Goal: Book appointment/travel/reservation

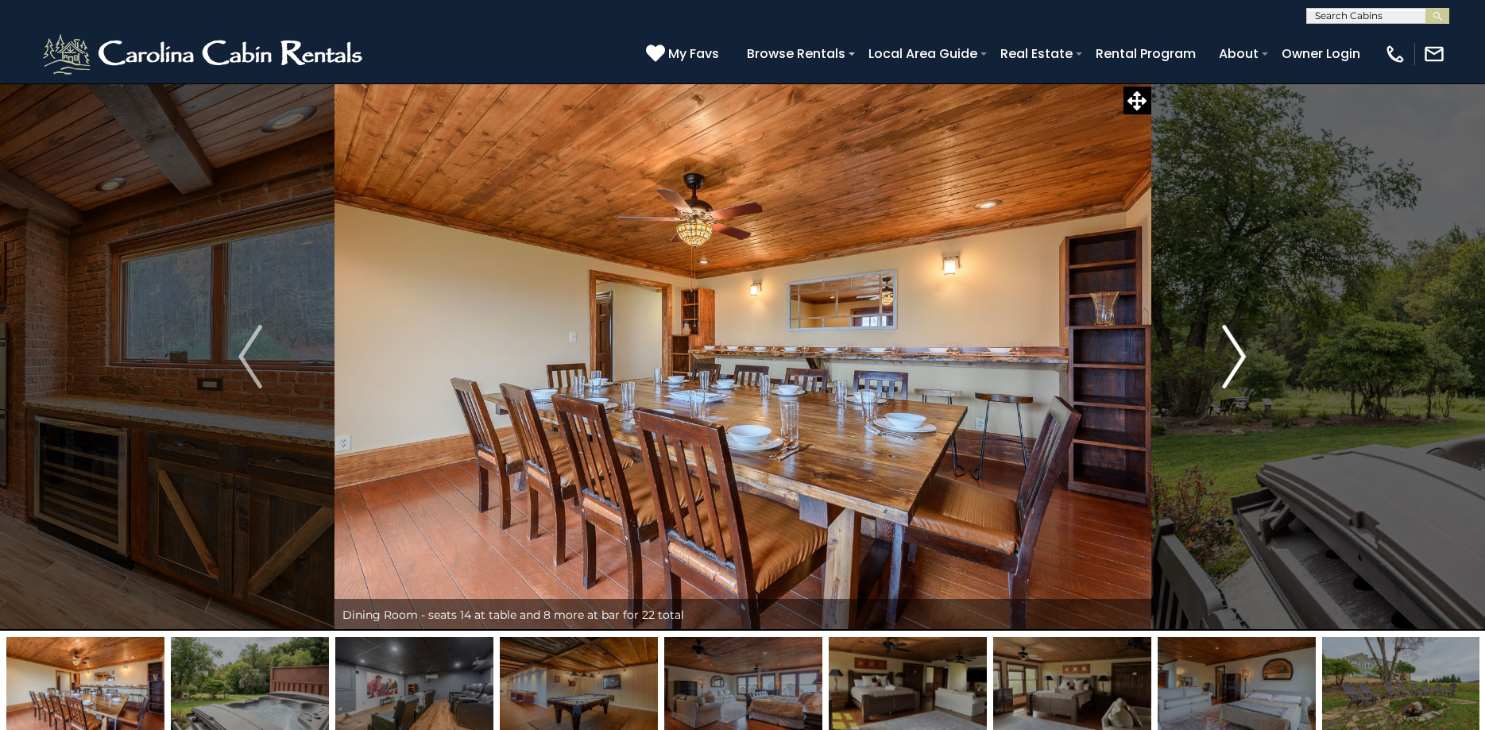
click at [1235, 350] on img "Next" at bounding box center [1235, 357] width 24 height 64
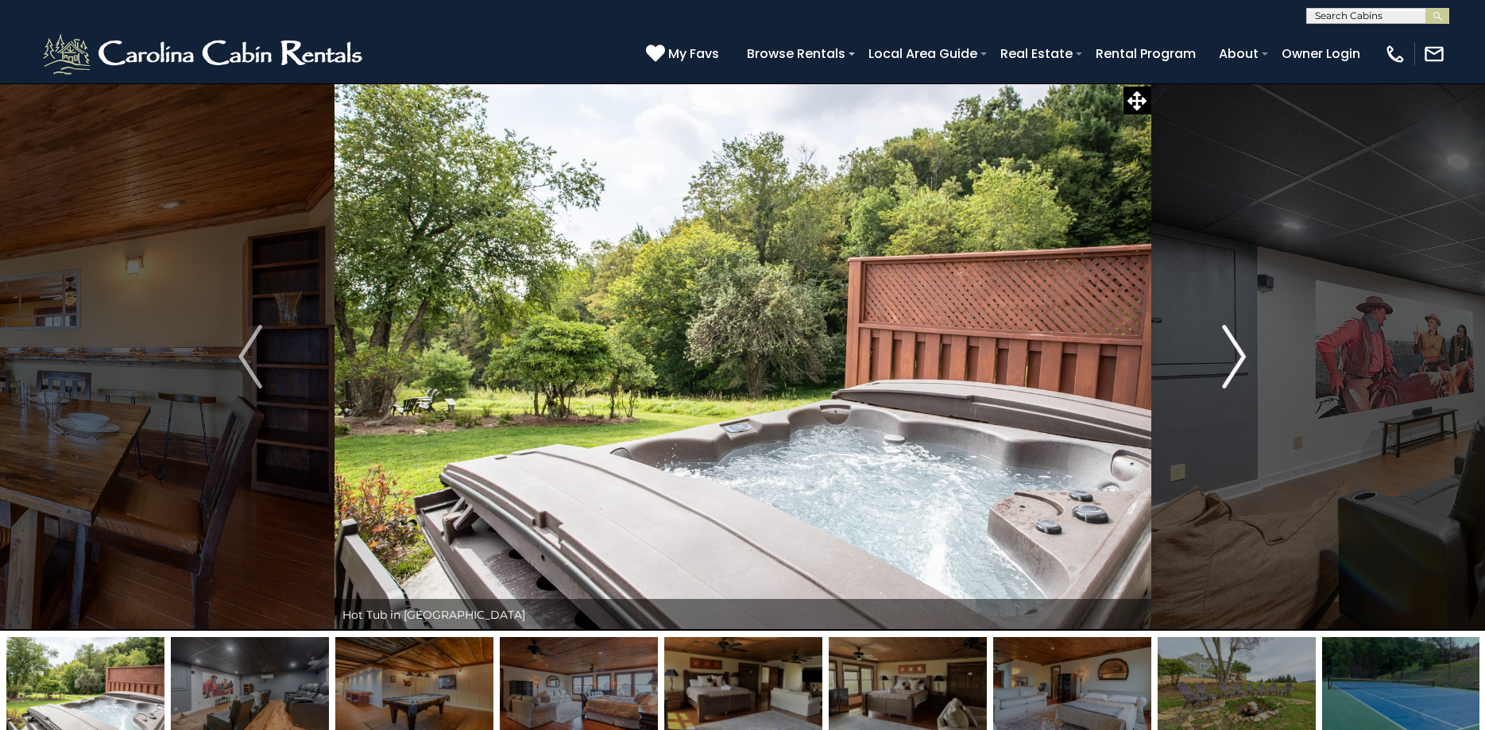
click at [1235, 349] on img "Next" at bounding box center [1235, 357] width 24 height 64
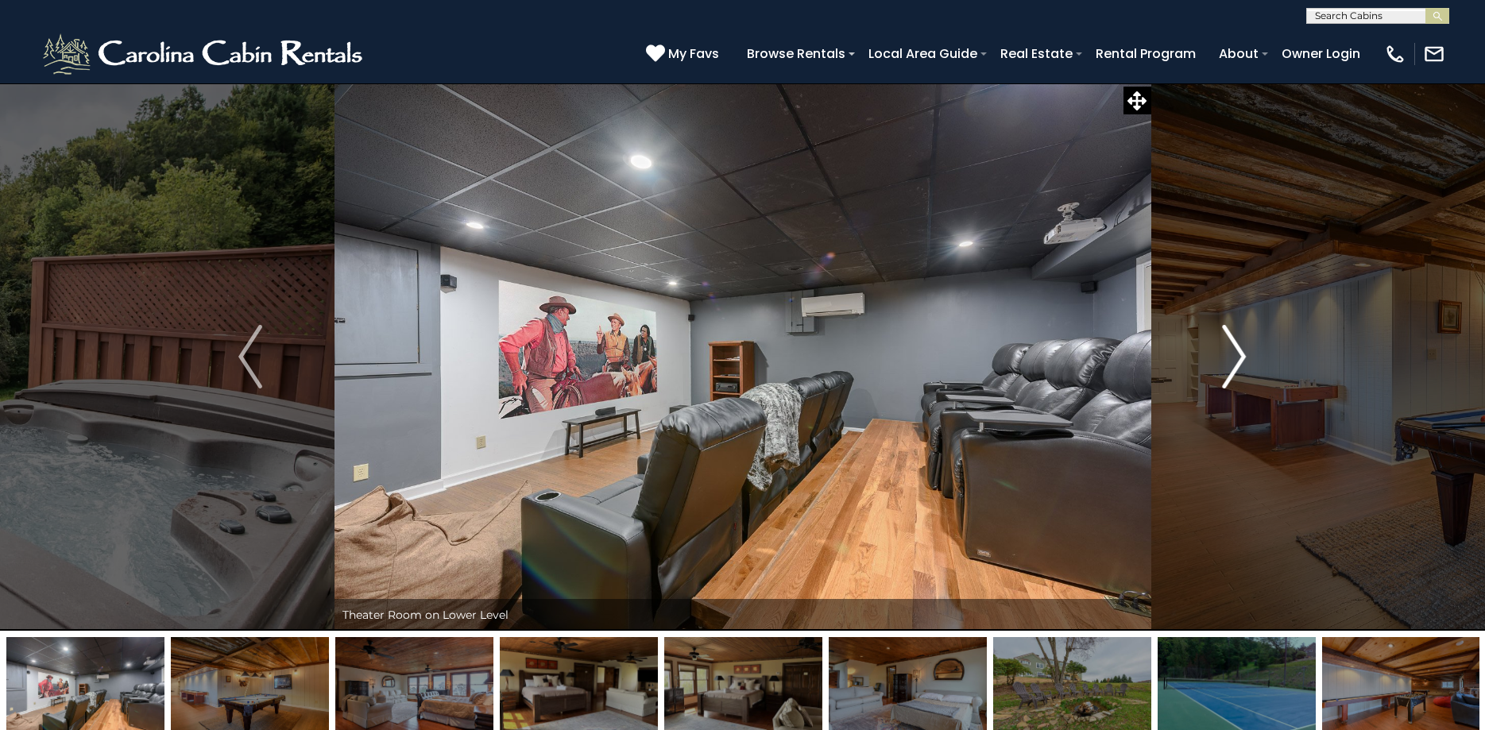
click at [1235, 349] on img "Next" at bounding box center [1235, 357] width 24 height 64
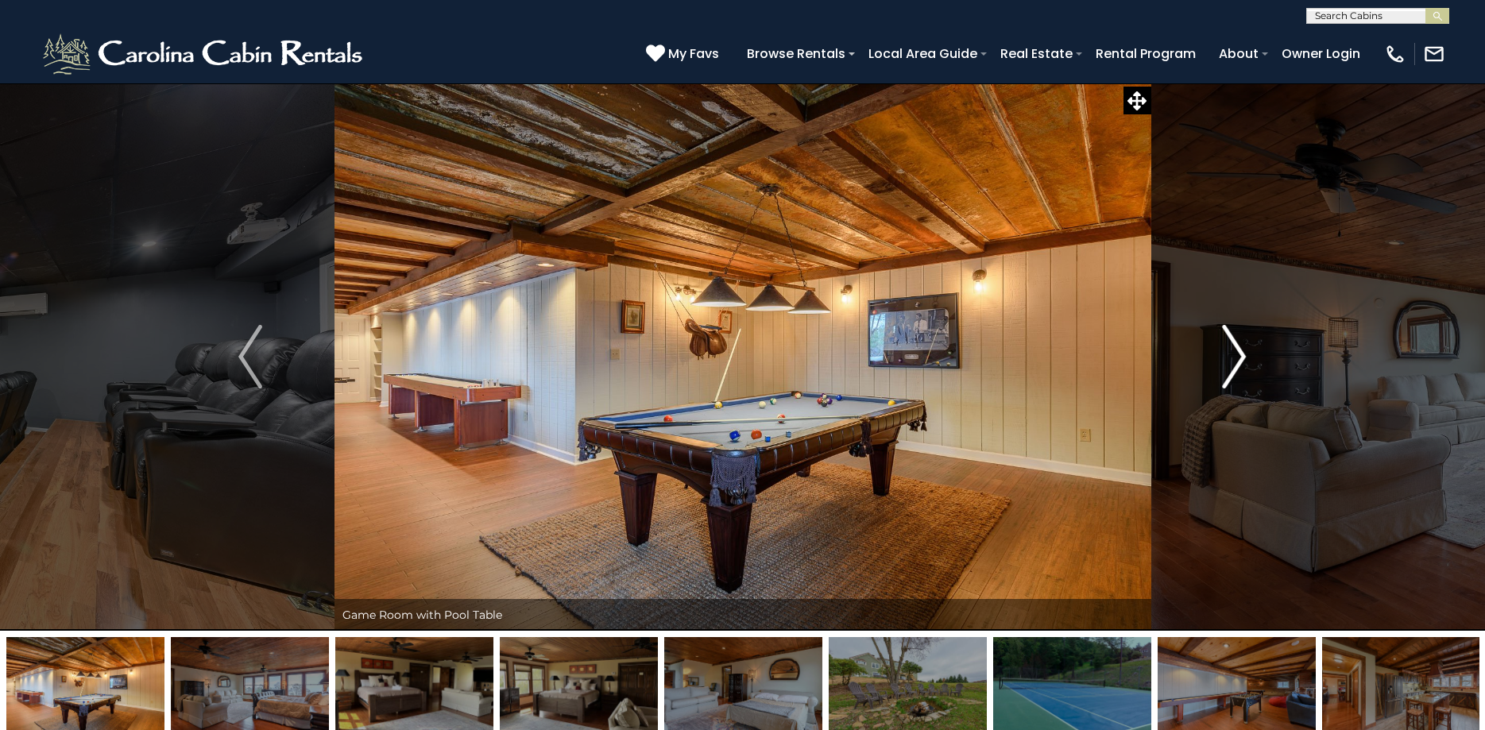
click at [1234, 348] on img "Next" at bounding box center [1235, 357] width 24 height 64
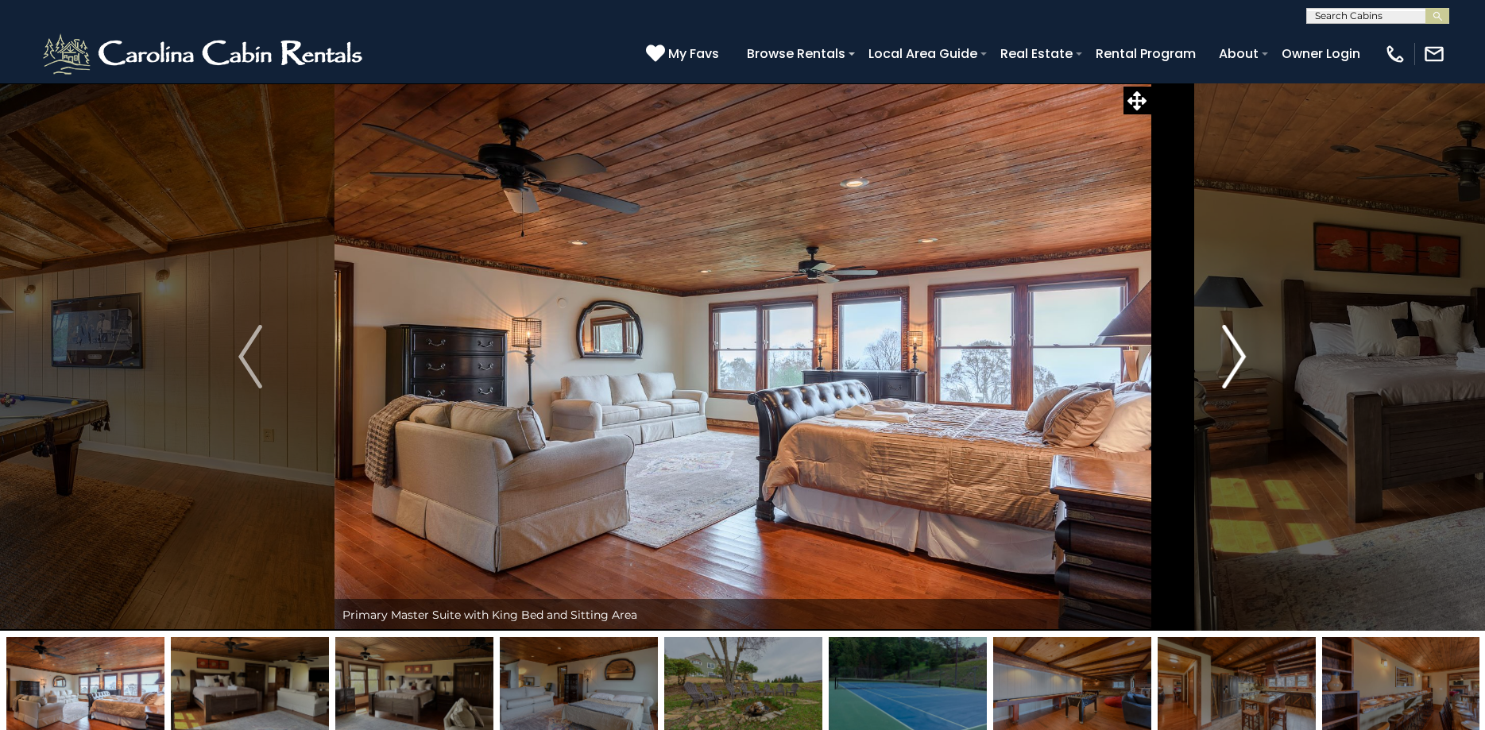
click at [1234, 348] on img "Next" at bounding box center [1235, 357] width 24 height 64
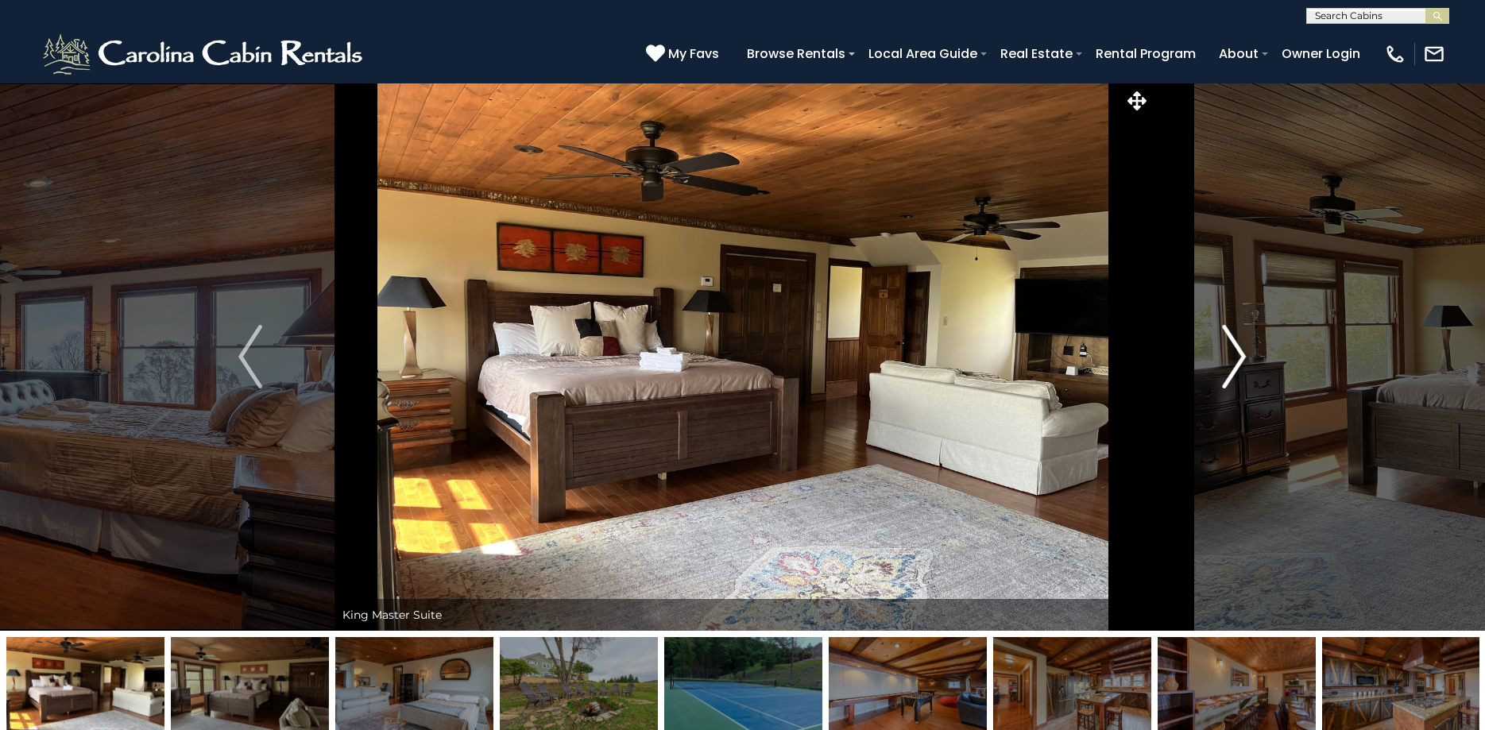
click at [1232, 348] on img "Next" at bounding box center [1235, 357] width 24 height 64
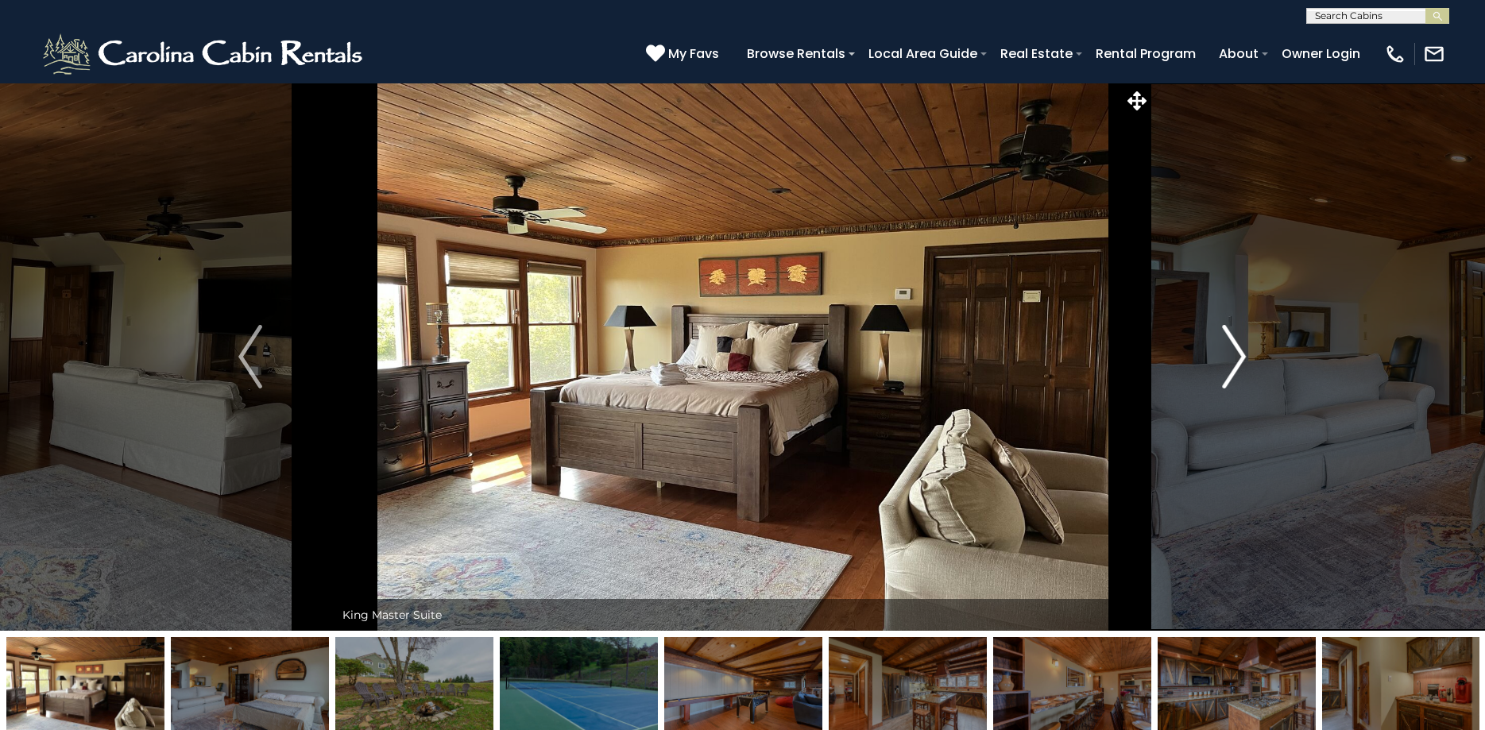
click at [1232, 348] on img "Next" at bounding box center [1235, 357] width 24 height 64
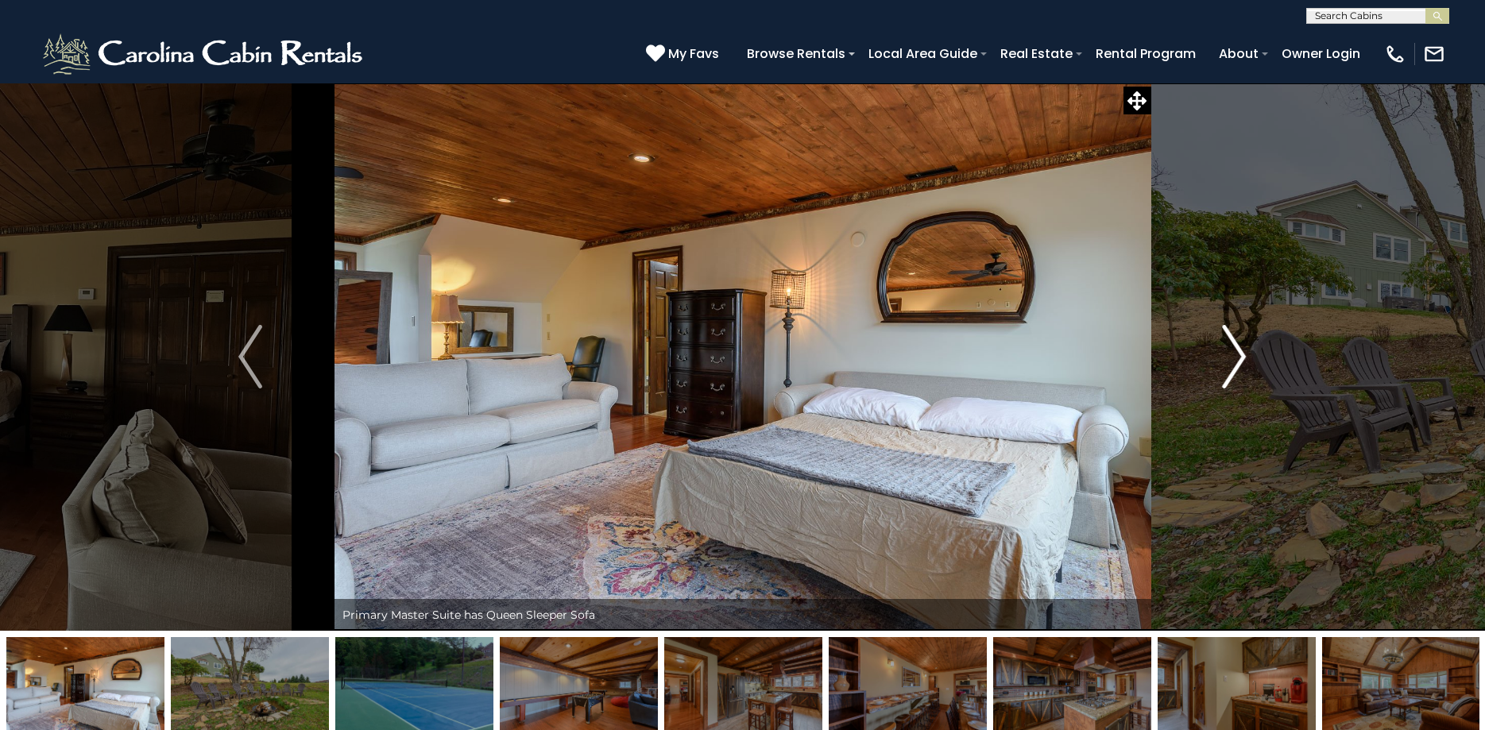
click at [1232, 348] on img "Next" at bounding box center [1235, 357] width 24 height 64
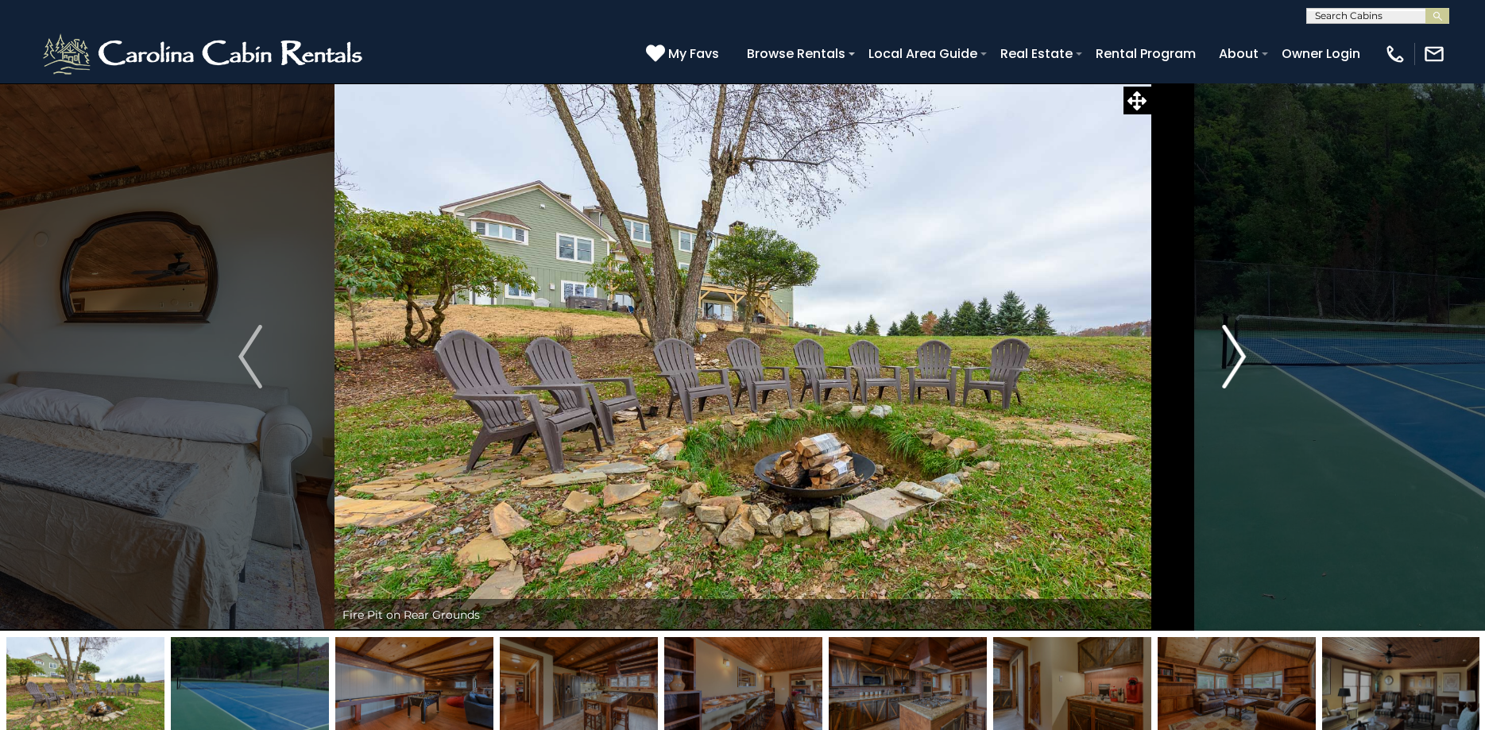
click at [1232, 348] on img "Next" at bounding box center [1235, 357] width 24 height 64
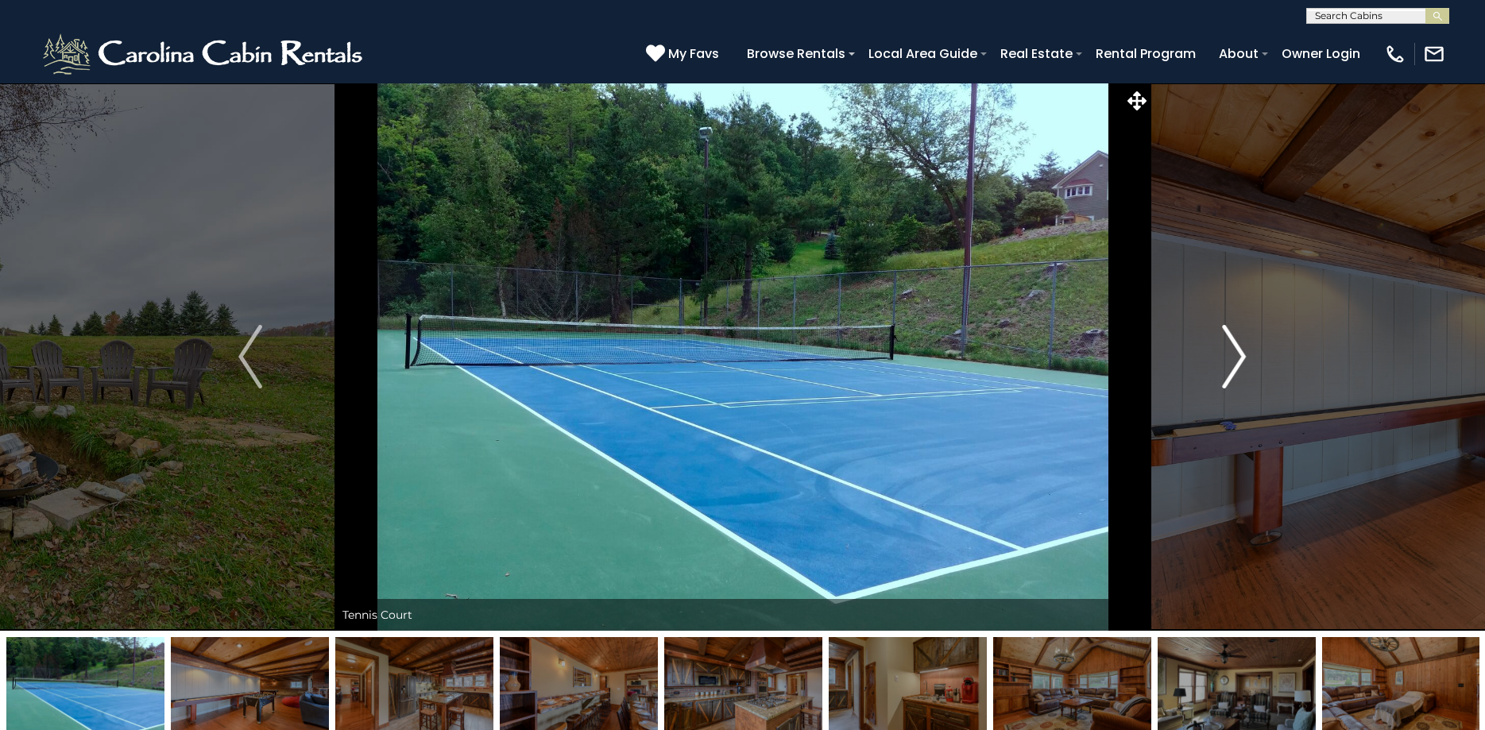
click at [1232, 348] on img "Next" at bounding box center [1235, 357] width 24 height 64
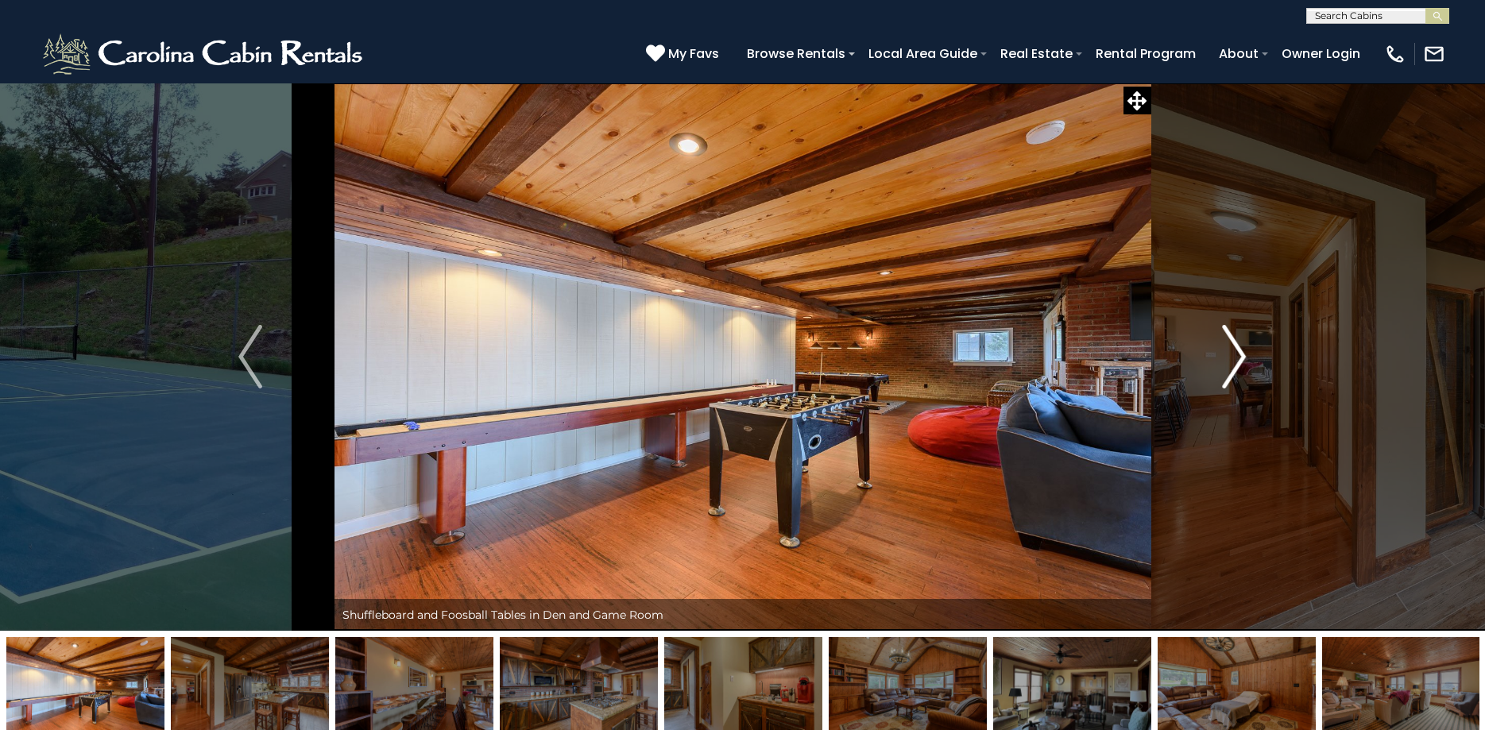
click at [1232, 348] on img "Next" at bounding box center [1235, 357] width 24 height 64
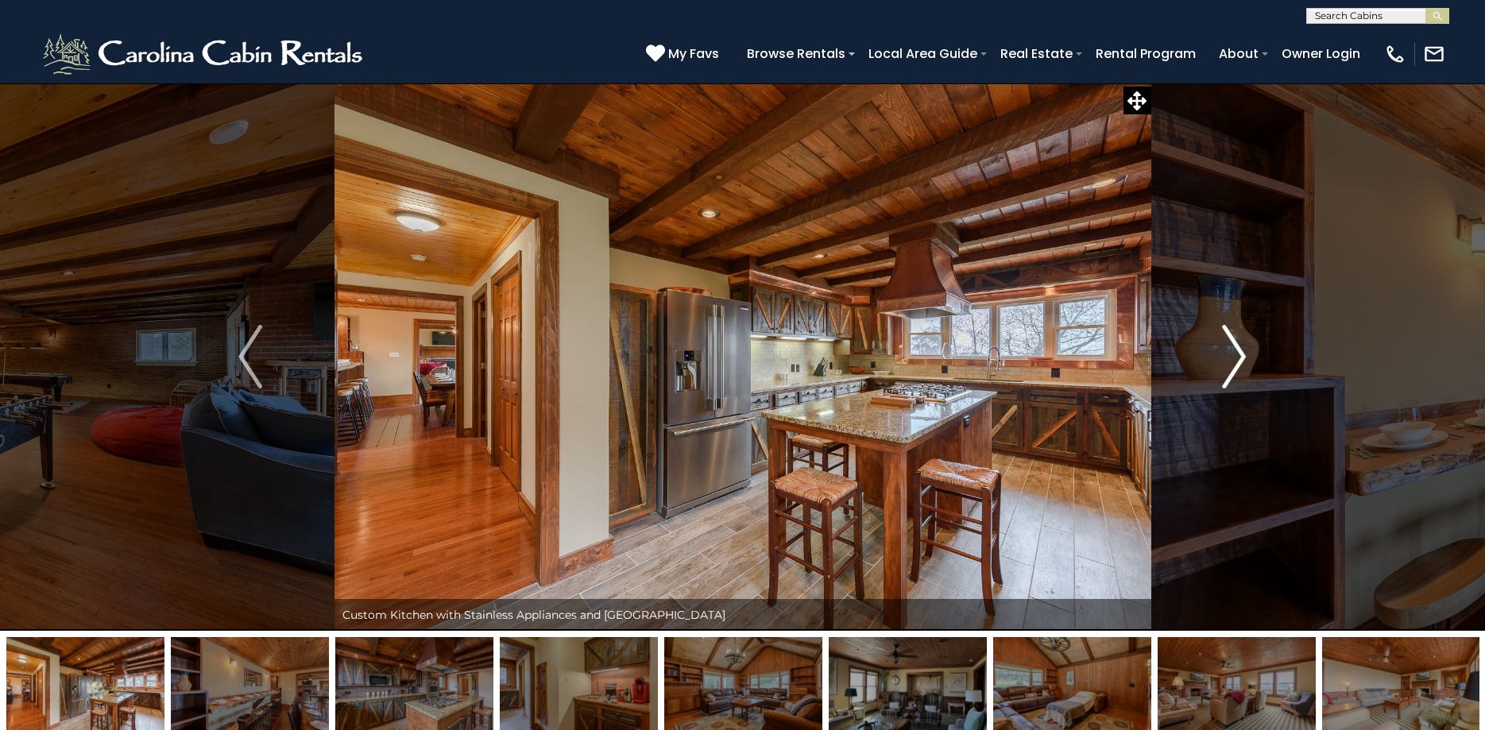
click at [1232, 348] on img "Next" at bounding box center [1235, 357] width 24 height 64
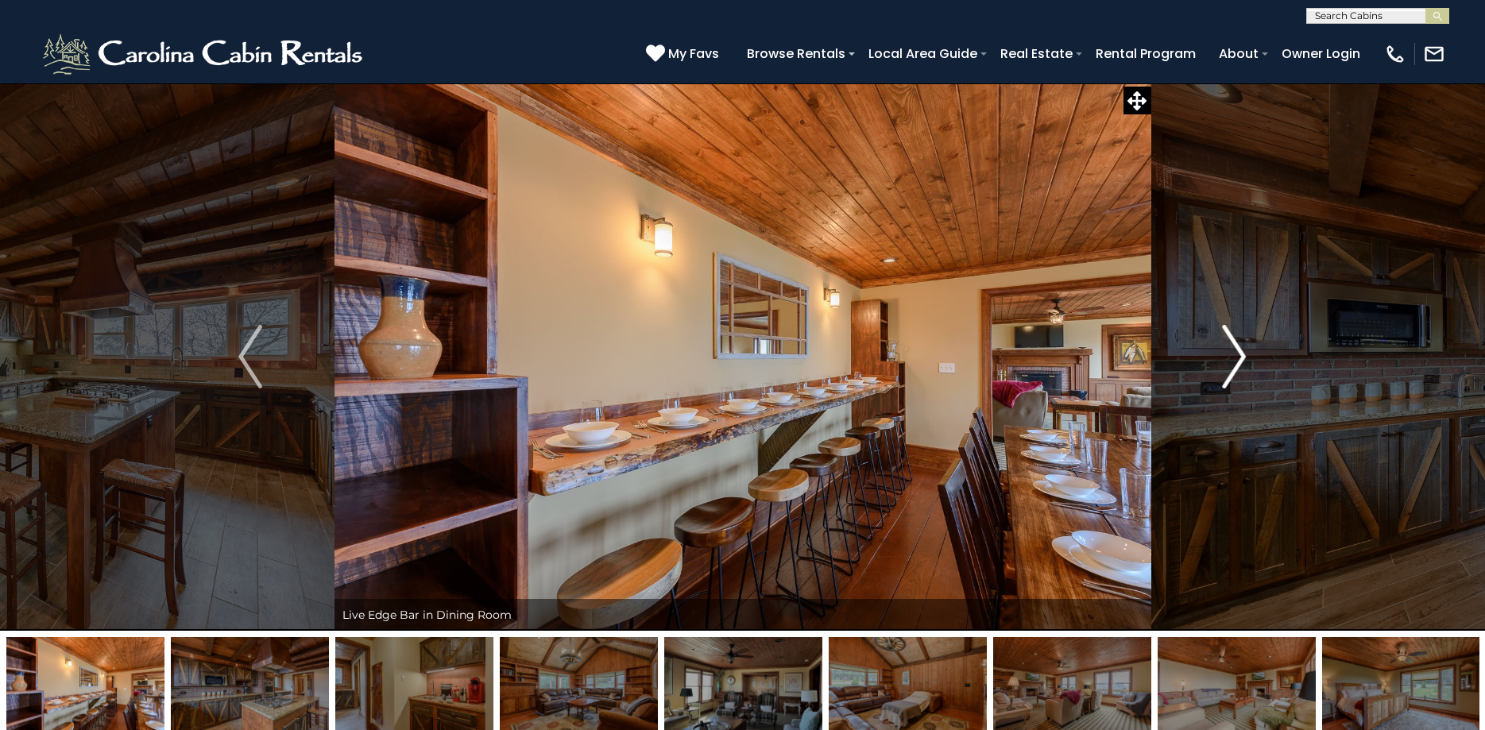
click at [1232, 348] on img "Next" at bounding box center [1235, 357] width 24 height 64
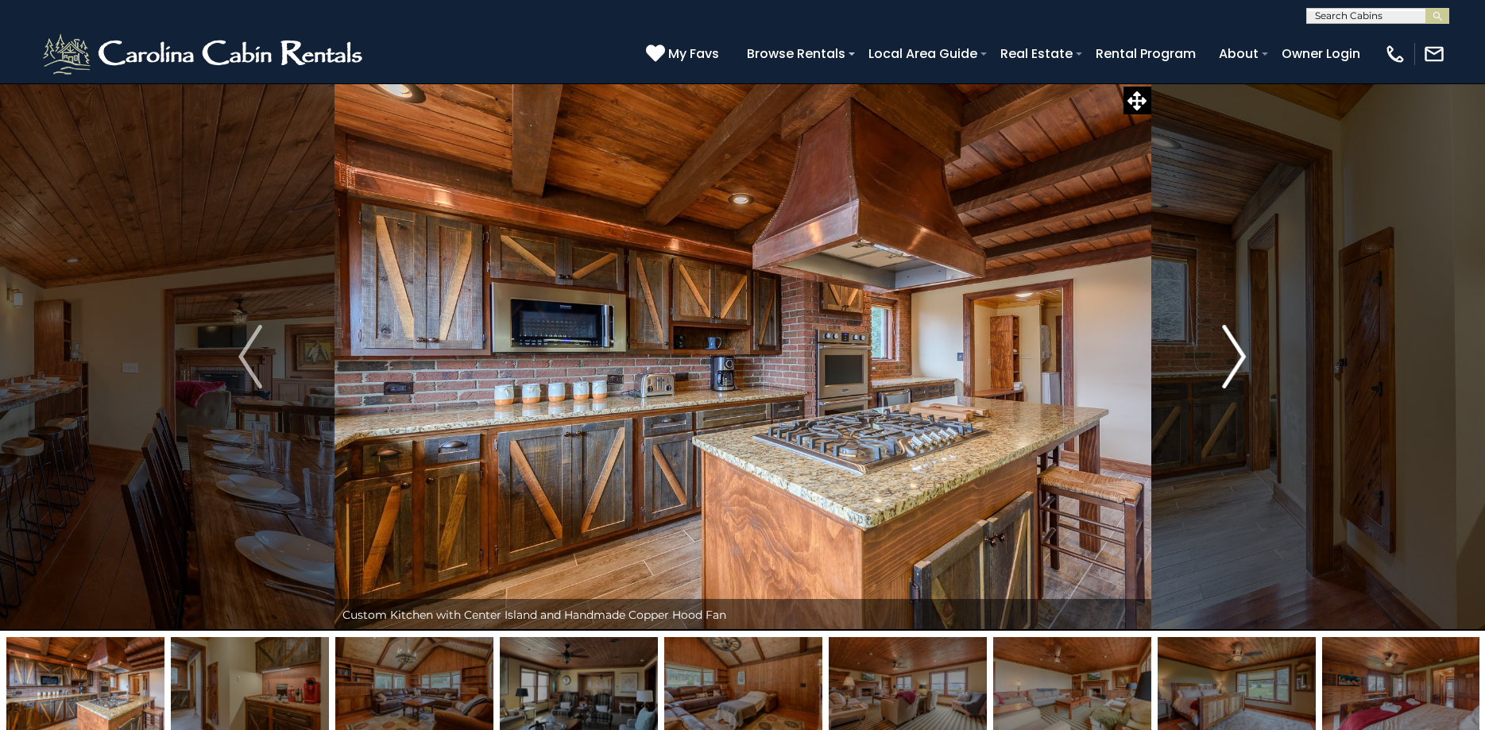
click at [1232, 348] on img "Next" at bounding box center [1235, 357] width 24 height 64
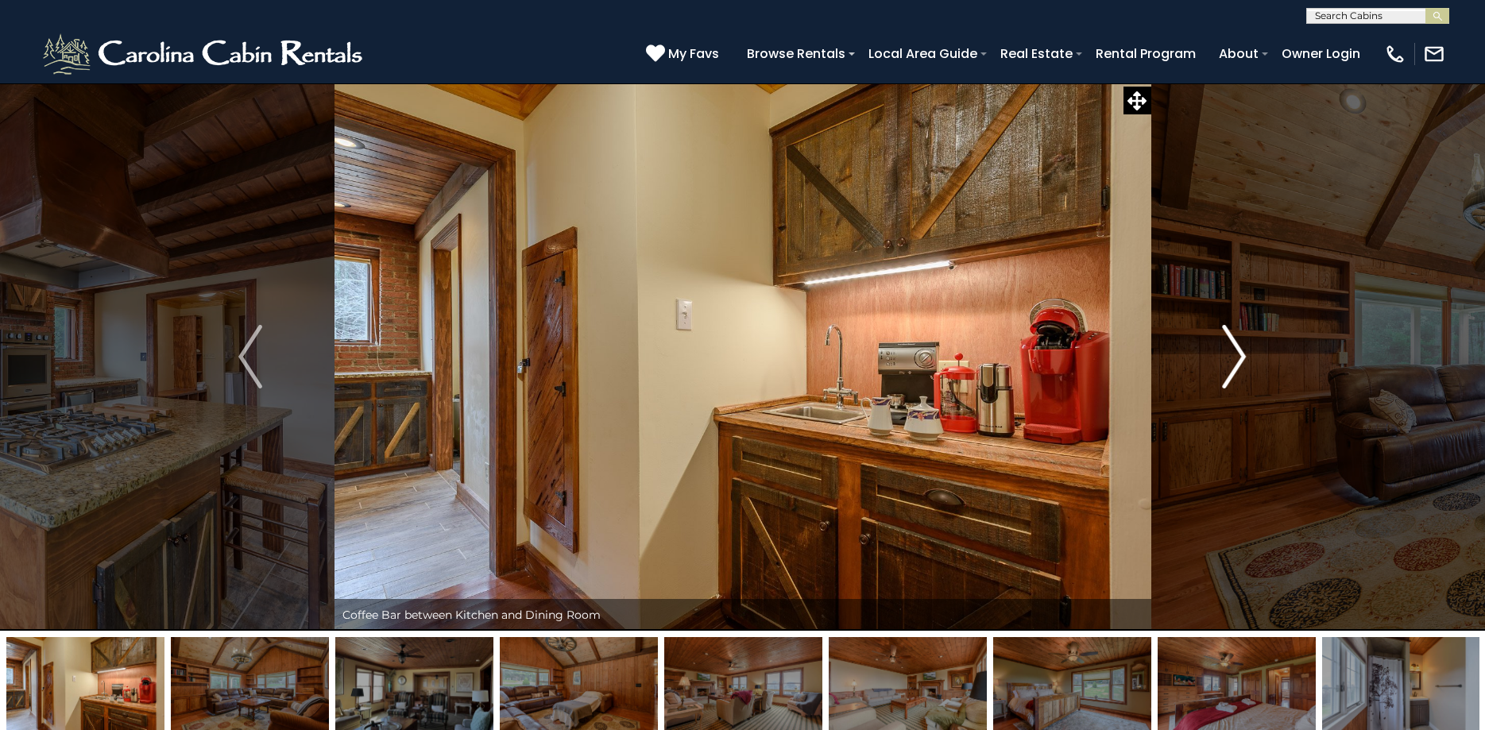
click at [1234, 348] on img "Next" at bounding box center [1235, 357] width 24 height 64
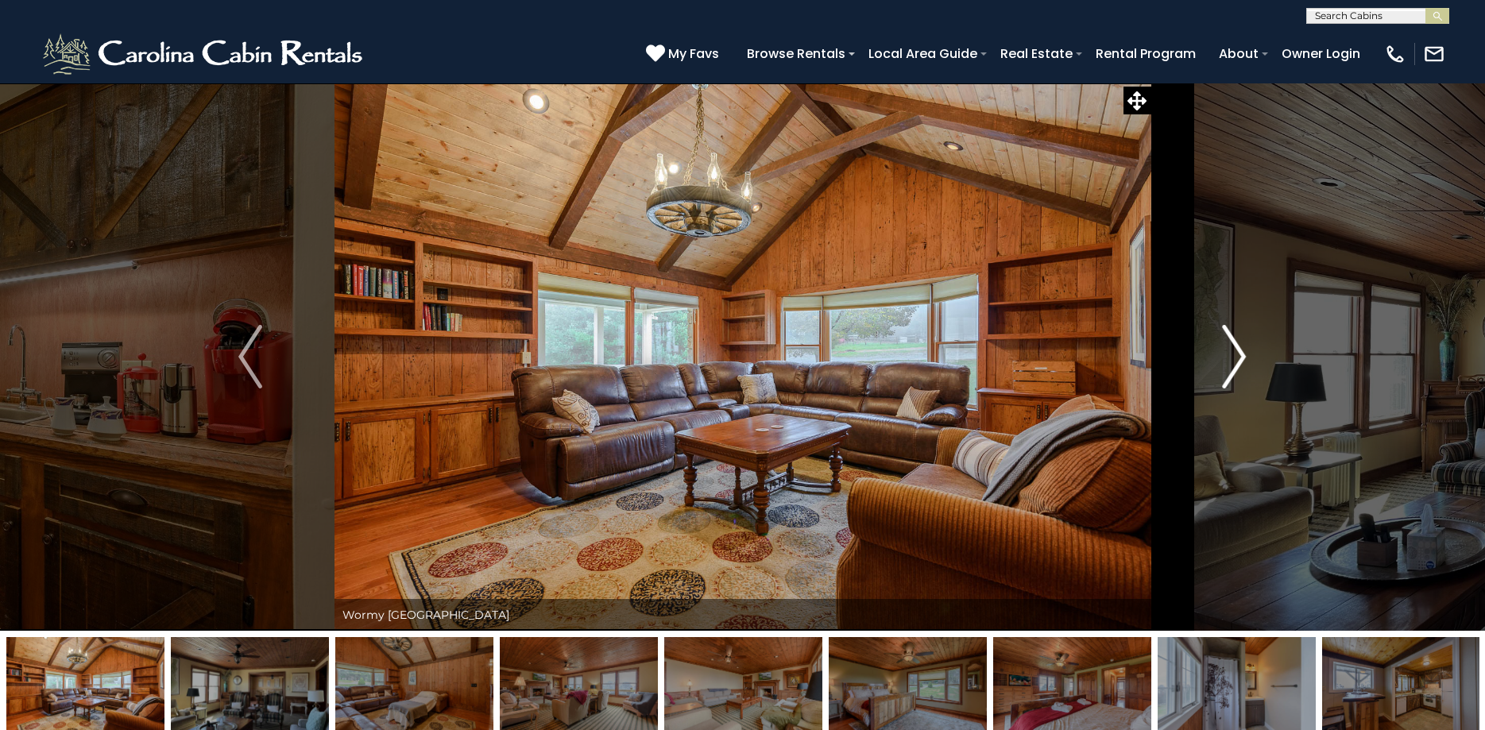
click at [1234, 347] on img "Next" at bounding box center [1235, 357] width 24 height 64
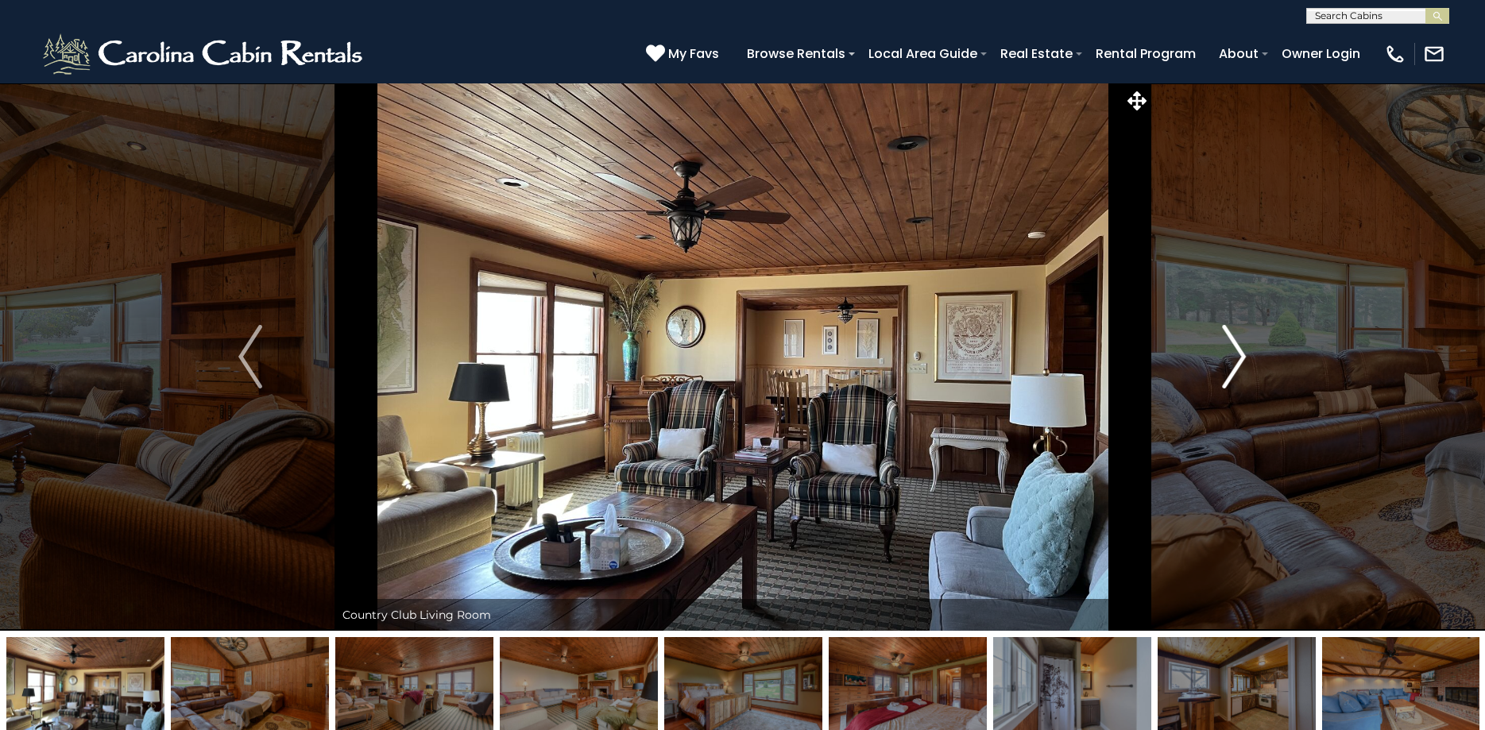
click at [1237, 344] on img "Next" at bounding box center [1235, 357] width 24 height 64
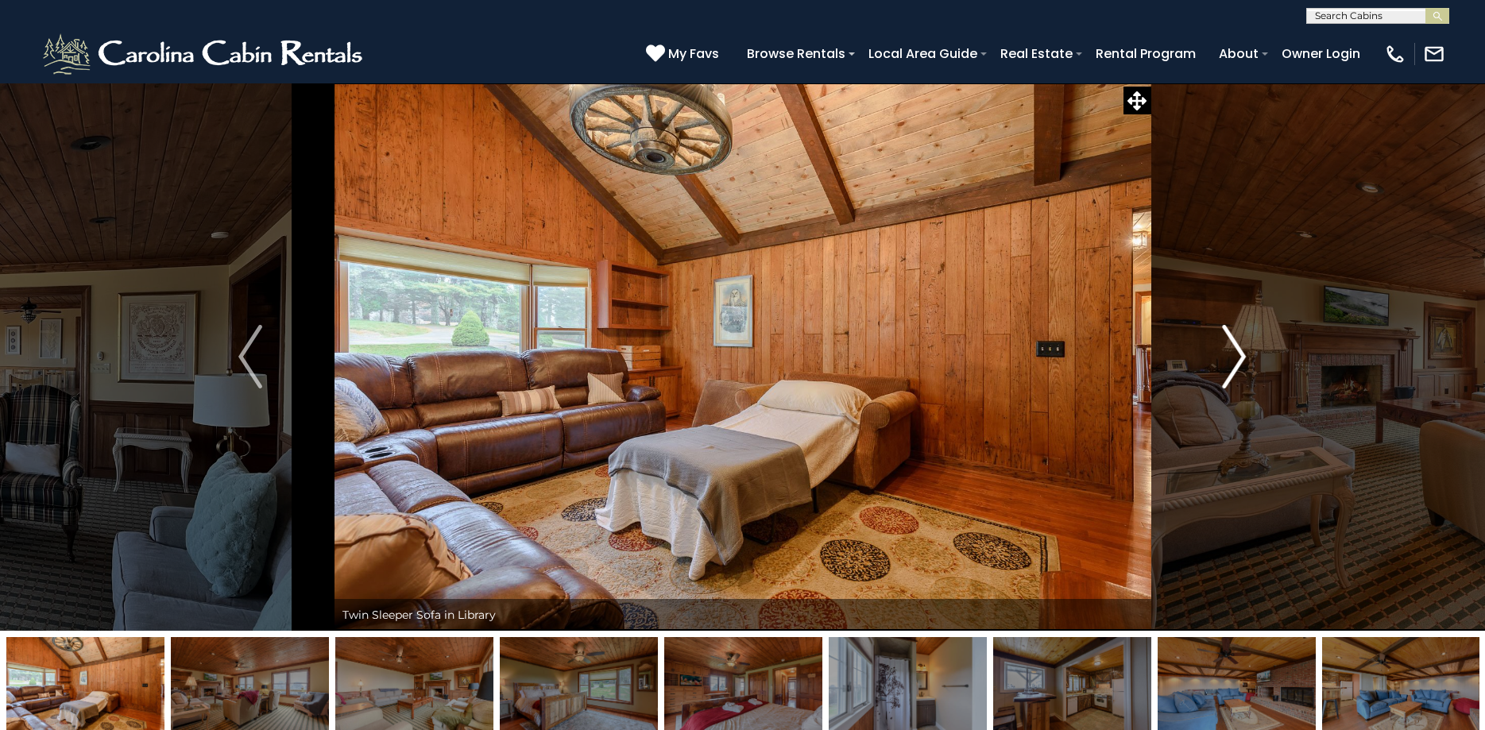
click at [1237, 344] on img "Next" at bounding box center [1235, 357] width 24 height 64
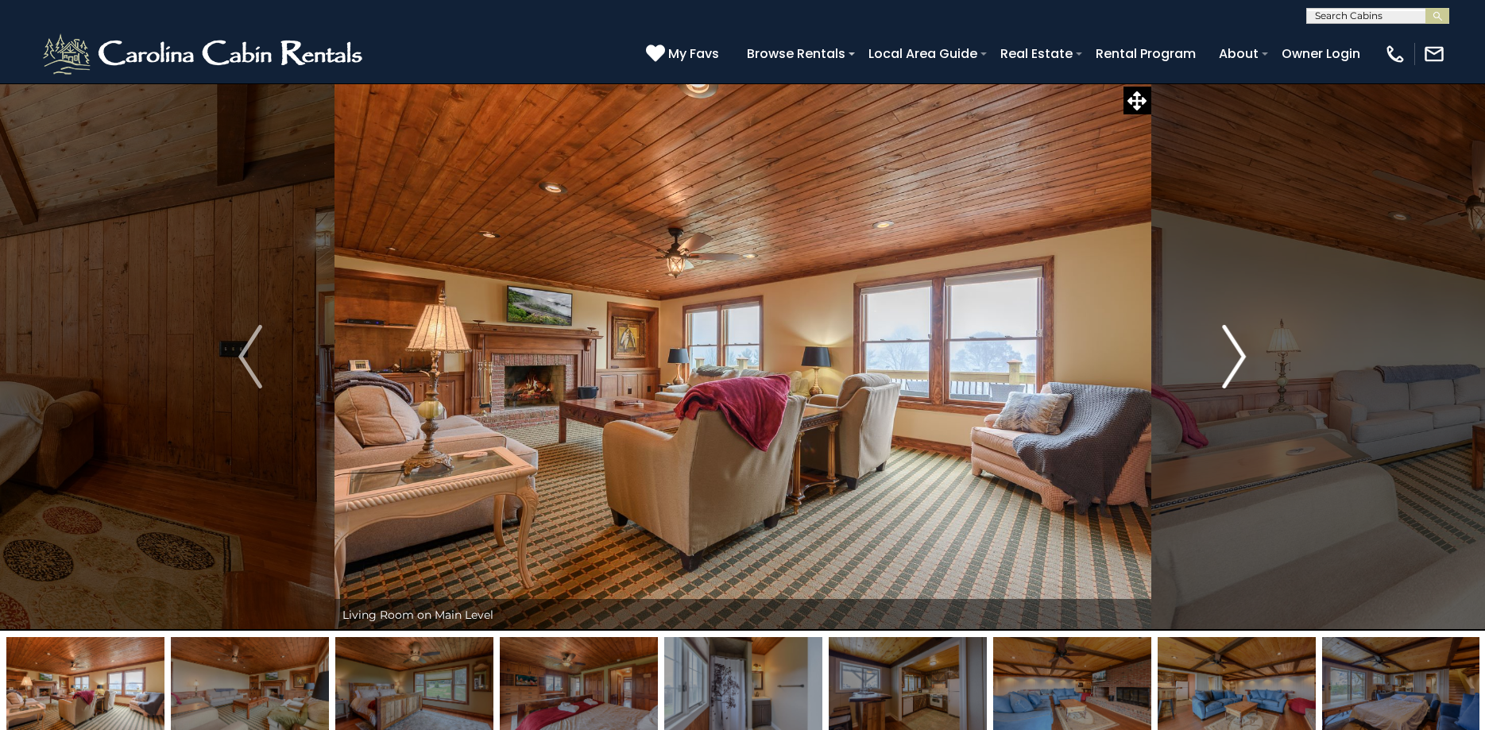
click at [1237, 344] on img "Next" at bounding box center [1235, 357] width 24 height 64
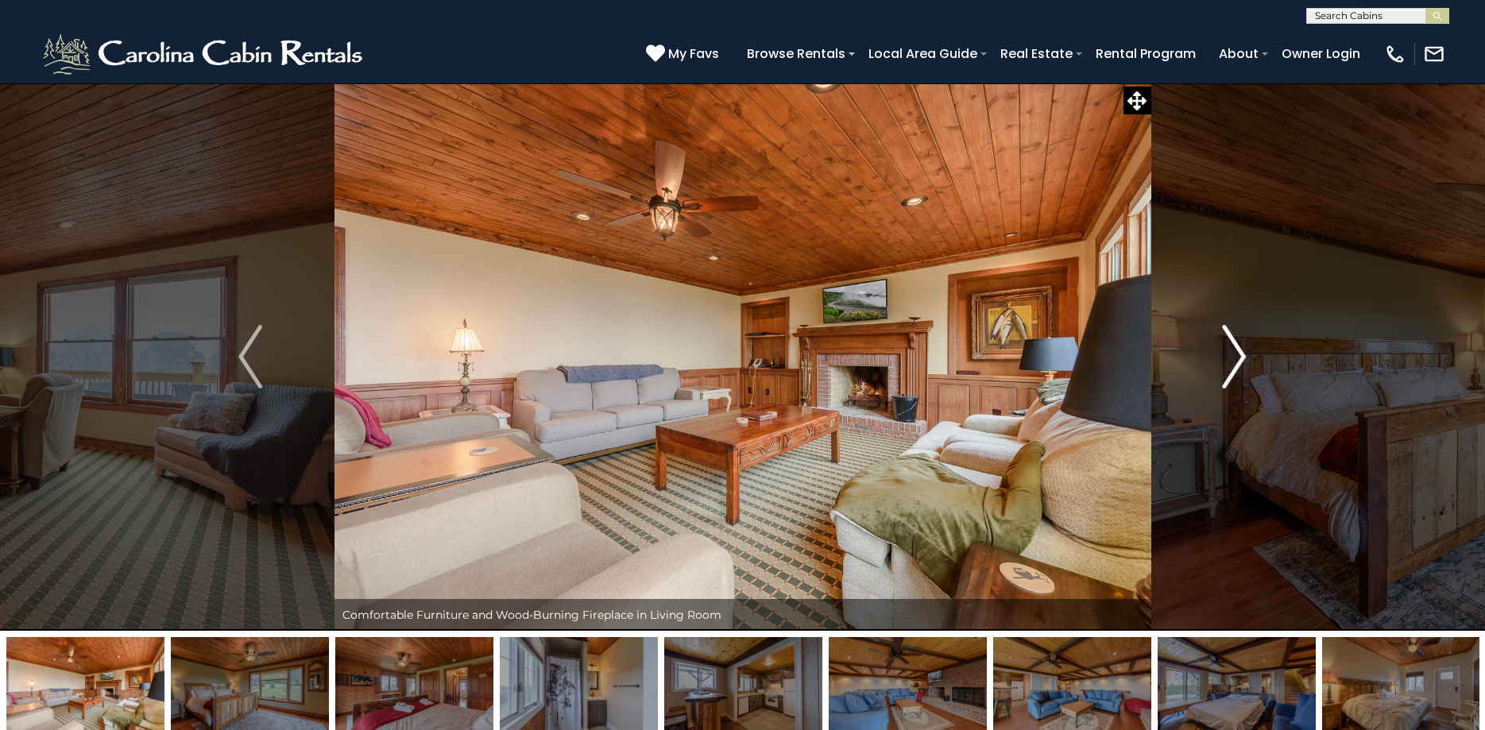
click at [1237, 344] on img "Next" at bounding box center [1235, 357] width 24 height 64
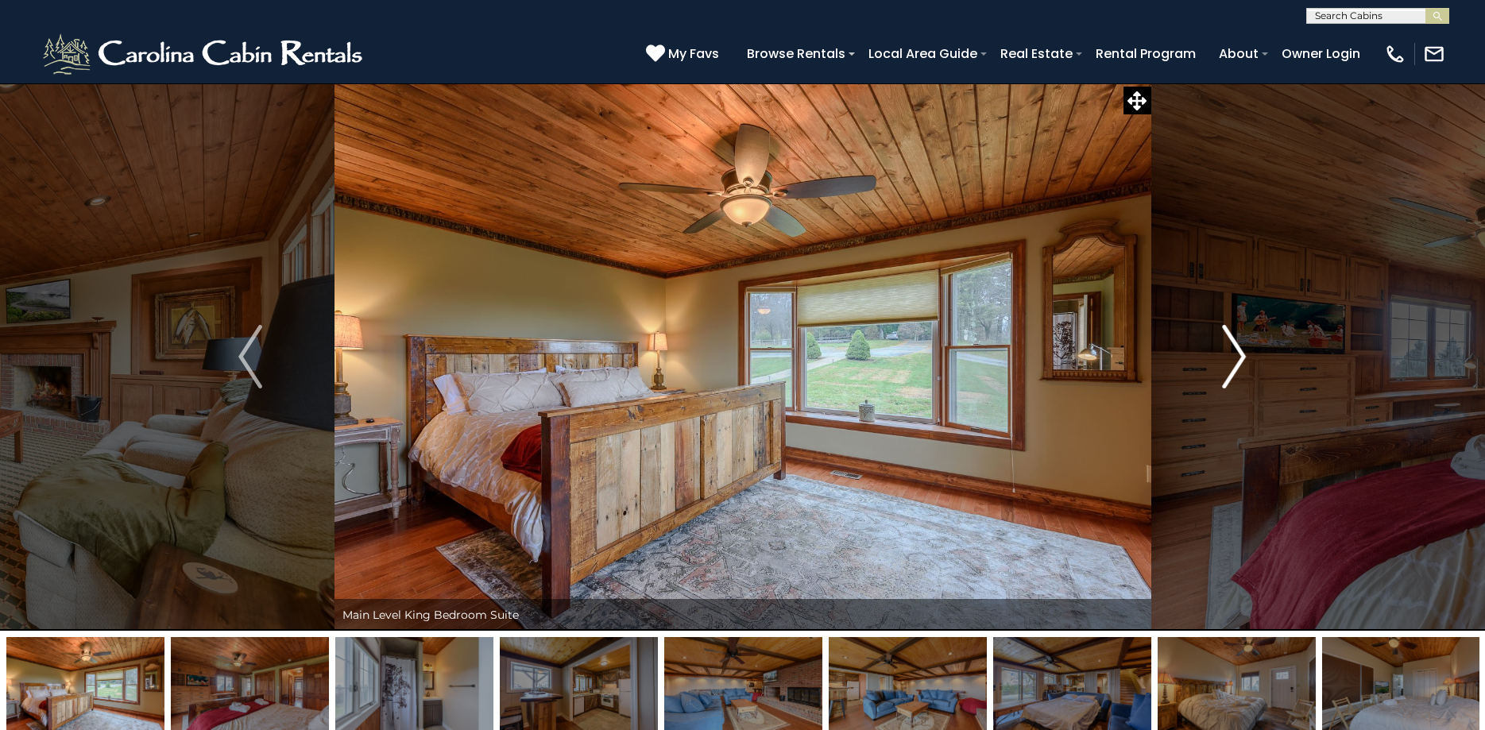
click at [1236, 342] on img "Next" at bounding box center [1235, 357] width 24 height 64
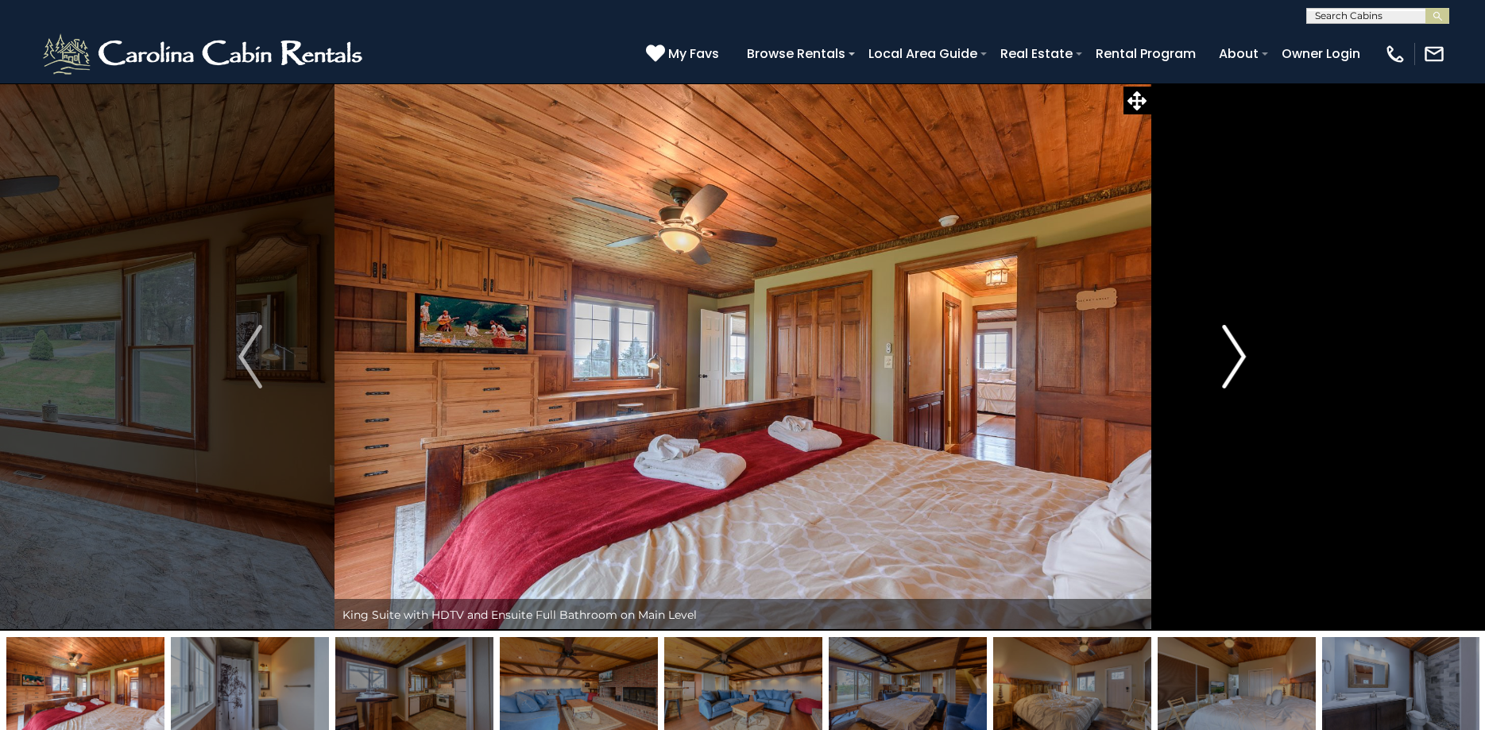
click at [1236, 342] on img "Next" at bounding box center [1235, 357] width 24 height 64
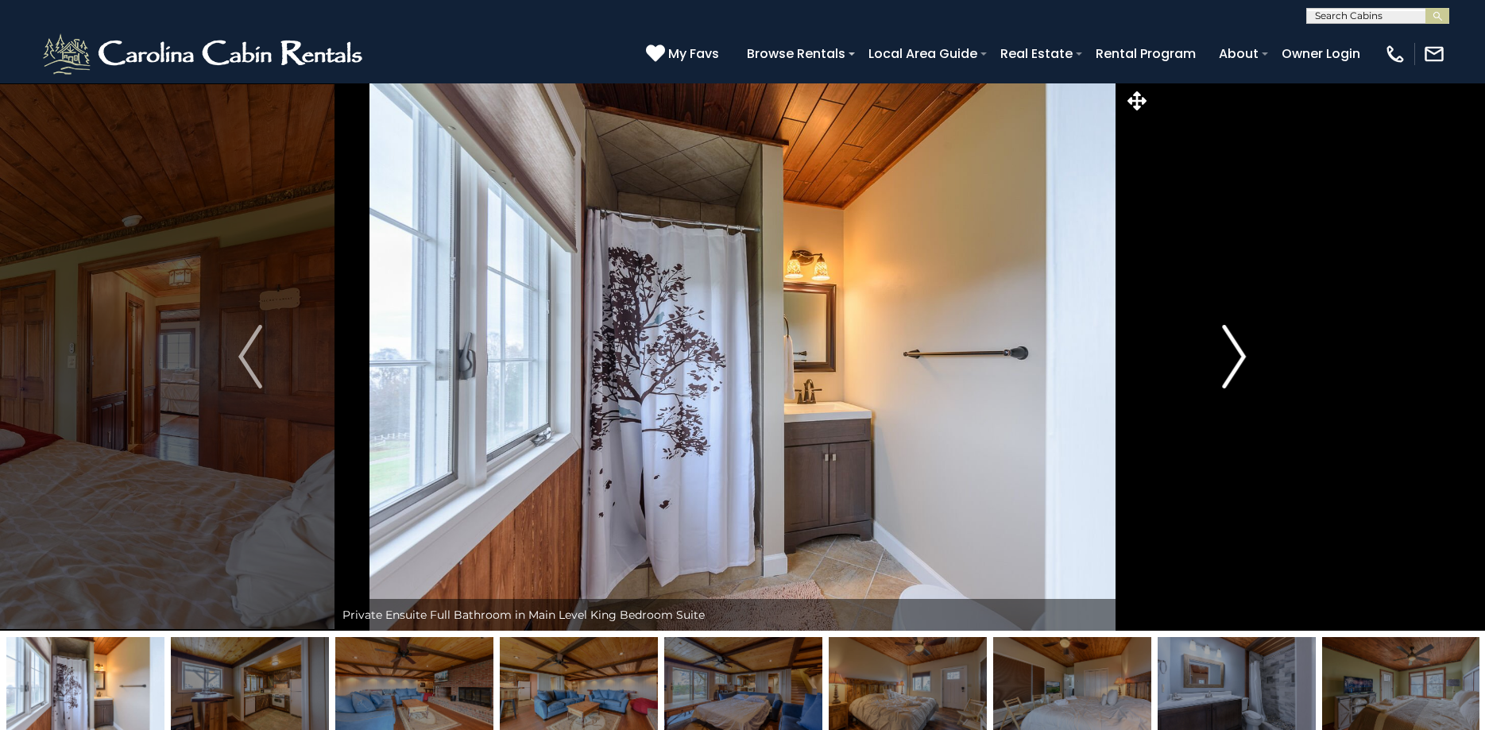
click at [1236, 342] on img "Next" at bounding box center [1235, 357] width 24 height 64
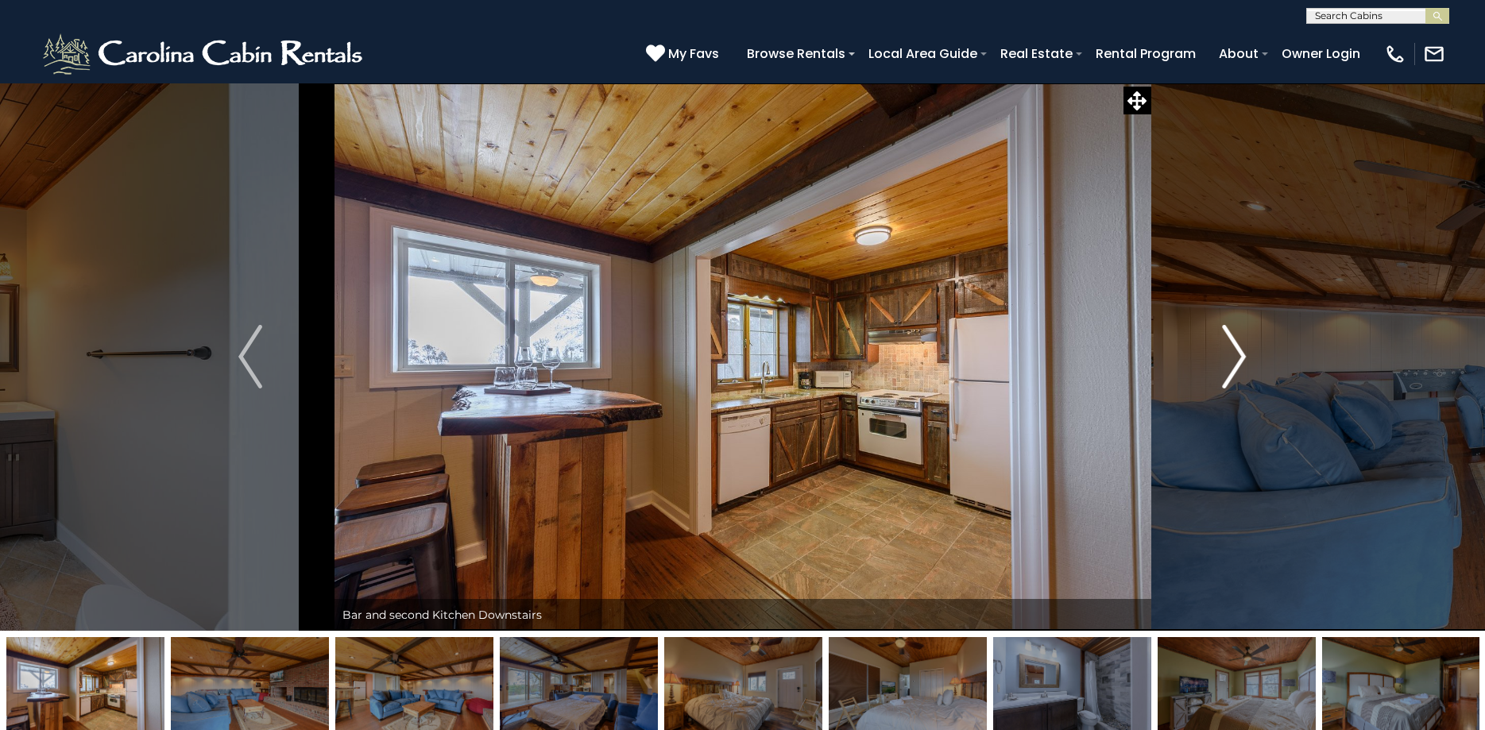
click at [1236, 342] on img "Next" at bounding box center [1235, 357] width 24 height 64
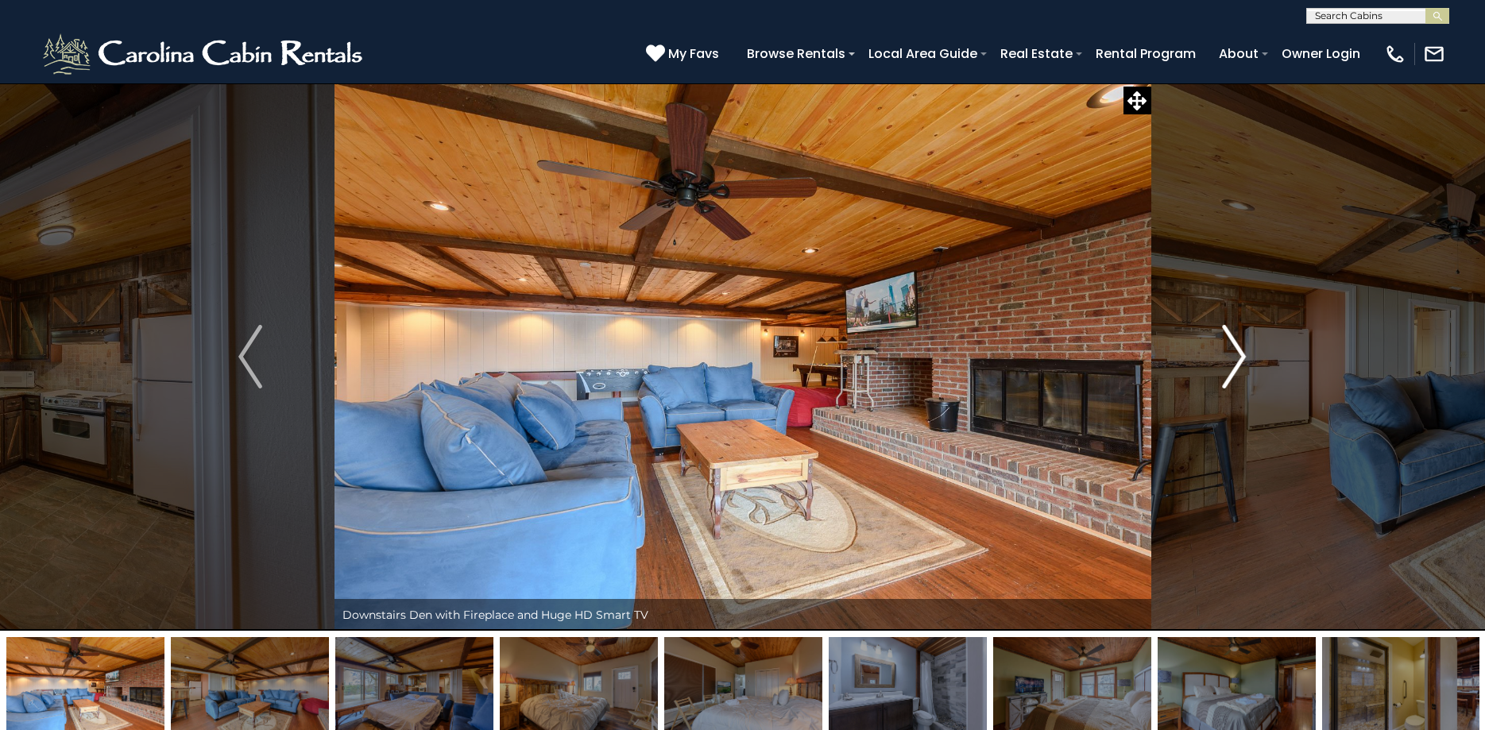
click at [1236, 342] on img "Next" at bounding box center [1235, 357] width 24 height 64
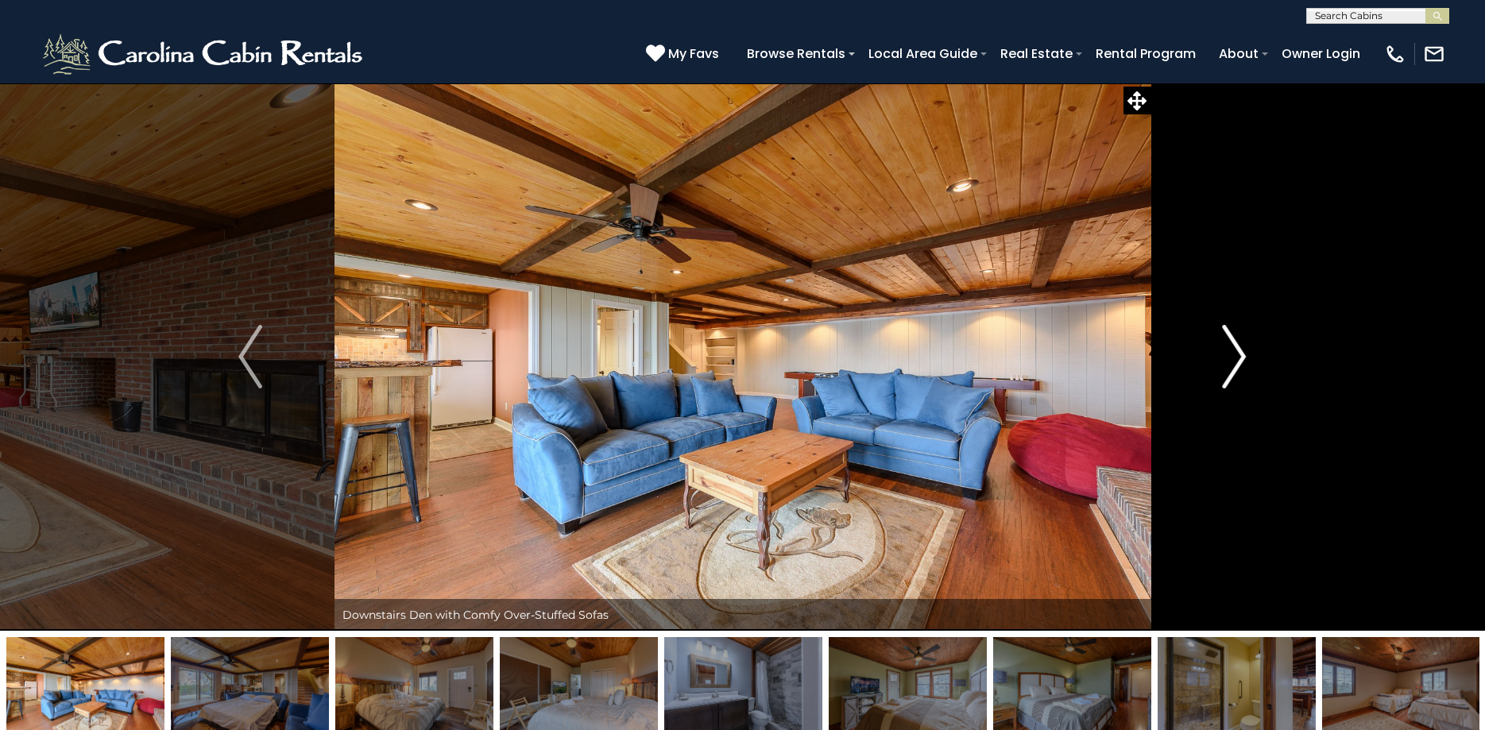
click at [1236, 342] on img "Next" at bounding box center [1235, 357] width 24 height 64
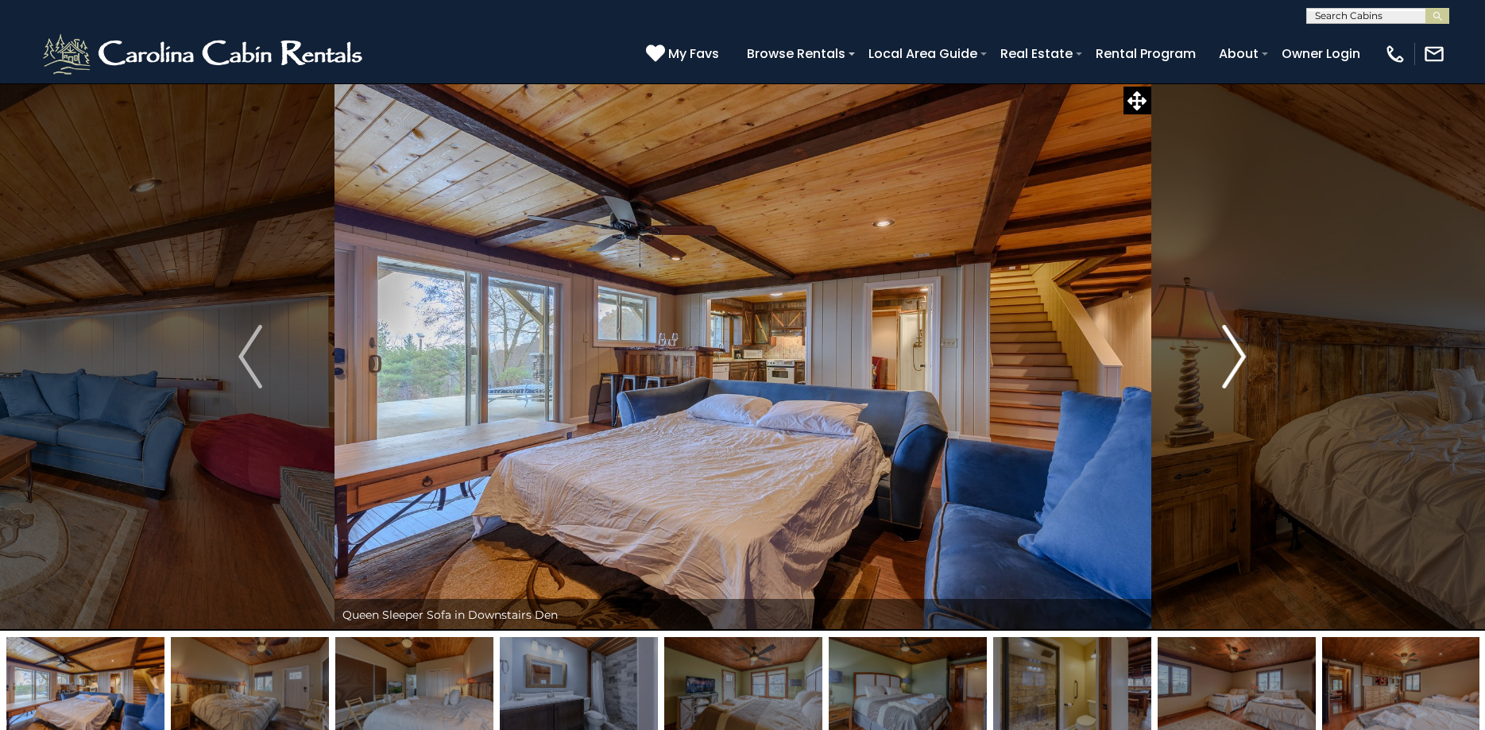
click at [1236, 342] on img "Next" at bounding box center [1235, 357] width 24 height 64
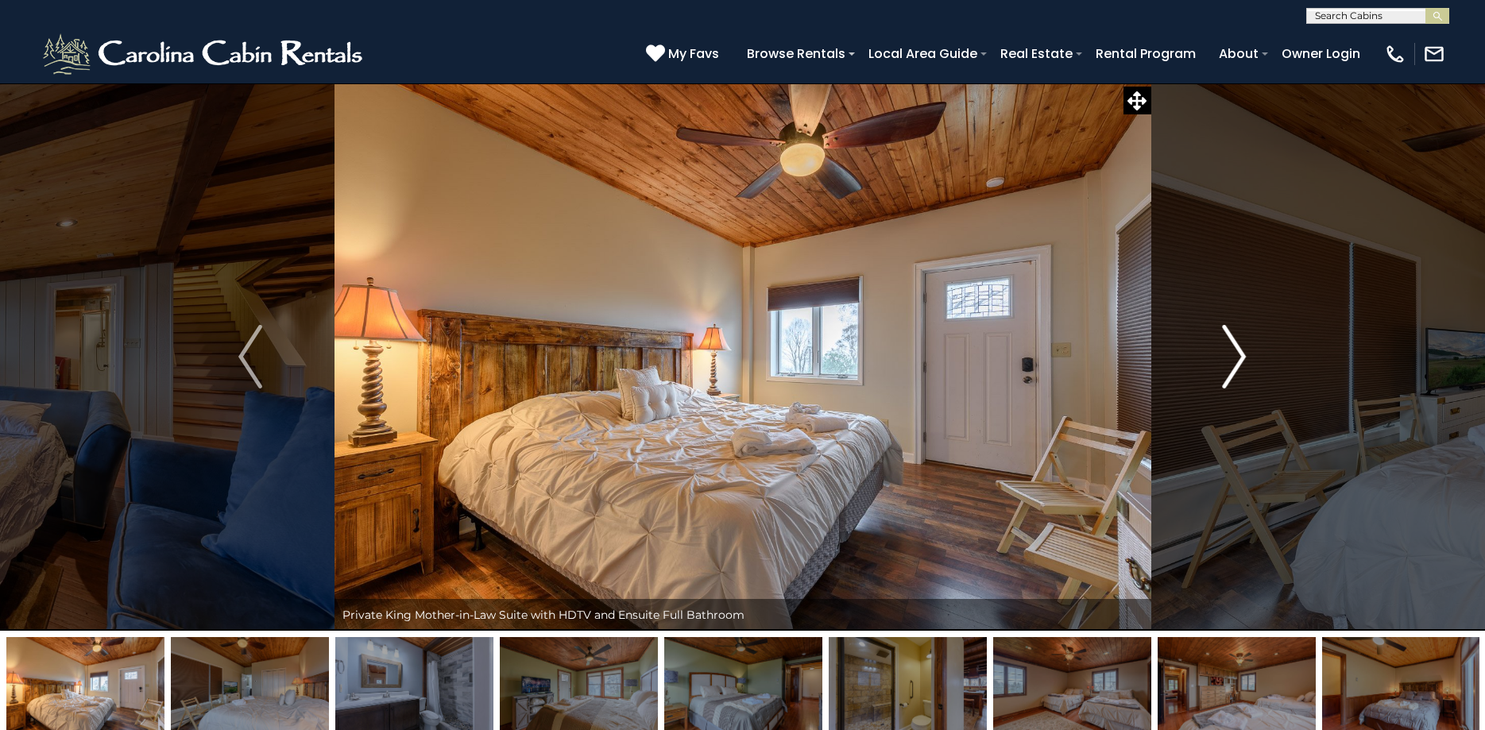
click at [1236, 342] on img "Next" at bounding box center [1235, 357] width 24 height 64
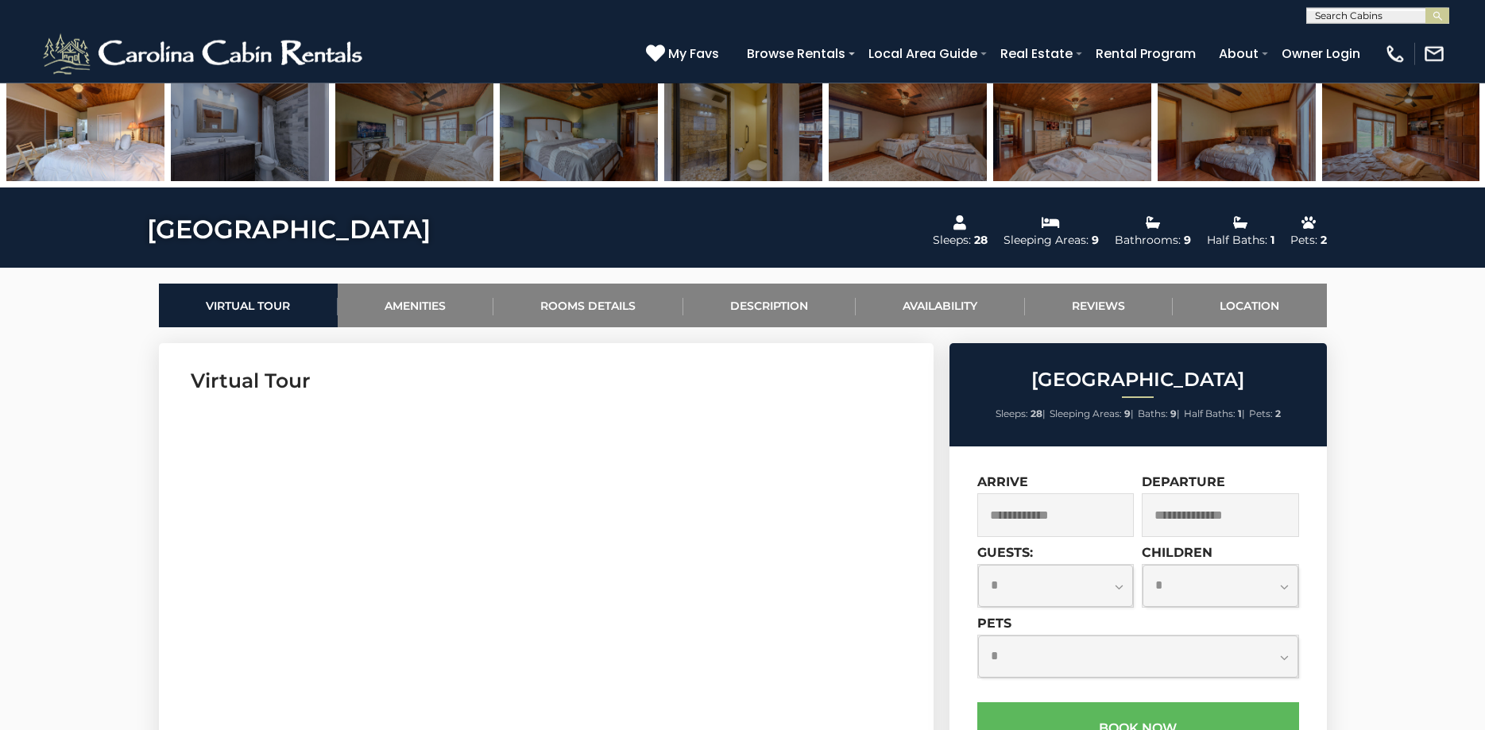
scroll to position [649, 0]
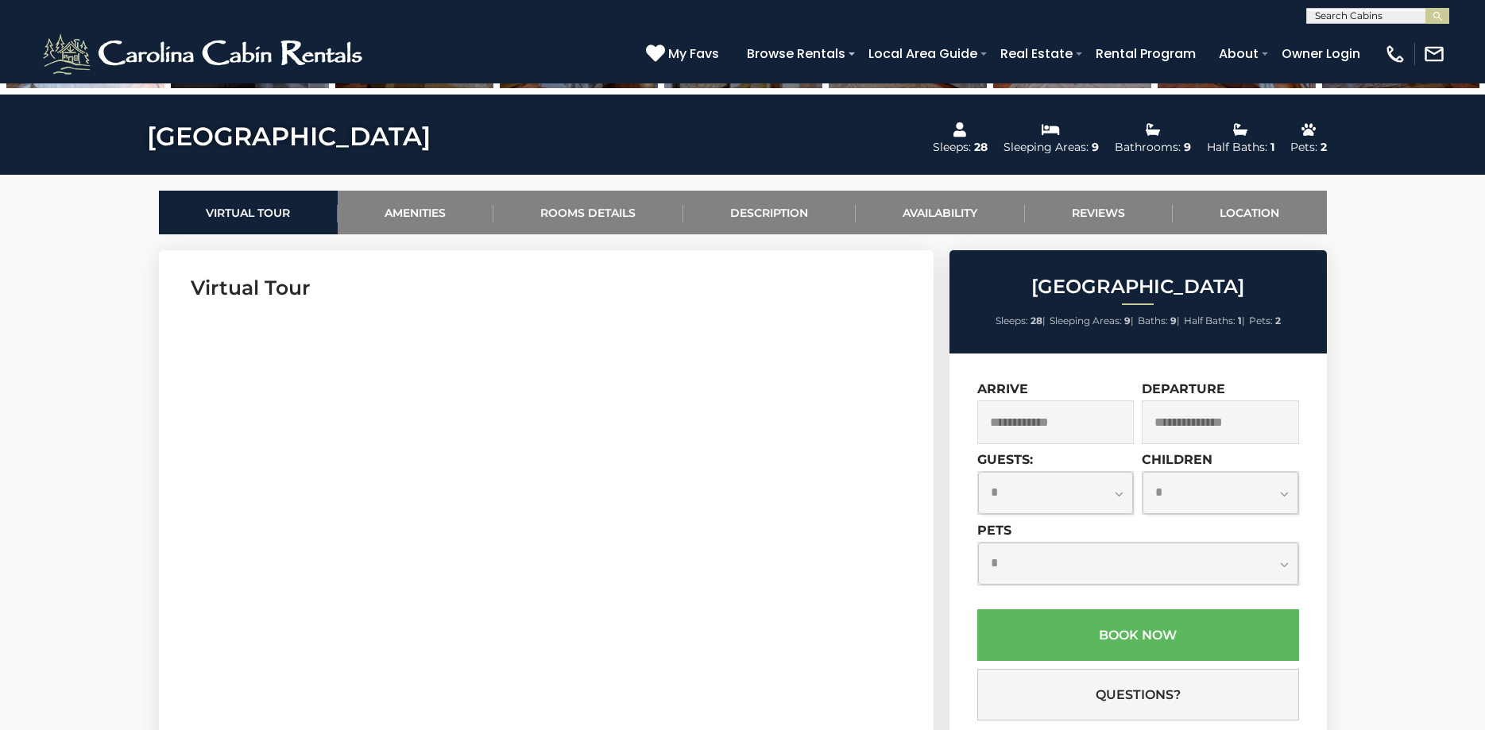
click at [1057, 416] on input "text" at bounding box center [1056, 423] width 157 height 44
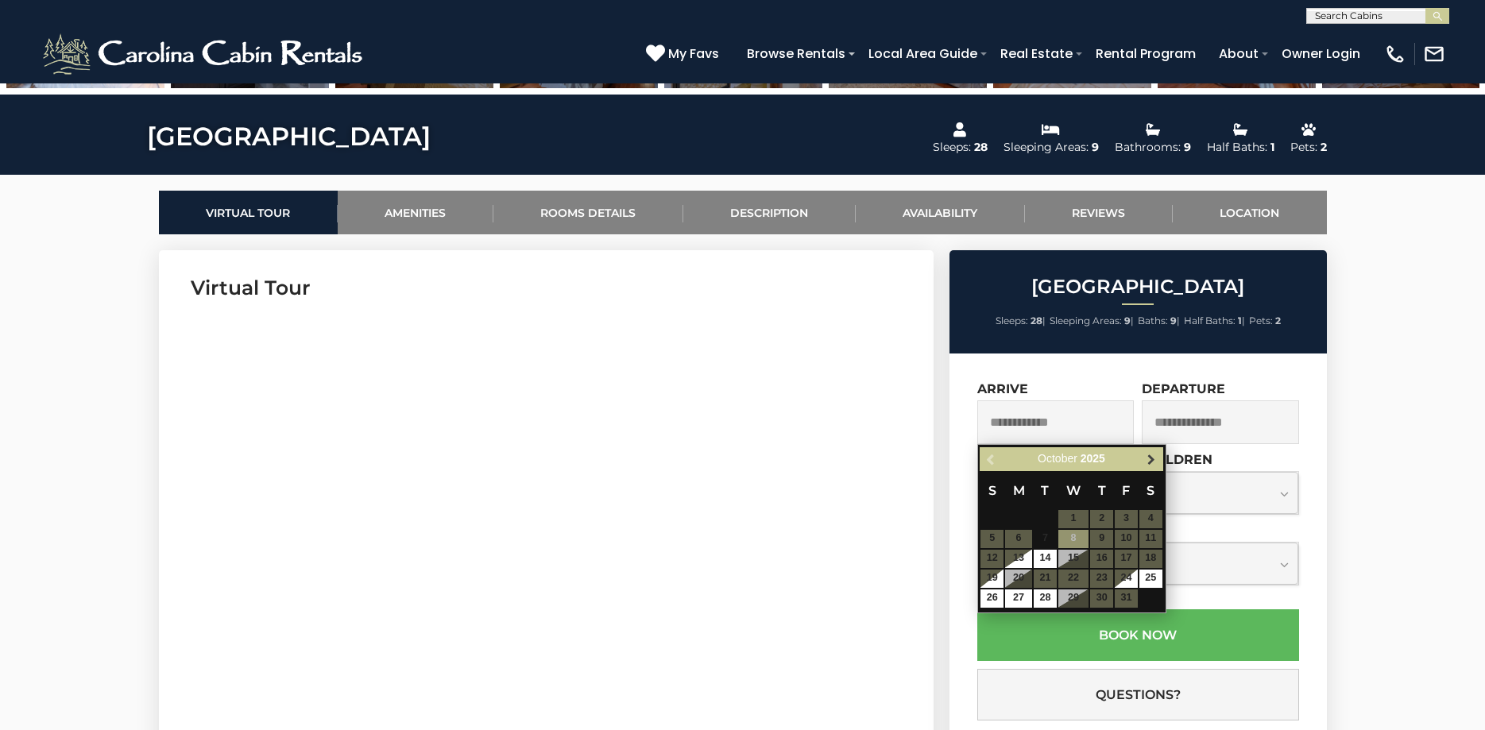
click at [1158, 461] on span "Next" at bounding box center [1151, 459] width 13 height 13
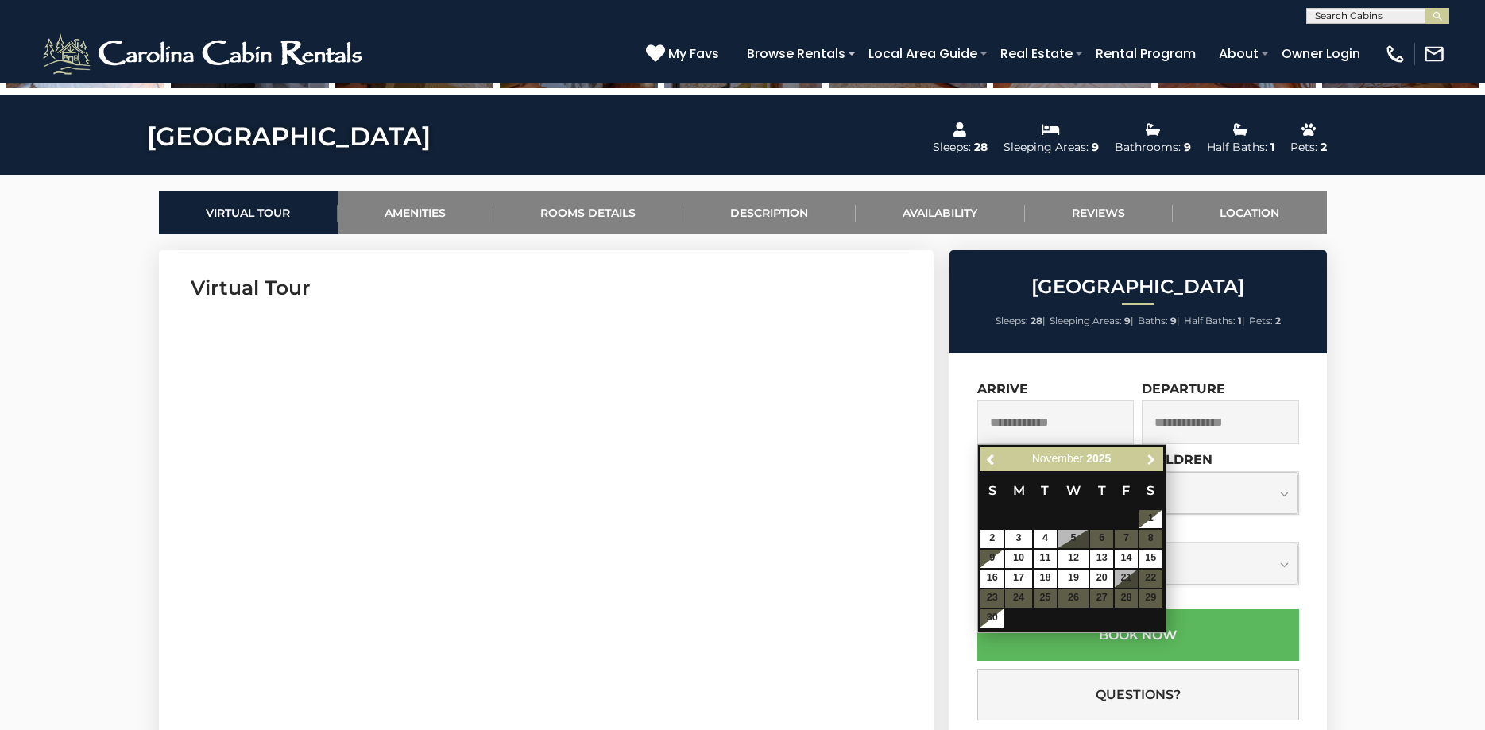
click at [1158, 461] on span "Next" at bounding box center [1151, 459] width 13 height 13
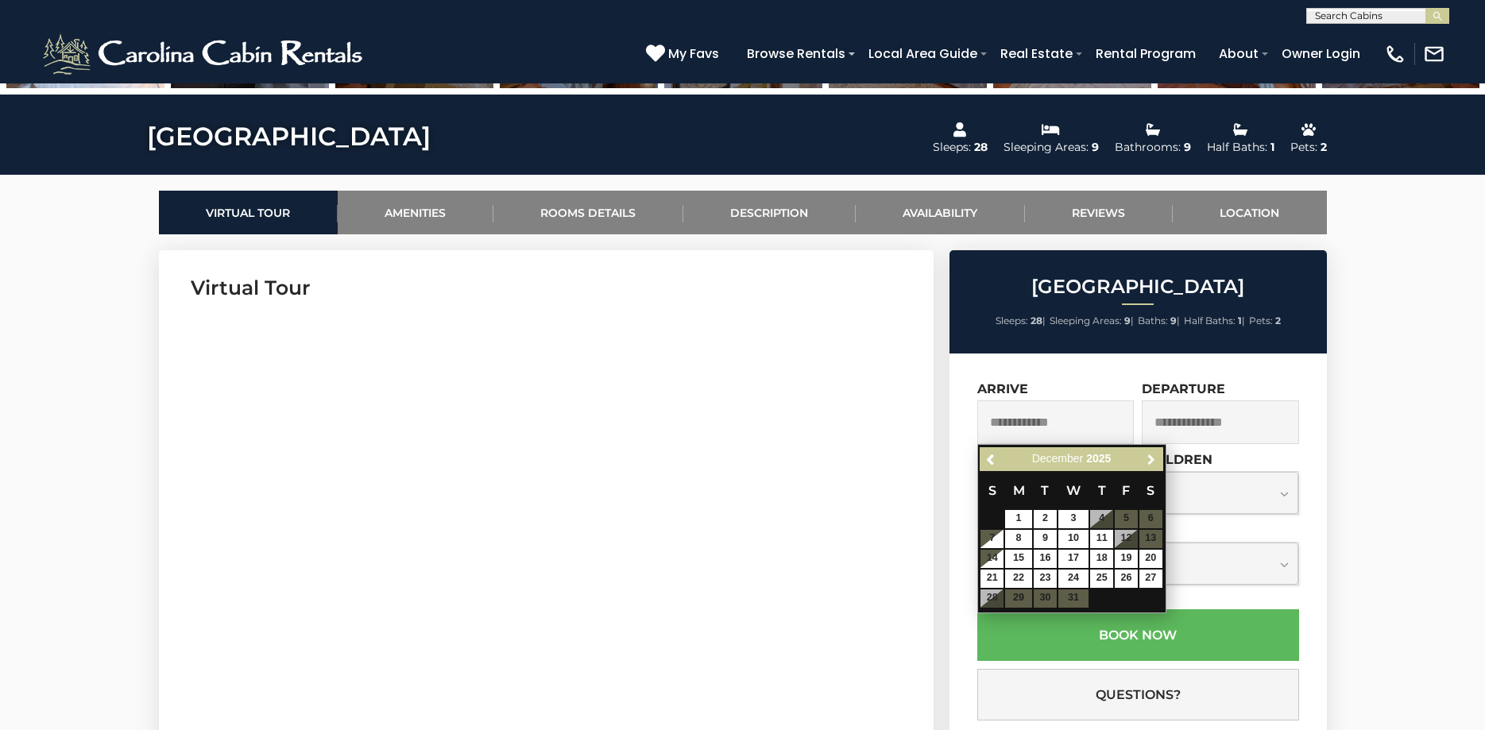
click at [1158, 461] on span "Next" at bounding box center [1151, 459] width 13 height 13
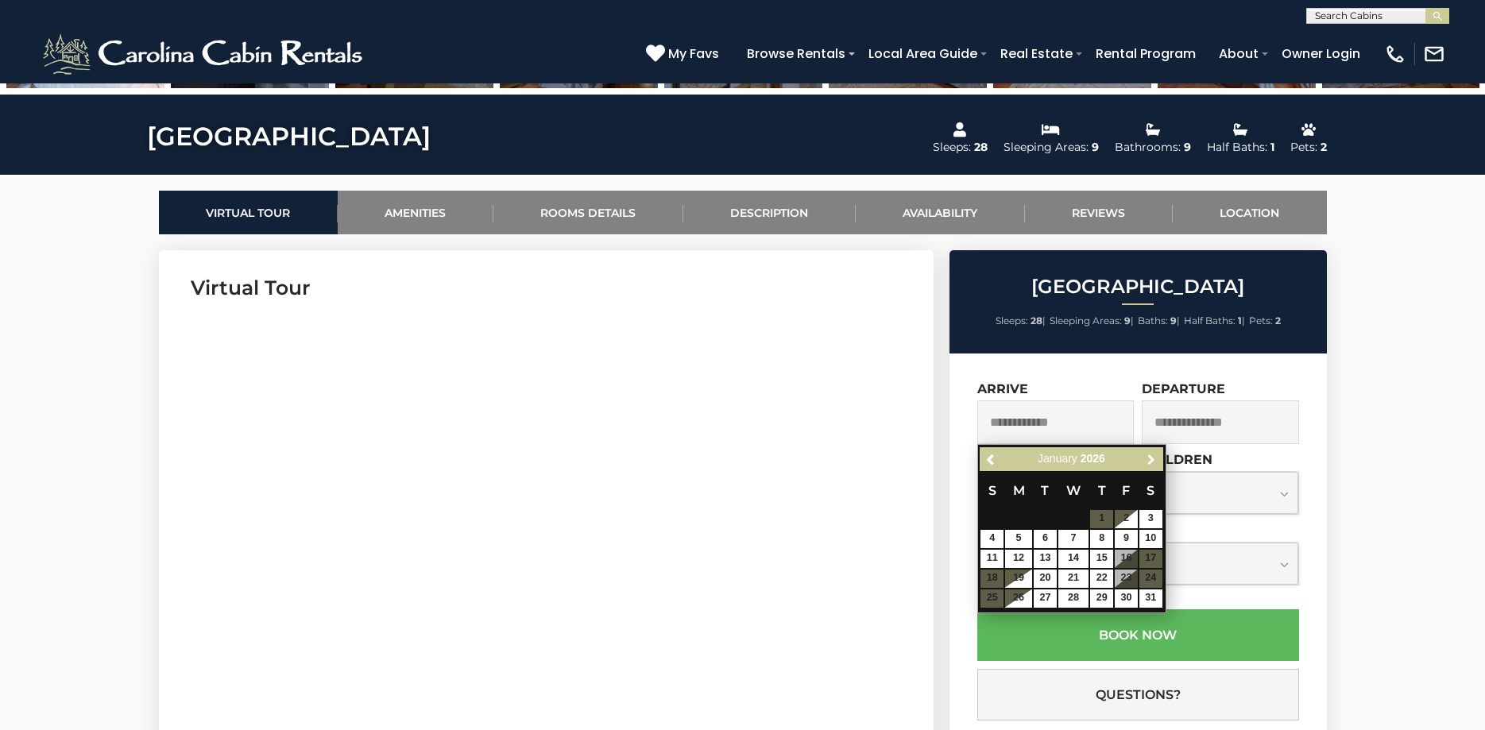
click at [1158, 461] on span "Next" at bounding box center [1151, 459] width 13 height 13
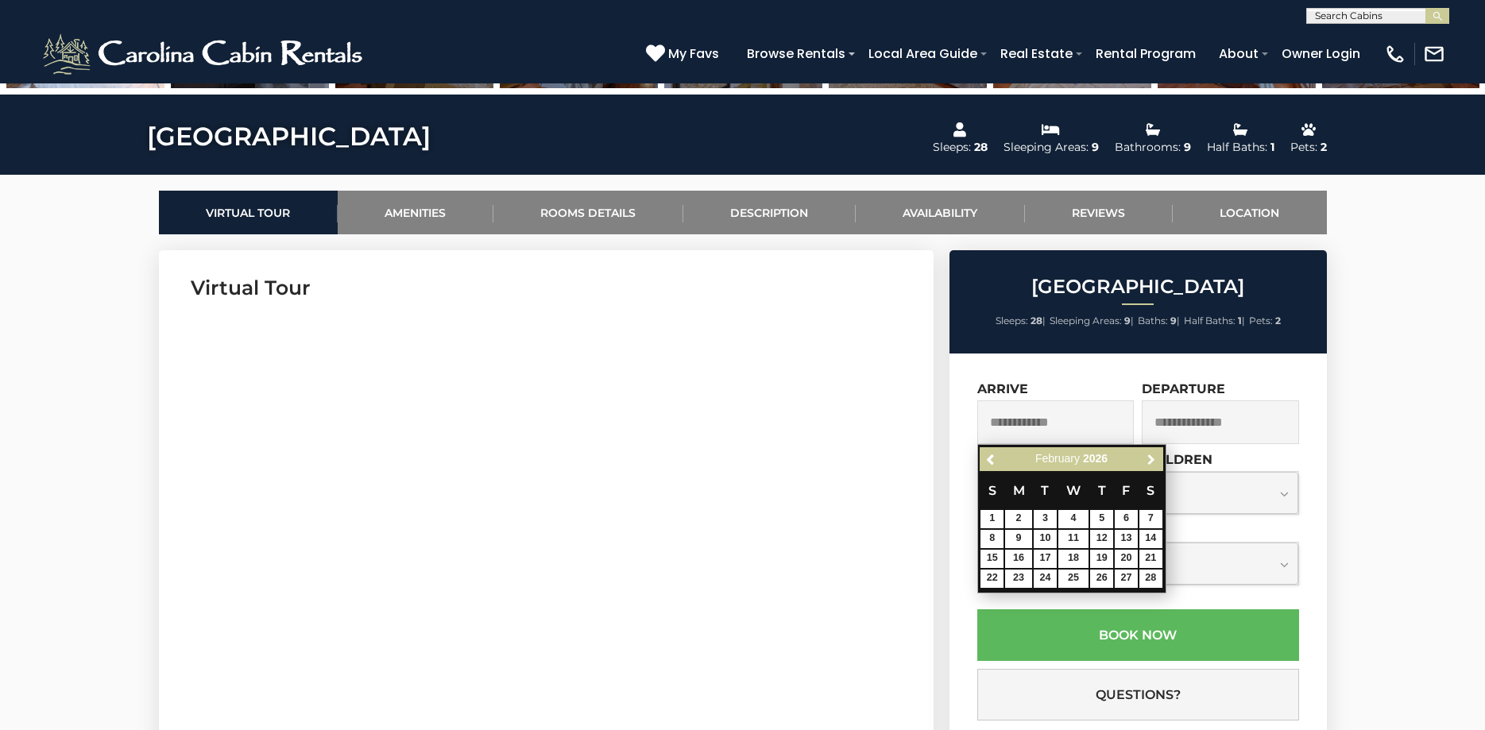
click at [1158, 461] on span "Next" at bounding box center [1151, 459] width 13 height 13
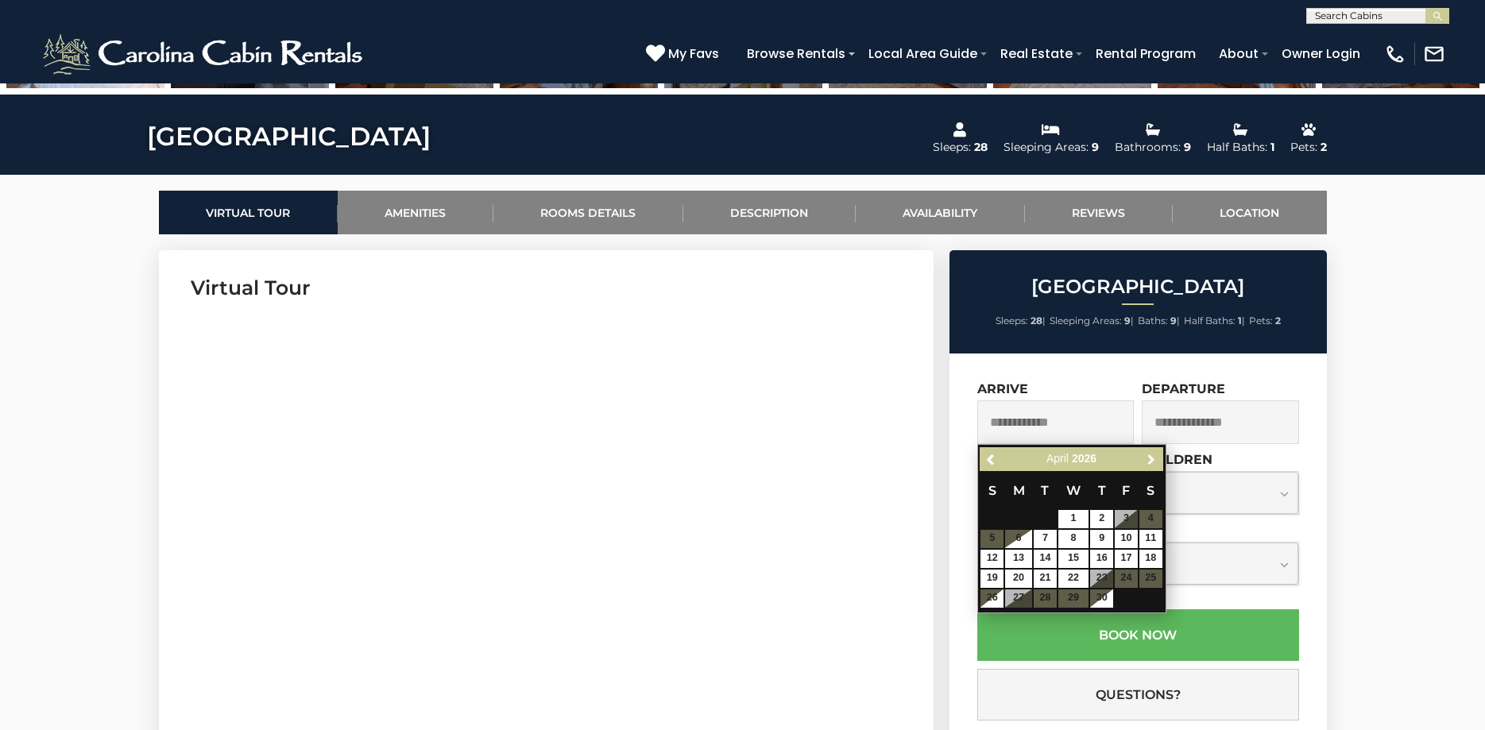
click at [1158, 461] on span "Next" at bounding box center [1151, 459] width 13 height 13
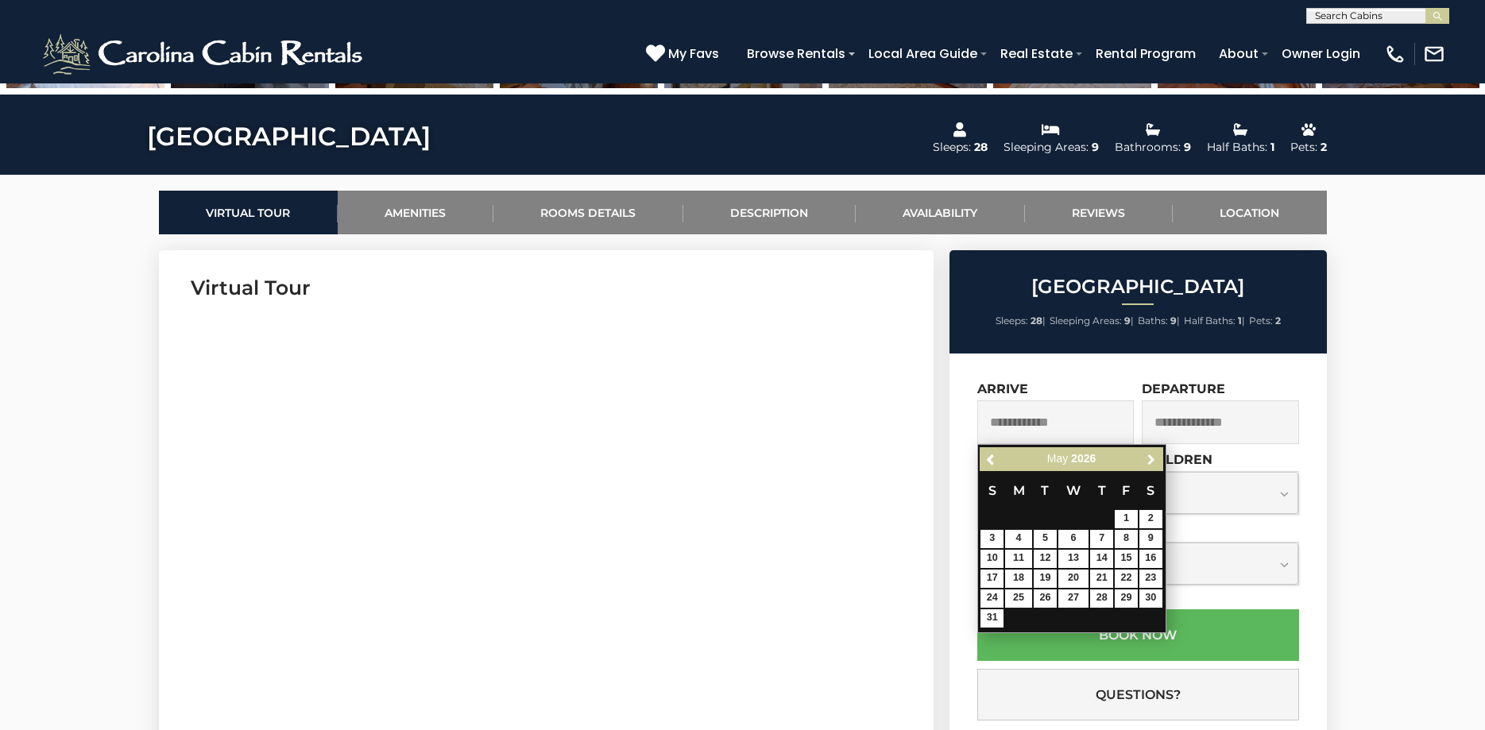
click at [1158, 461] on span "Next" at bounding box center [1151, 459] width 13 height 13
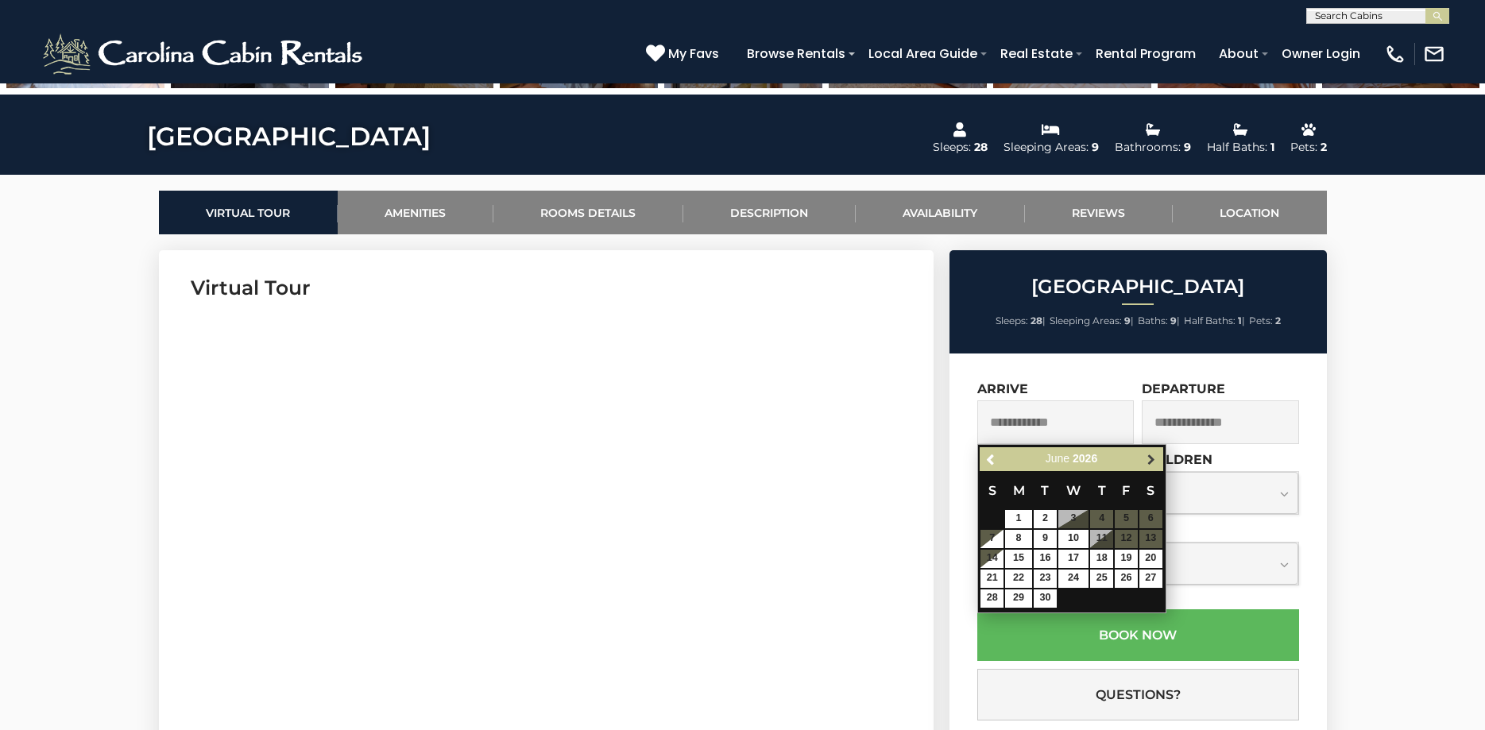
click at [1158, 460] on span "Next" at bounding box center [1151, 459] width 13 height 13
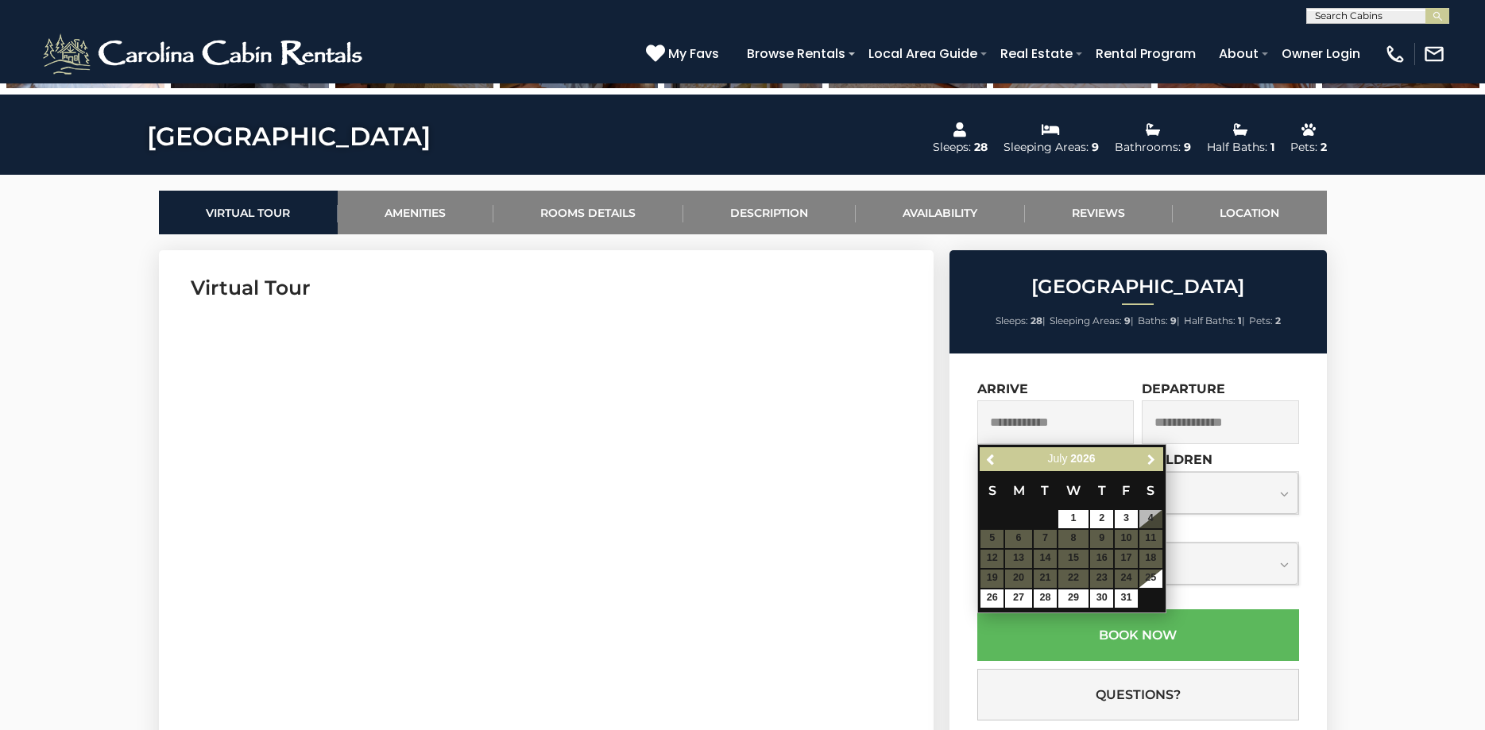
click at [1158, 460] on span "Next" at bounding box center [1151, 459] width 13 height 13
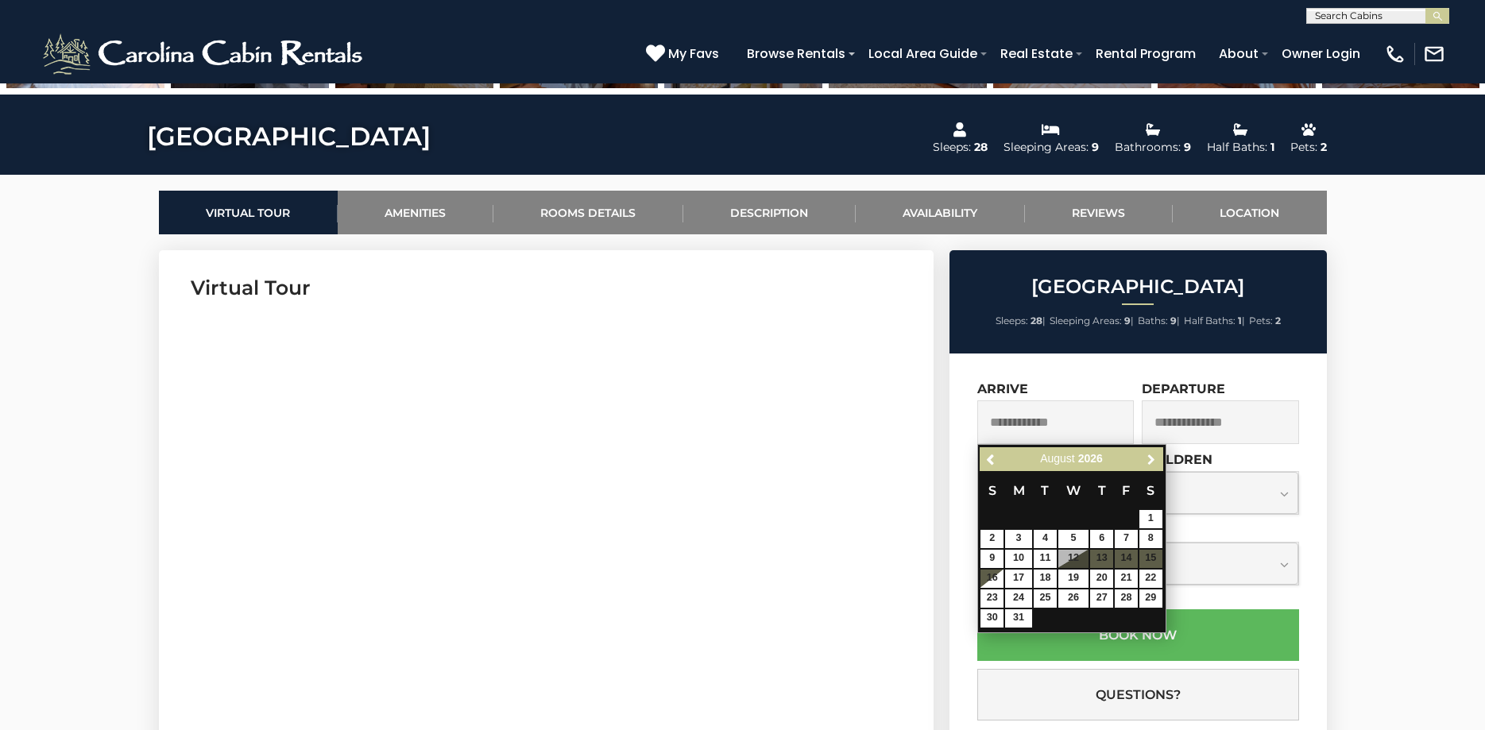
click at [1158, 460] on span "Next" at bounding box center [1151, 459] width 13 height 13
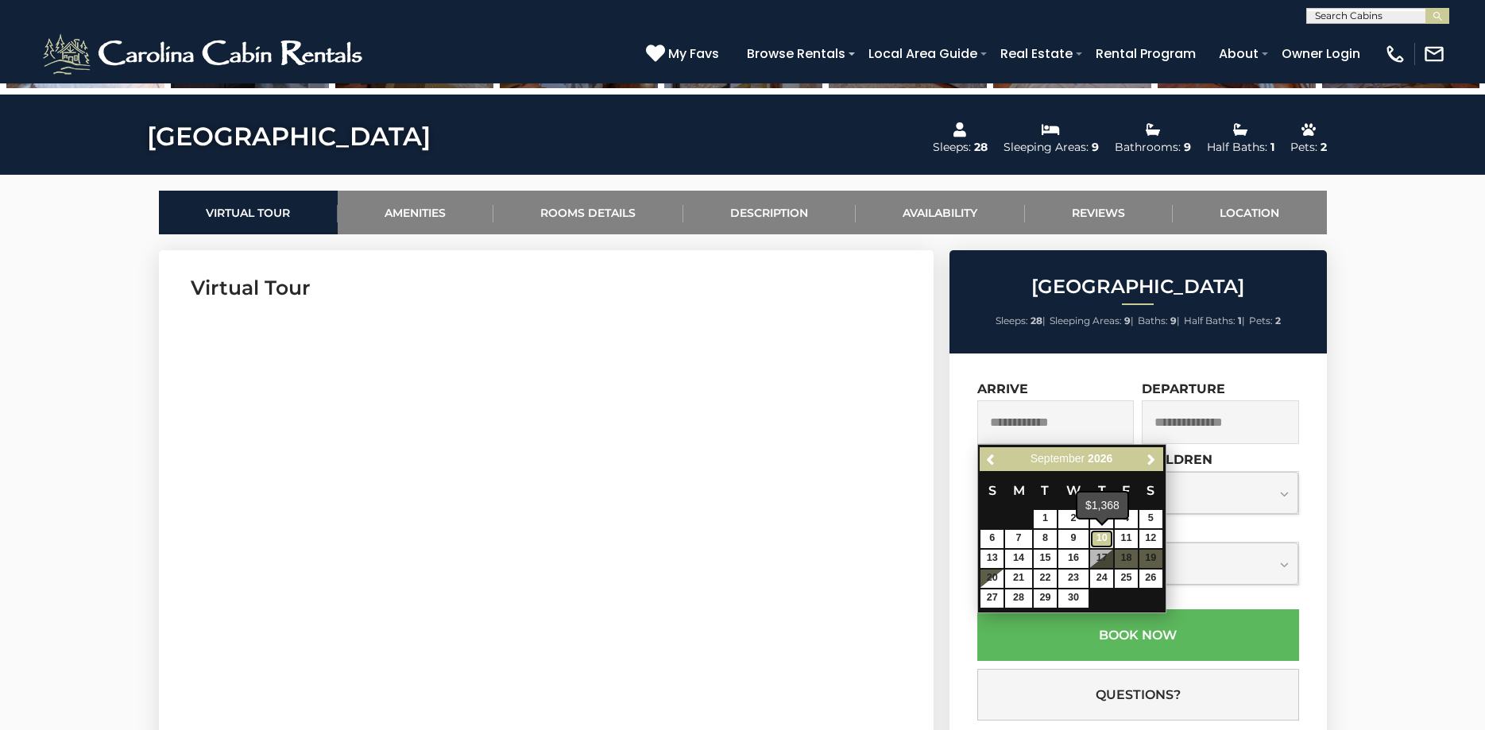
click at [1104, 536] on link "10" at bounding box center [1101, 539] width 23 height 18
type input "**********"
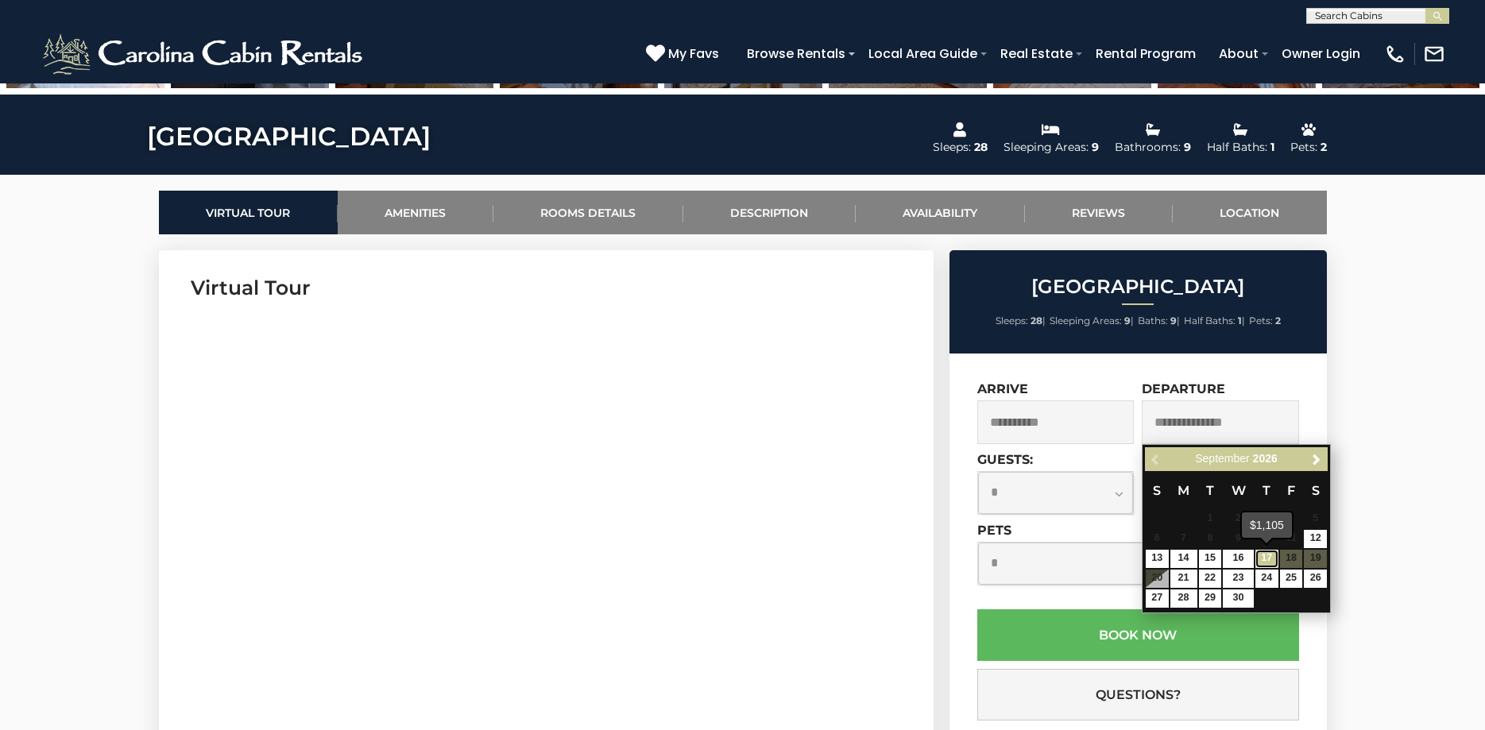
click at [1267, 560] on link "17" at bounding box center [1267, 559] width 23 height 18
type input "**********"
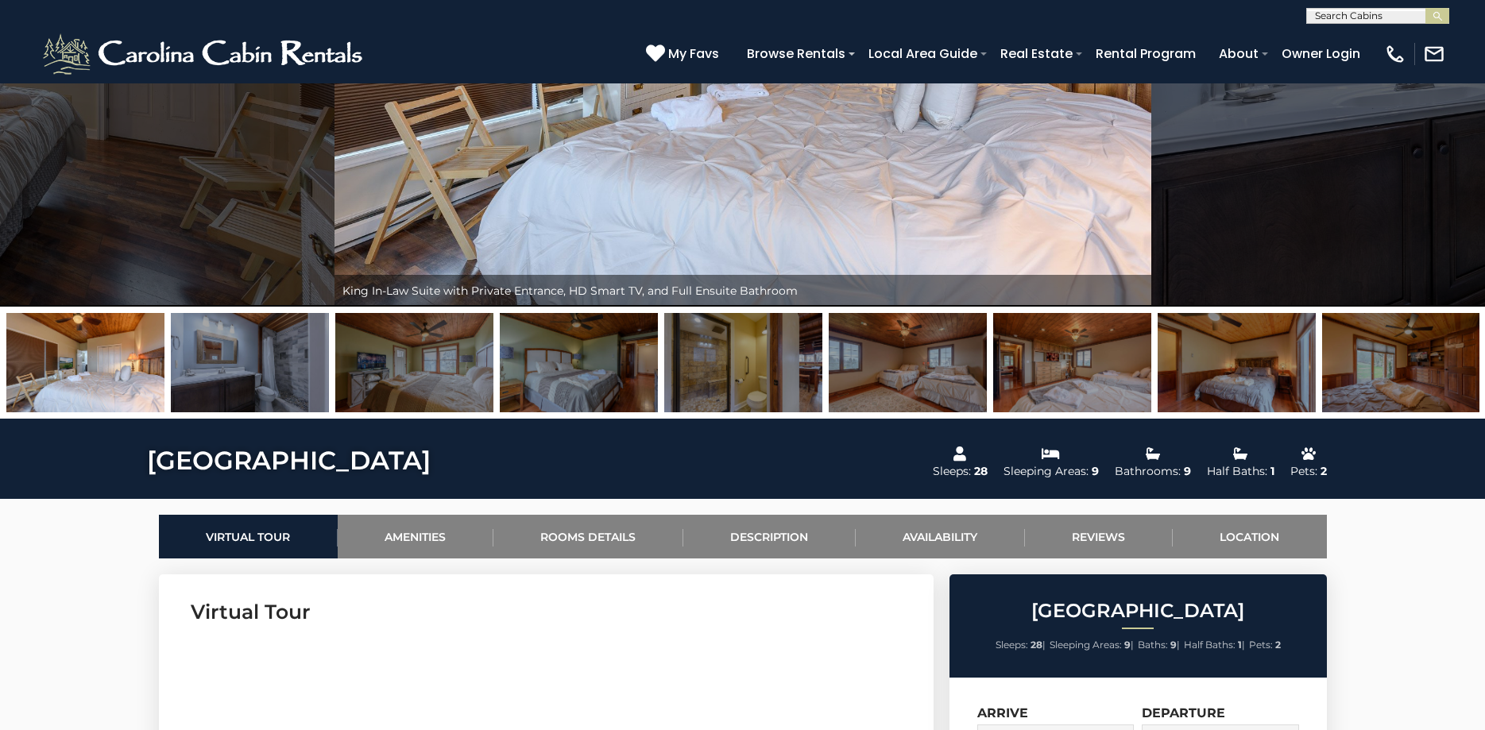
scroll to position [0, 0]
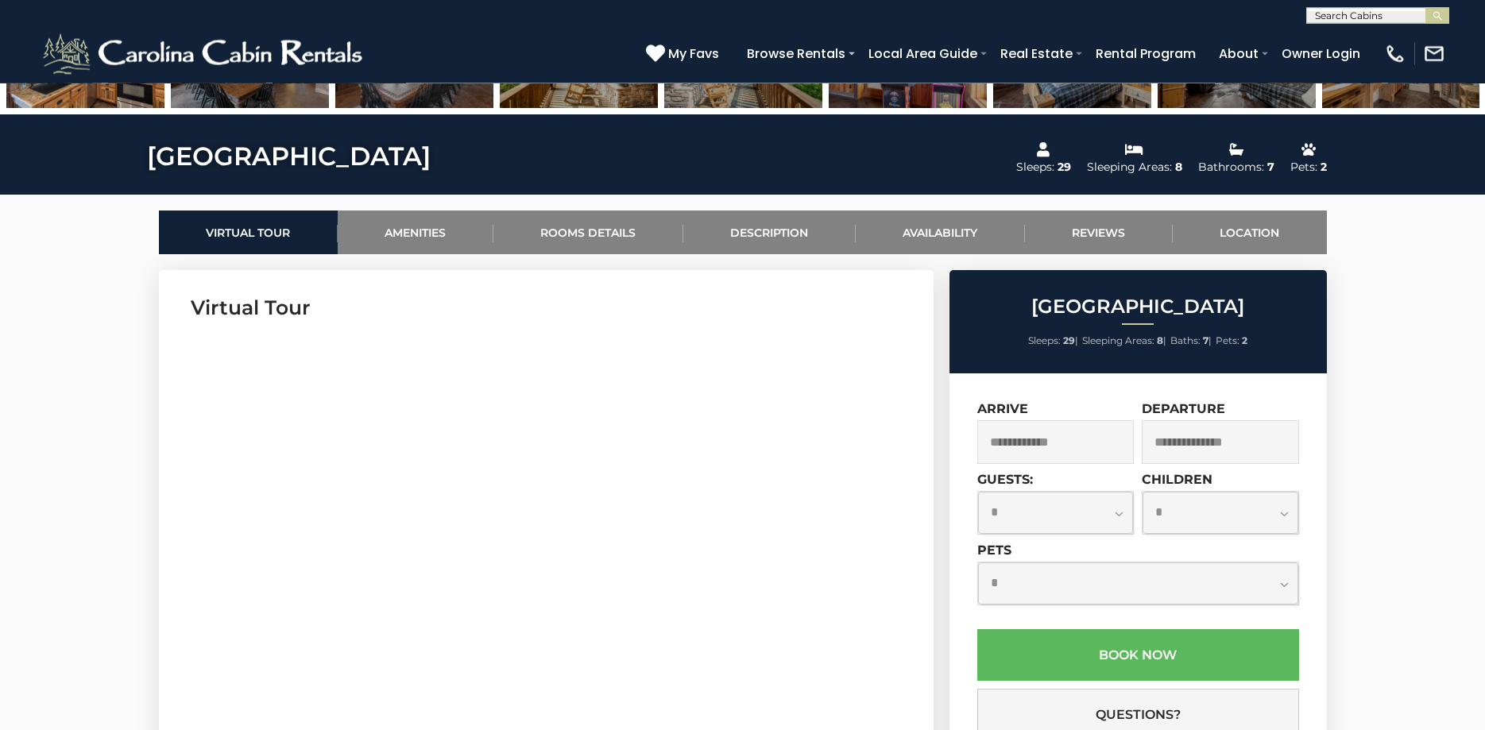
scroll to position [730, 0]
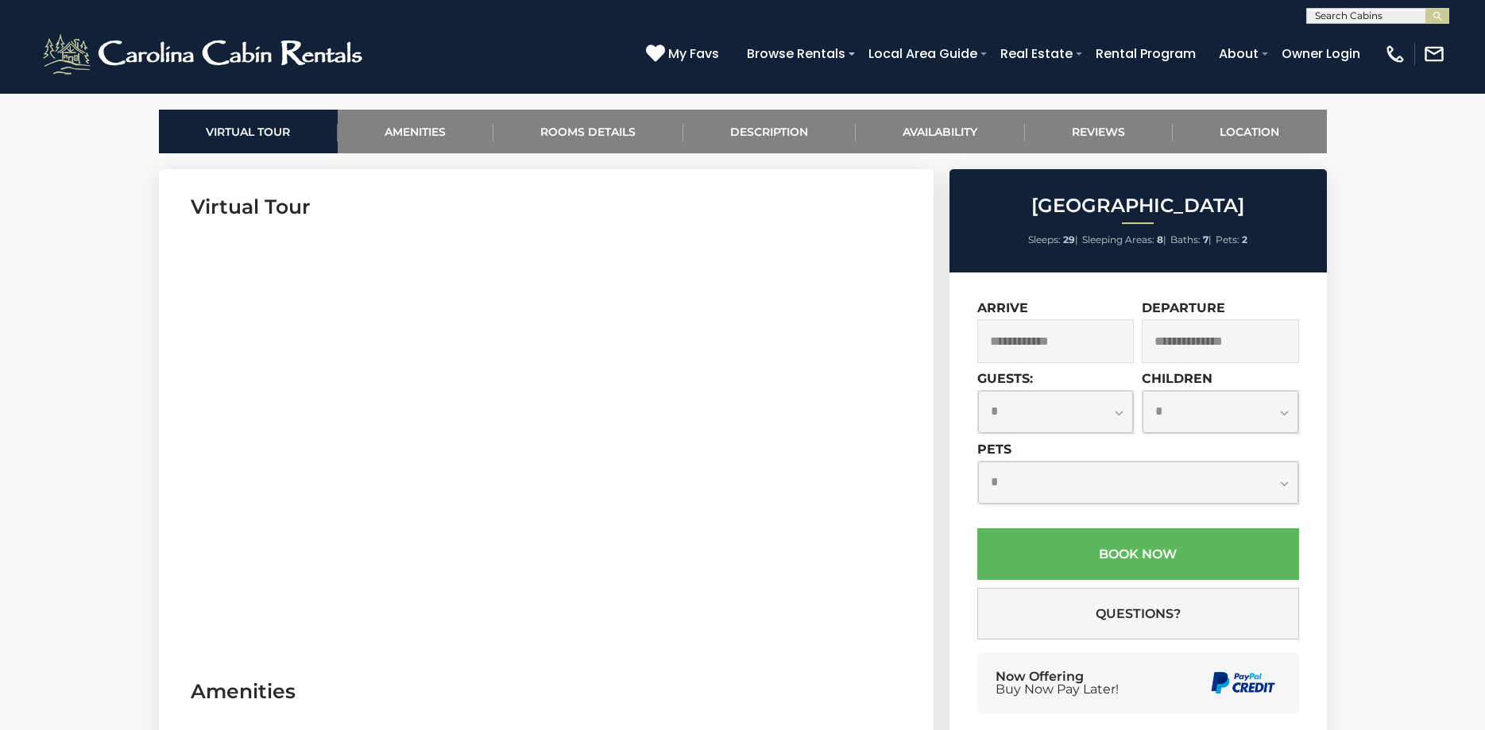
click at [1054, 349] on input "text" at bounding box center [1056, 341] width 157 height 44
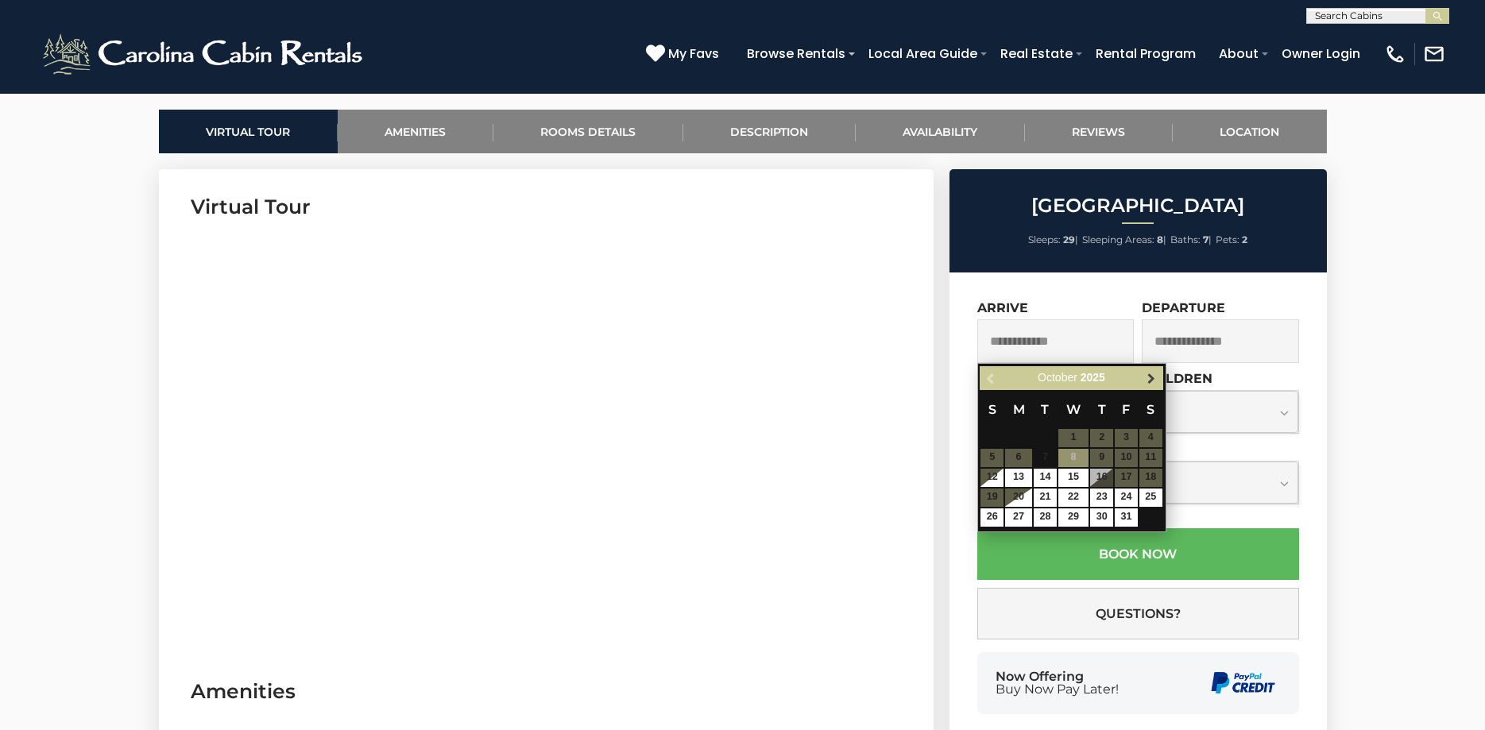
click at [1152, 384] on span "Next" at bounding box center [1151, 378] width 13 height 13
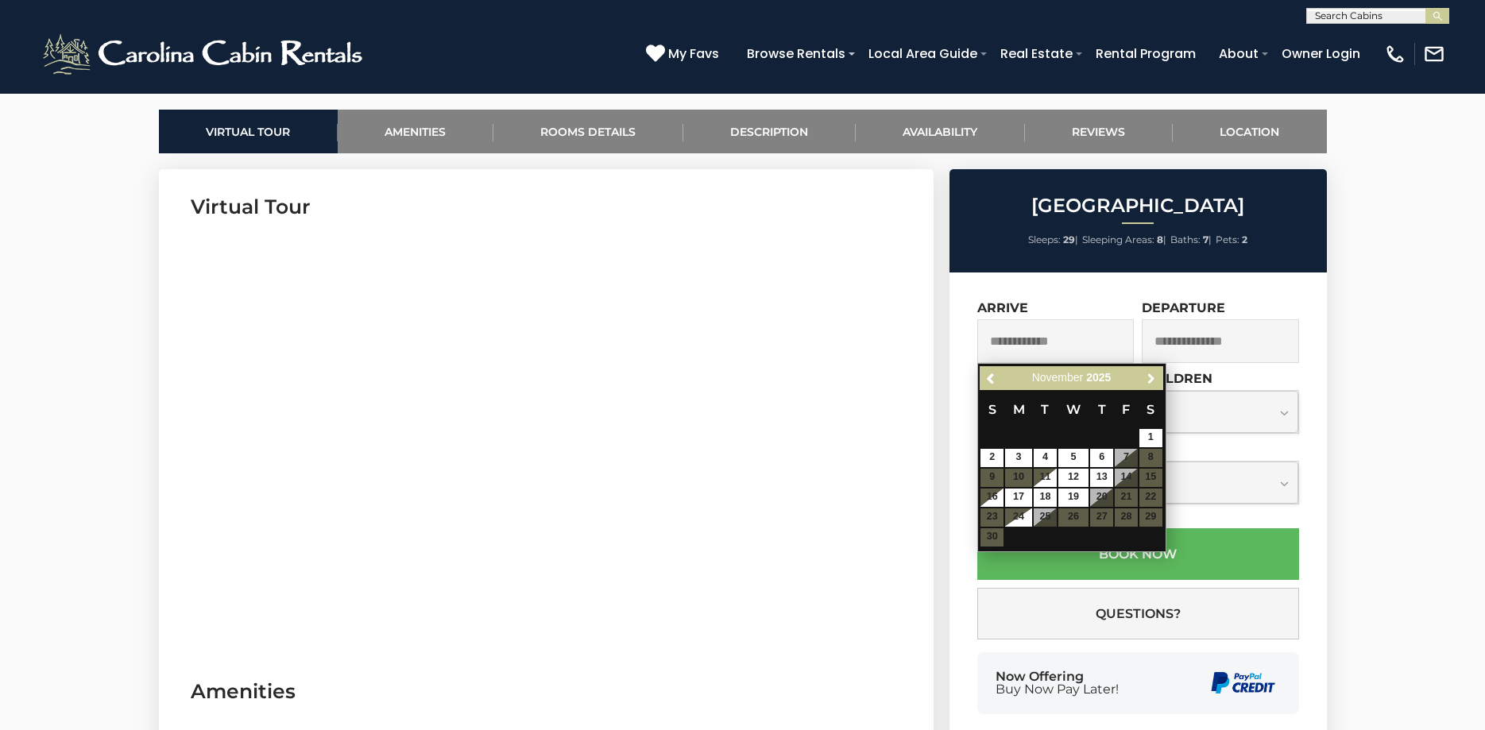
click at [1152, 384] on span "Next" at bounding box center [1151, 378] width 13 height 13
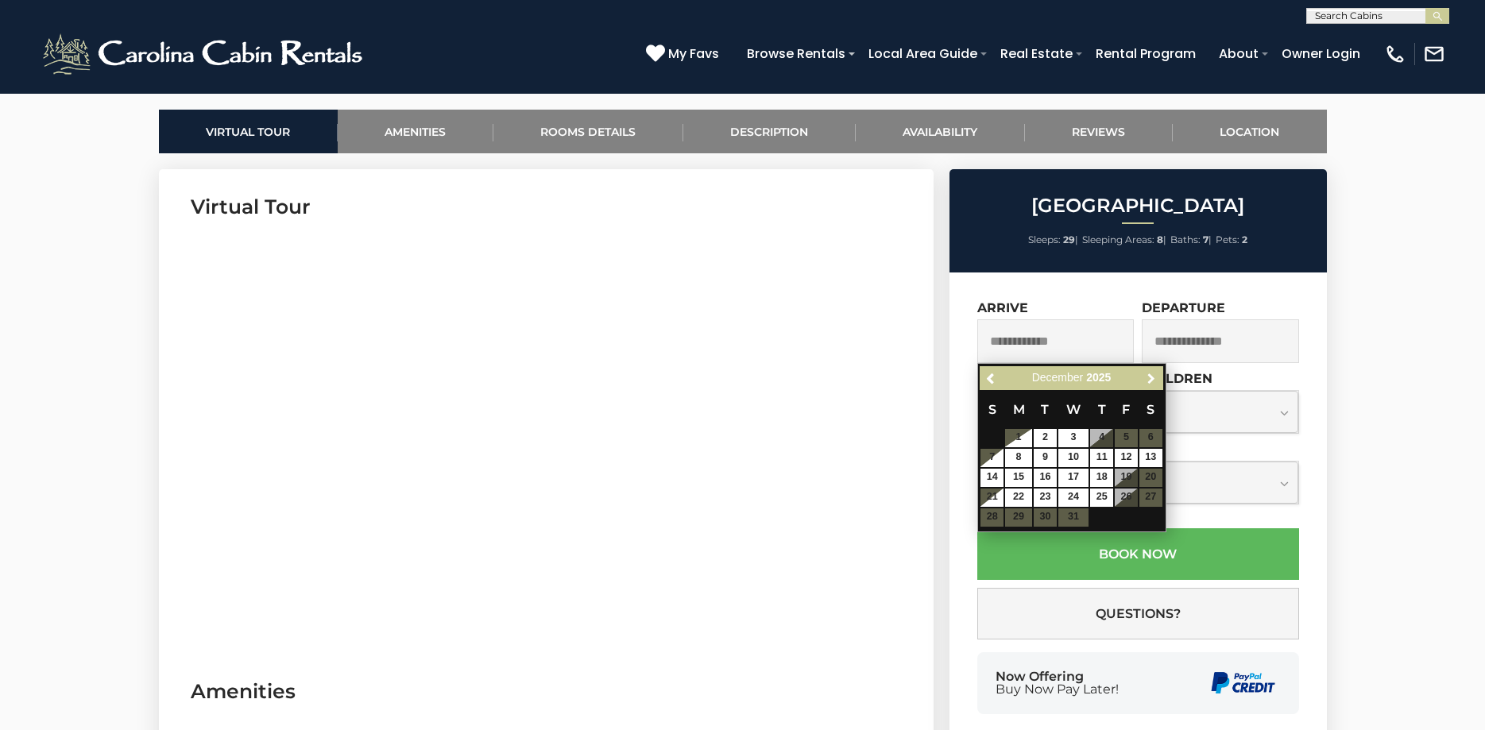
click at [1152, 384] on span "Next" at bounding box center [1151, 378] width 13 height 13
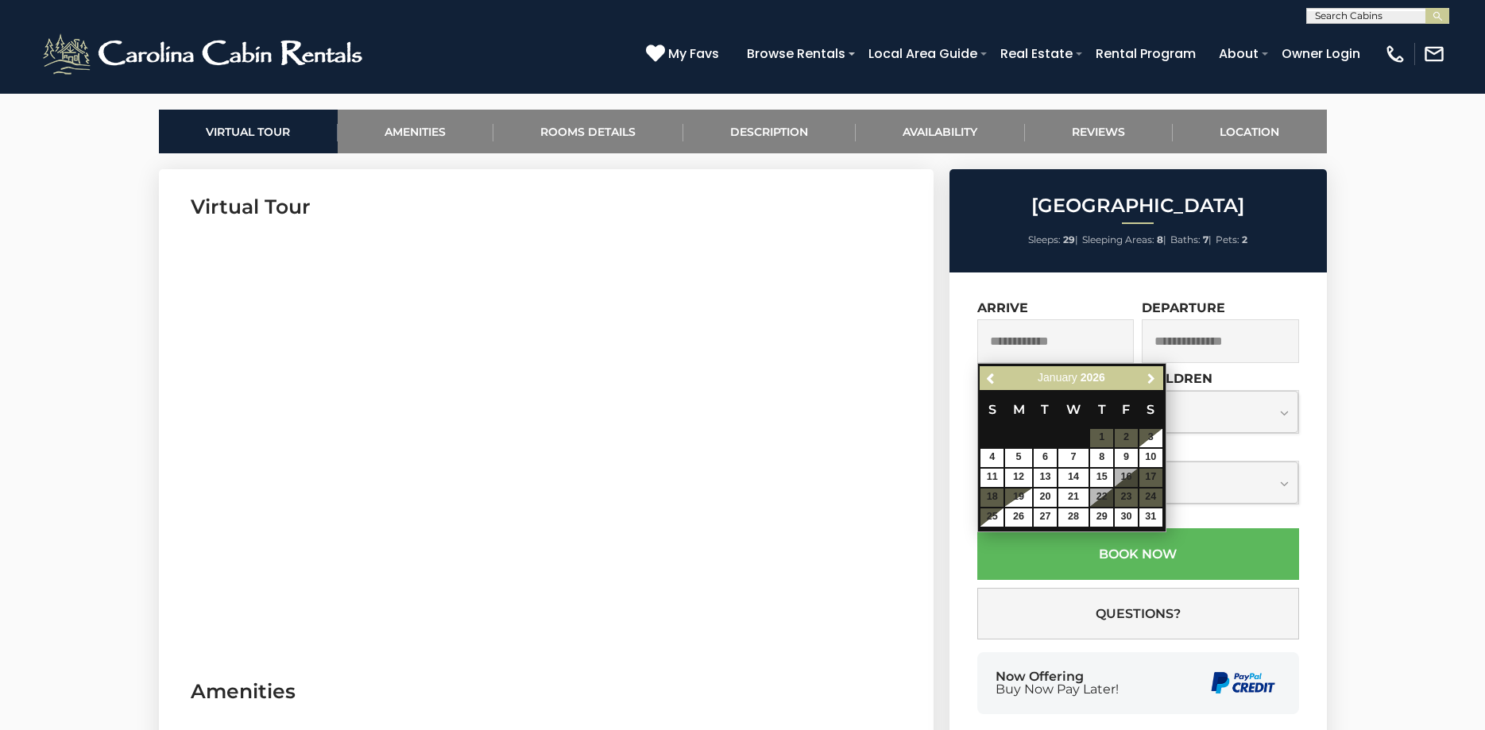
click at [1152, 384] on span "Next" at bounding box center [1151, 378] width 13 height 13
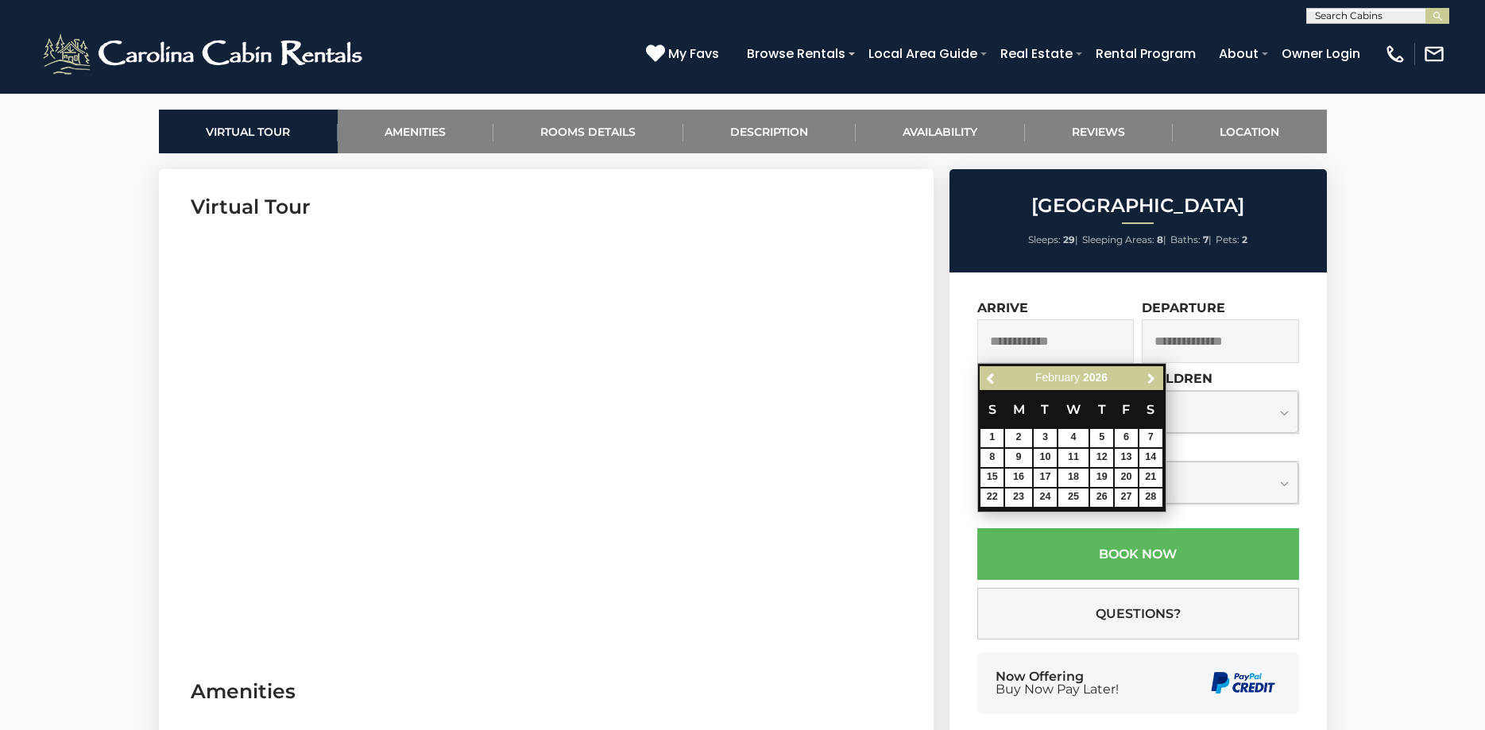
click at [1152, 384] on span "Next" at bounding box center [1151, 378] width 13 height 13
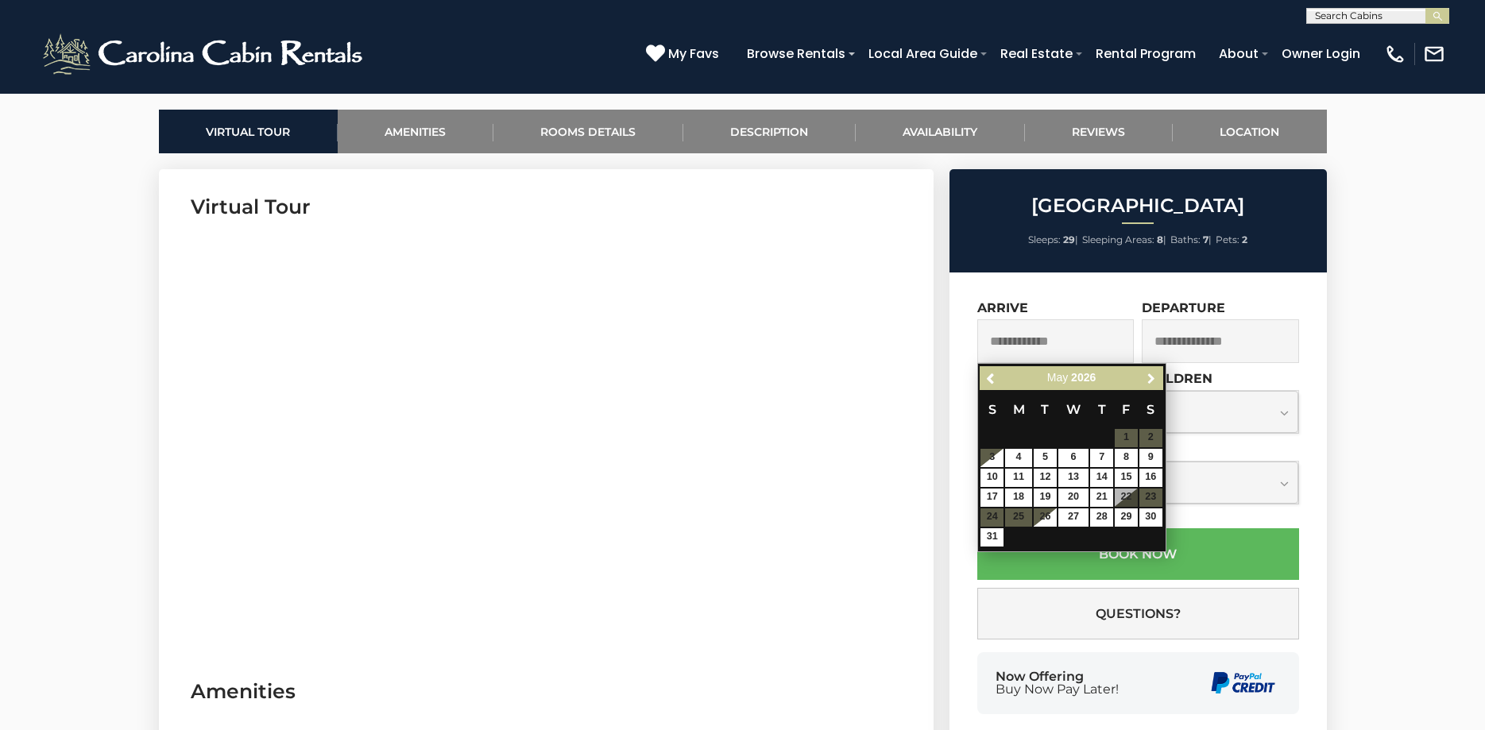
click at [1152, 384] on span "Next" at bounding box center [1151, 378] width 13 height 13
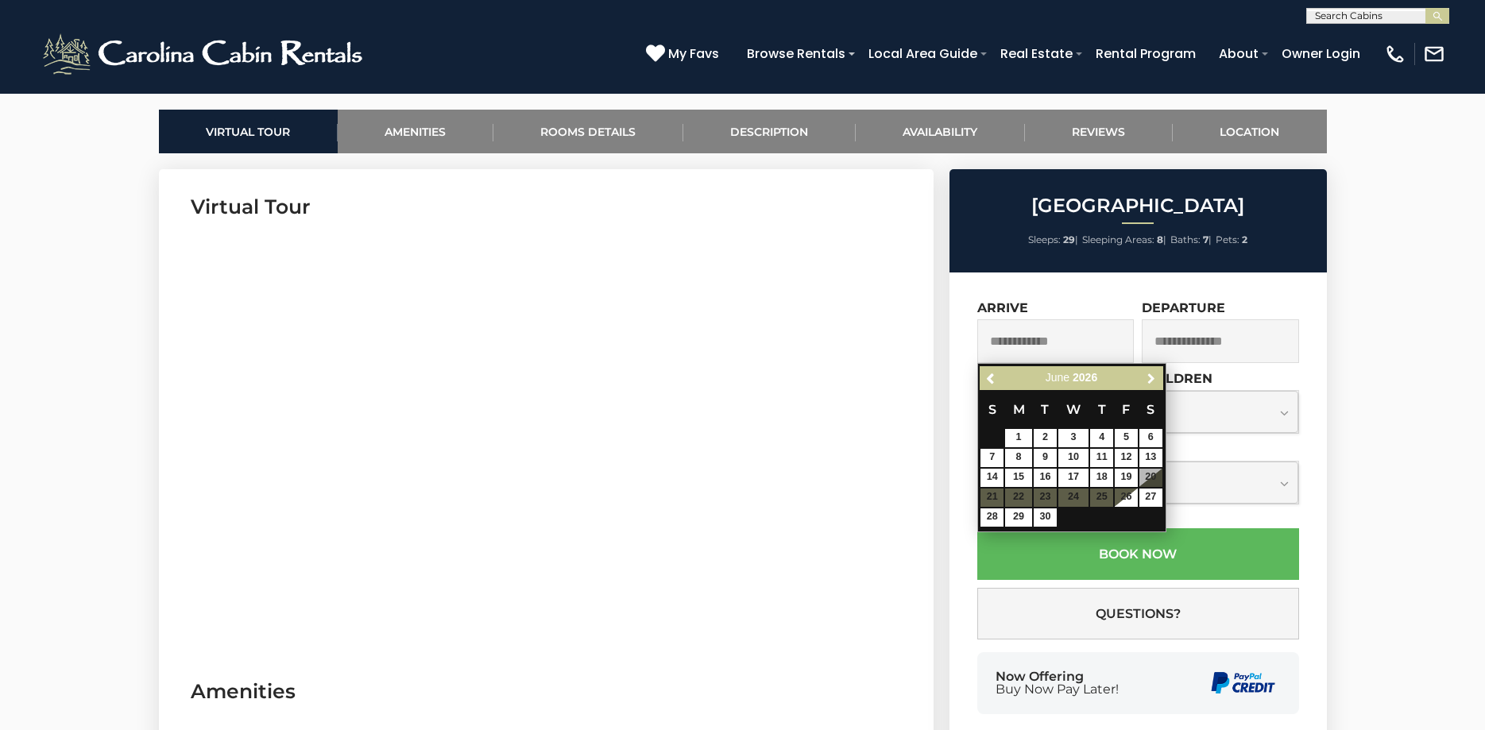
click at [1152, 384] on span "Next" at bounding box center [1151, 378] width 13 height 13
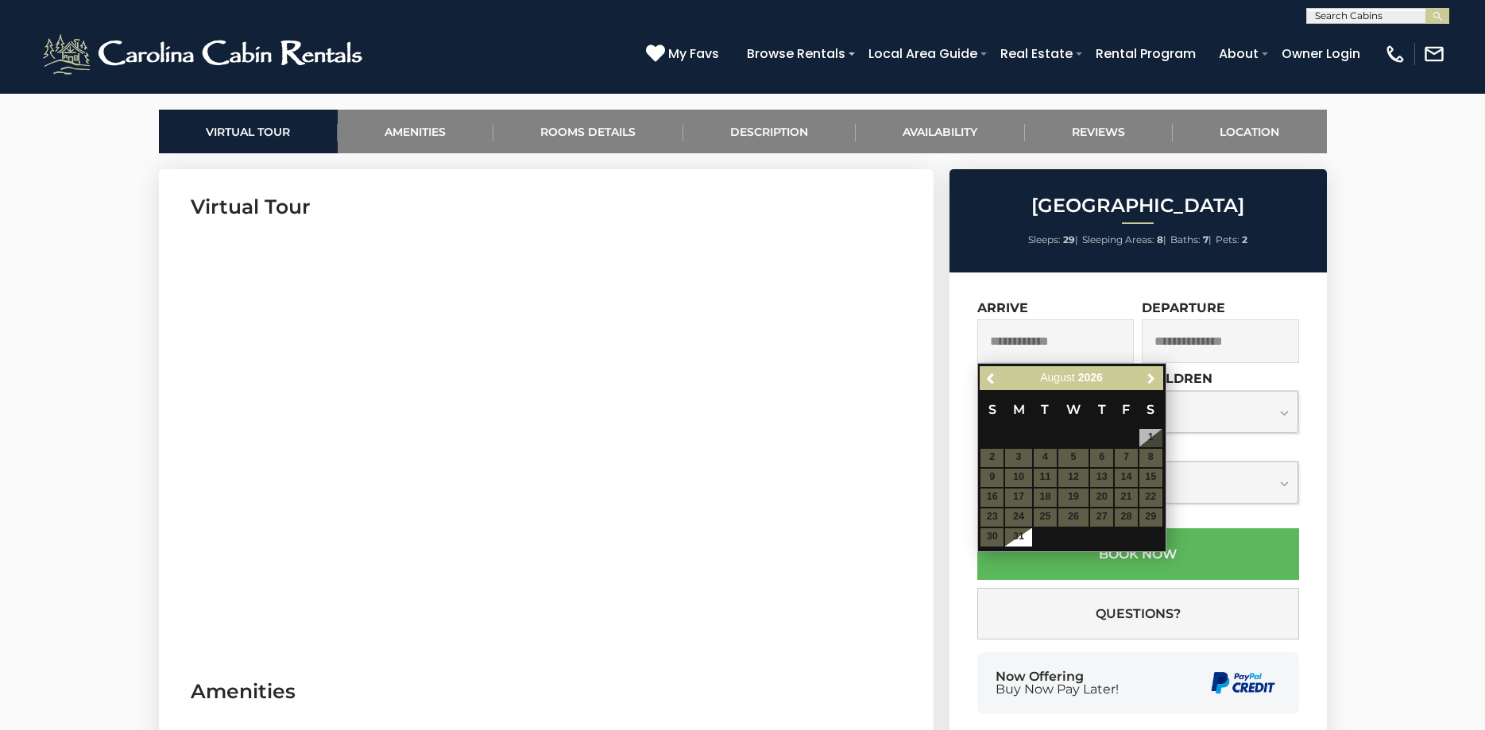
click at [1152, 384] on span "Next" at bounding box center [1151, 378] width 13 height 13
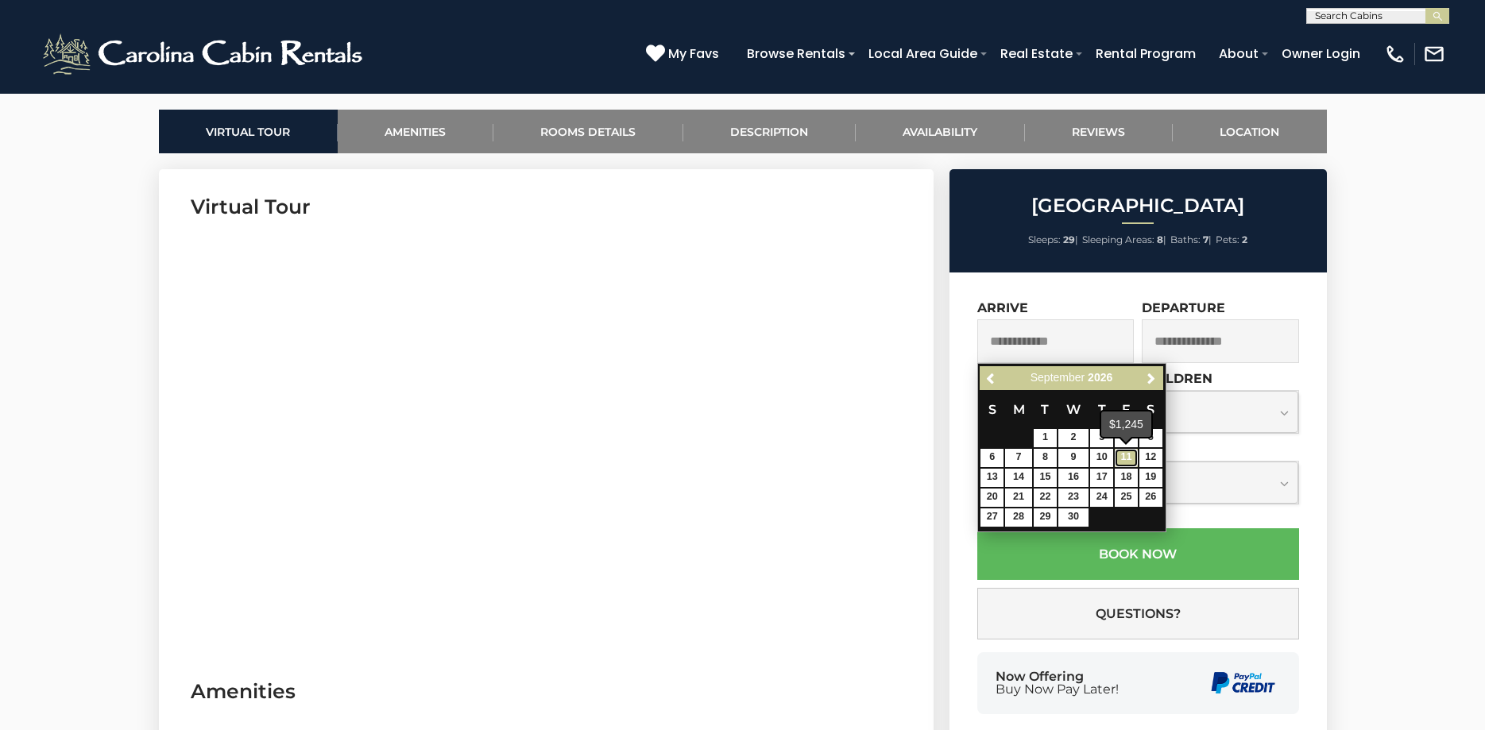
click at [1132, 455] on link "11" at bounding box center [1126, 458] width 23 height 18
type input "**********"
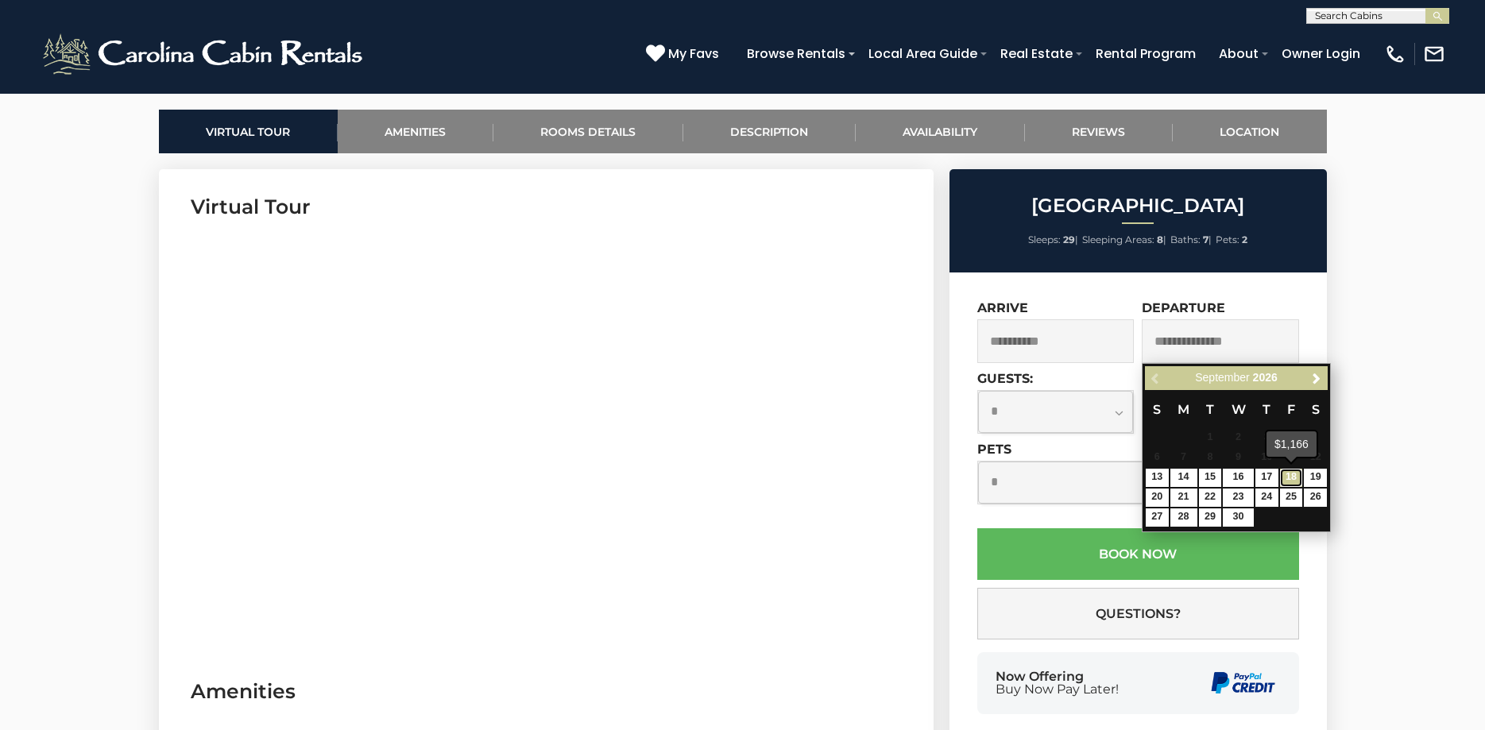
click at [1299, 478] on link "18" at bounding box center [1291, 478] width 23 height 18
type input "**********"
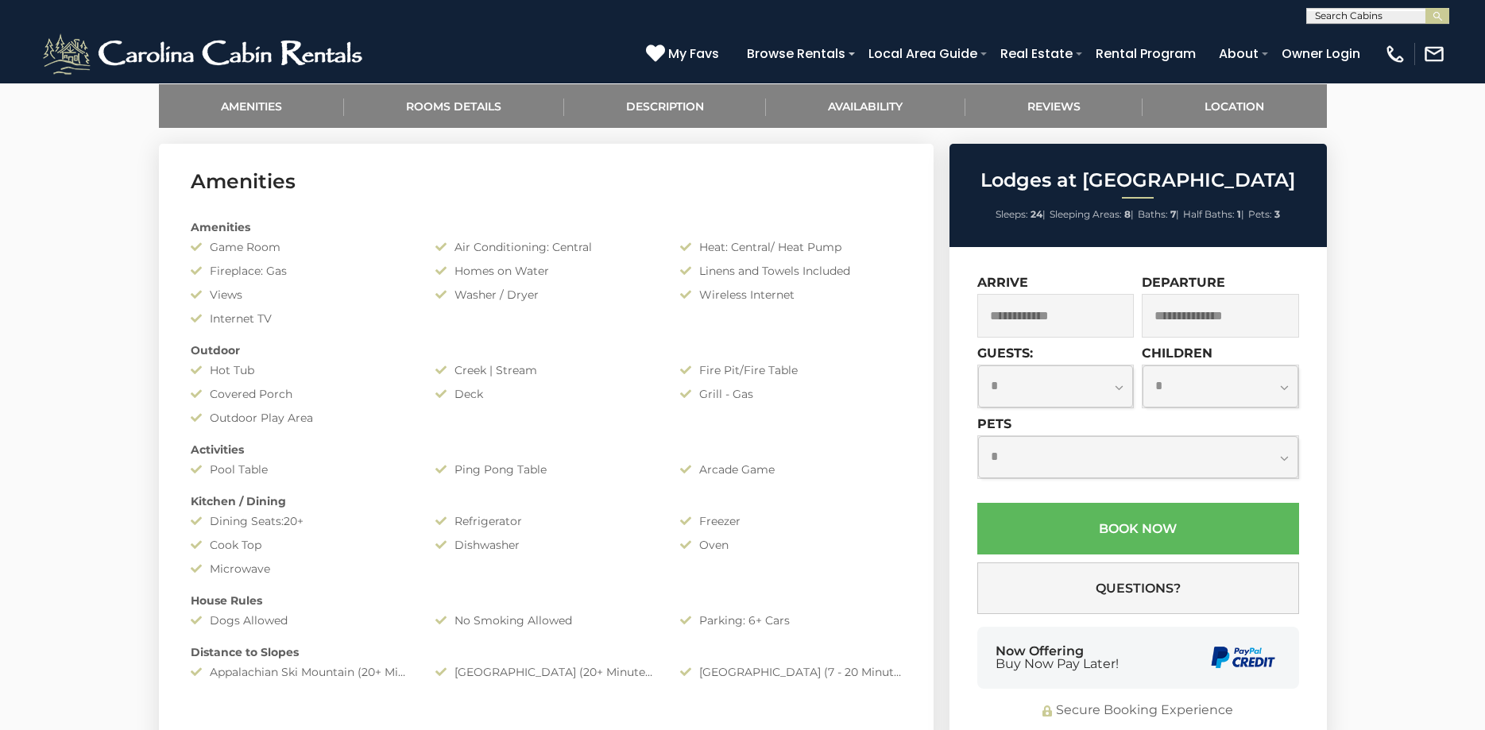
scroll to position [811, 0]
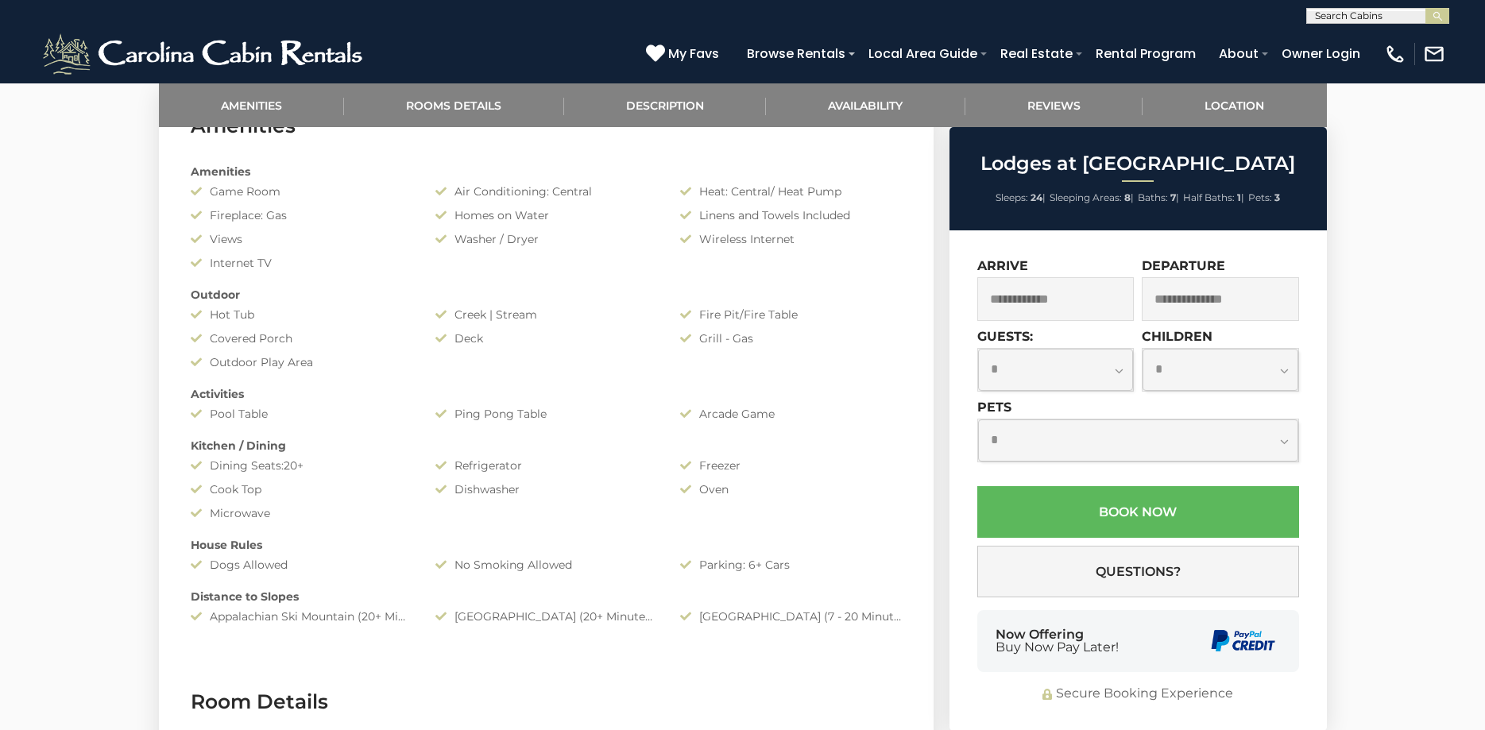
click at [1096, 298] on input "text" at bounding box center [1056, 299] width 157 height 44
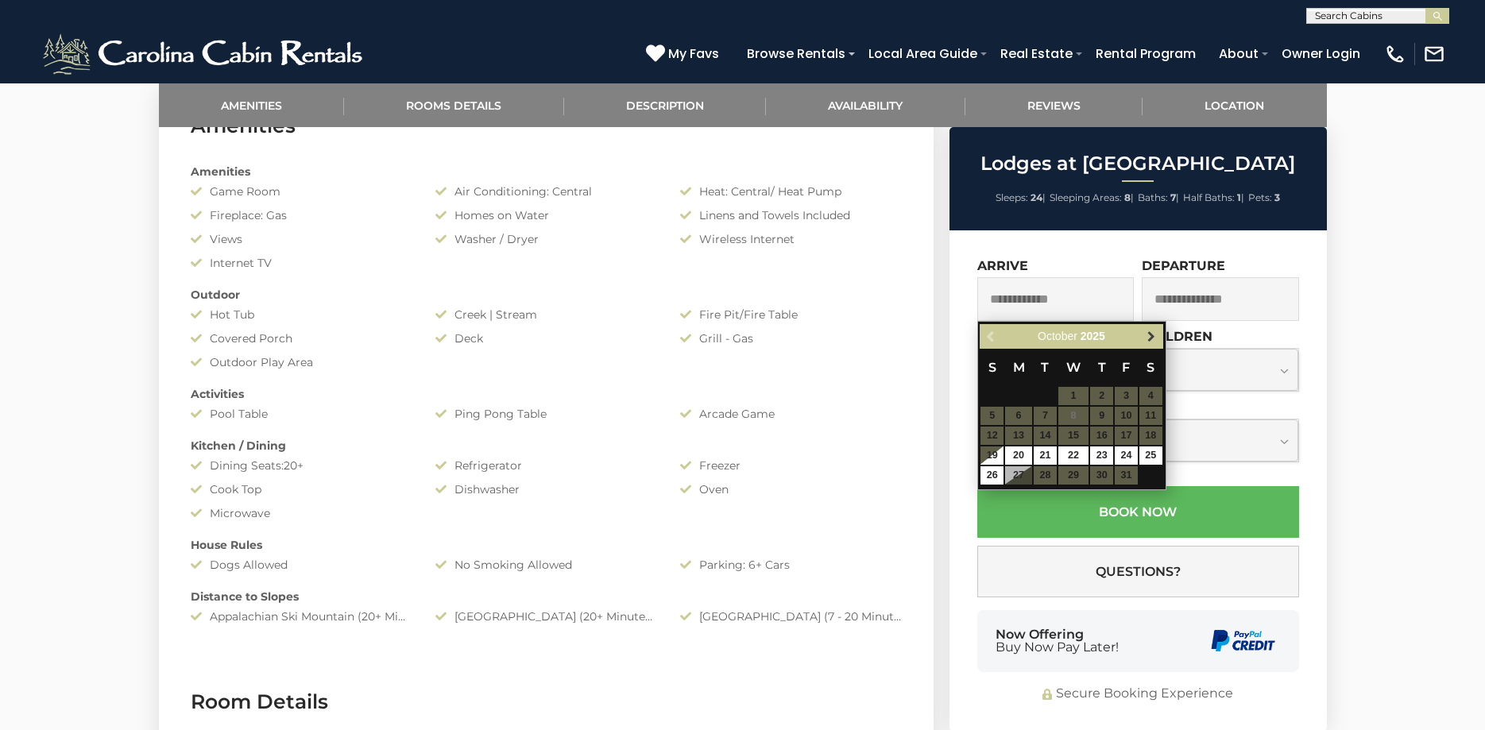
click at [1156, 334] on span "Next" at bounding box center [1151, 337] width 13 height 13
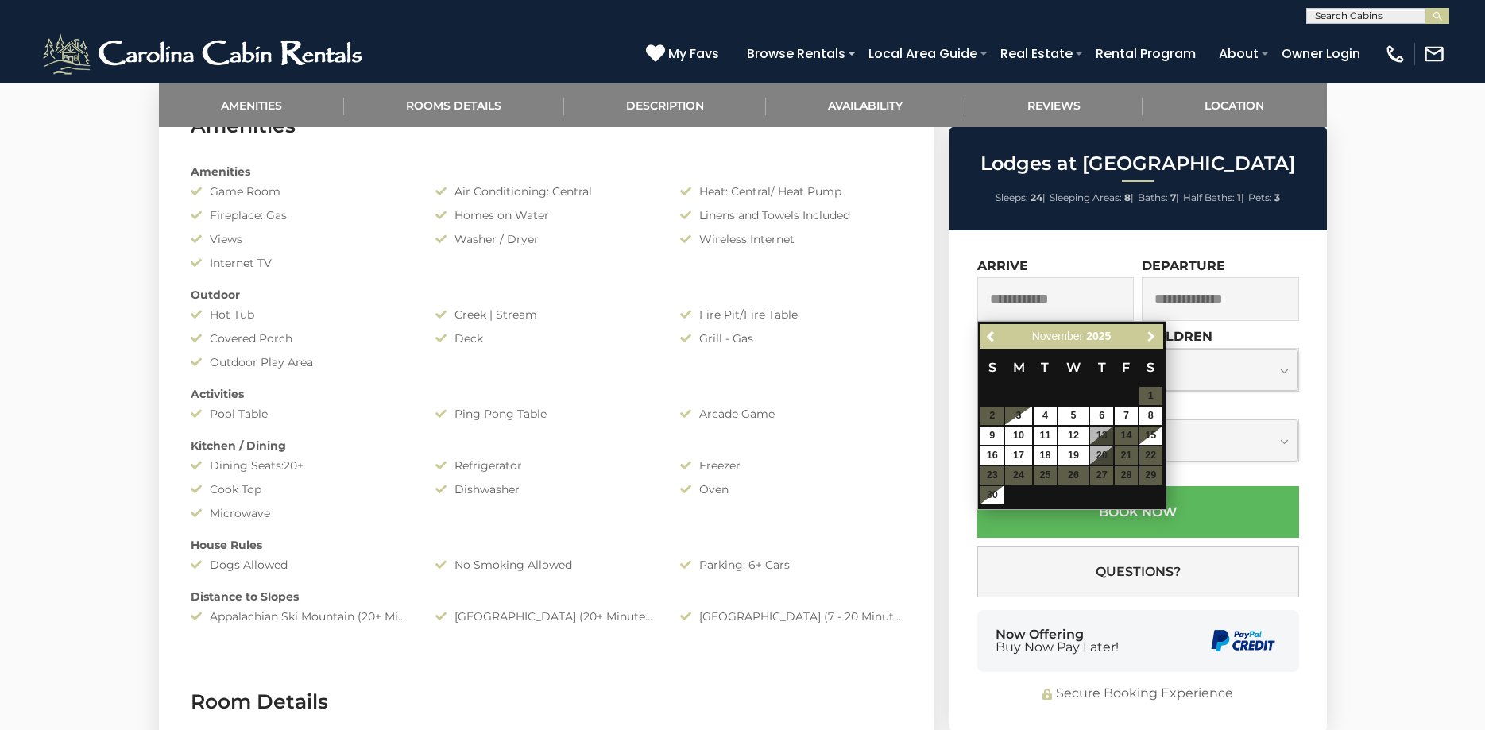
click at [1156, 334] on span "Next" at bounding box center [1151, 337] width 13 height 13
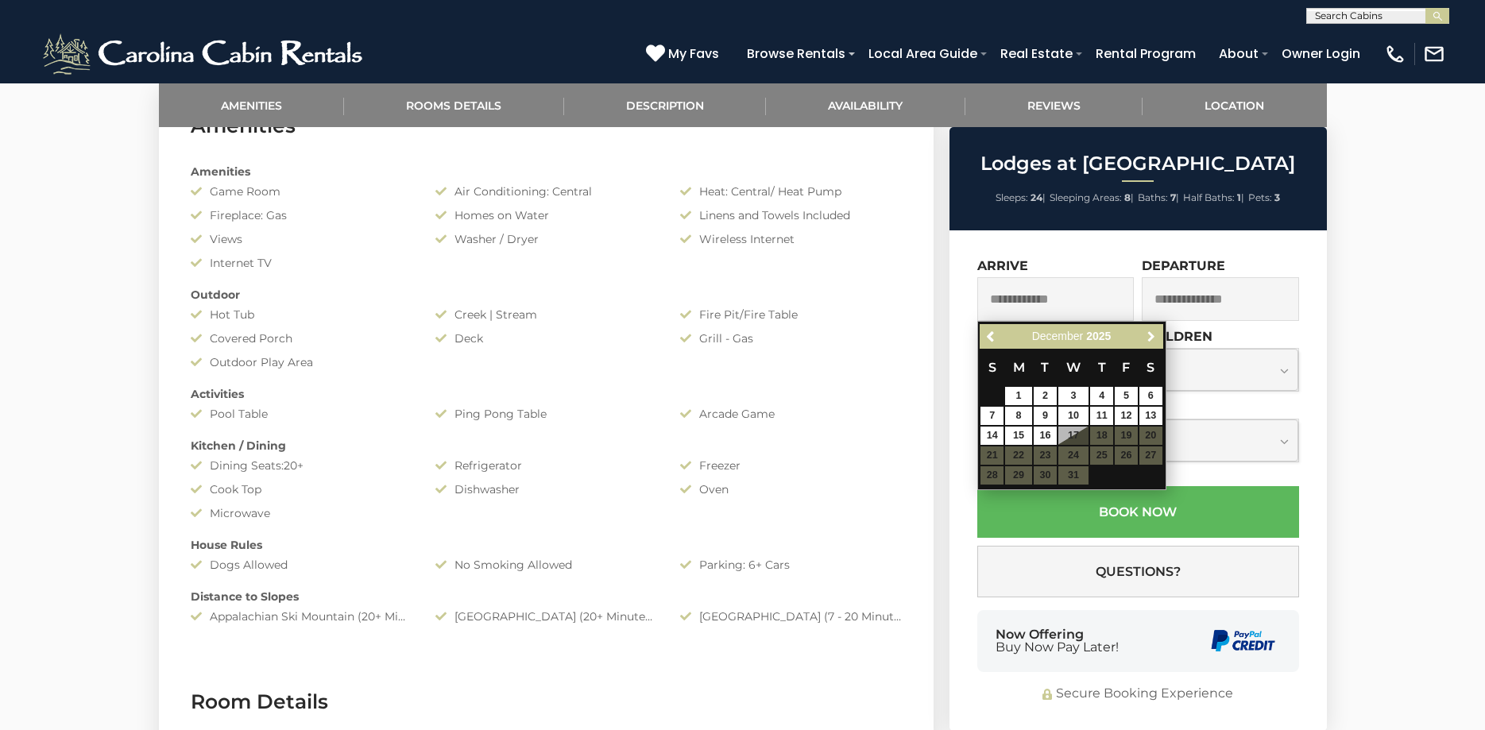
click at [1156, 334] on span "Next" at bounding box center [1151, 337] width 13 height 13
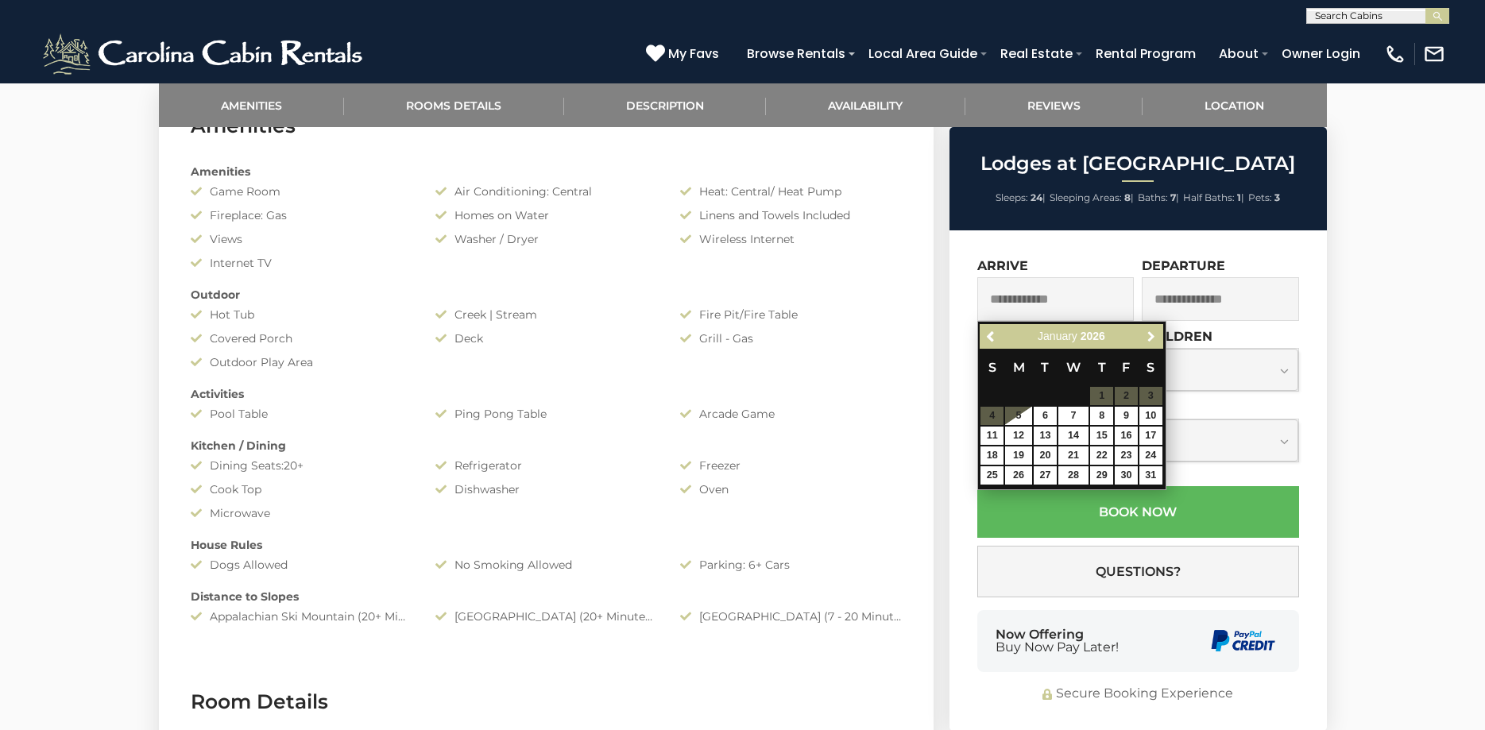
click at [1156, 334] on span "Next" at bounding box center [1151, 337] width 13 height 13
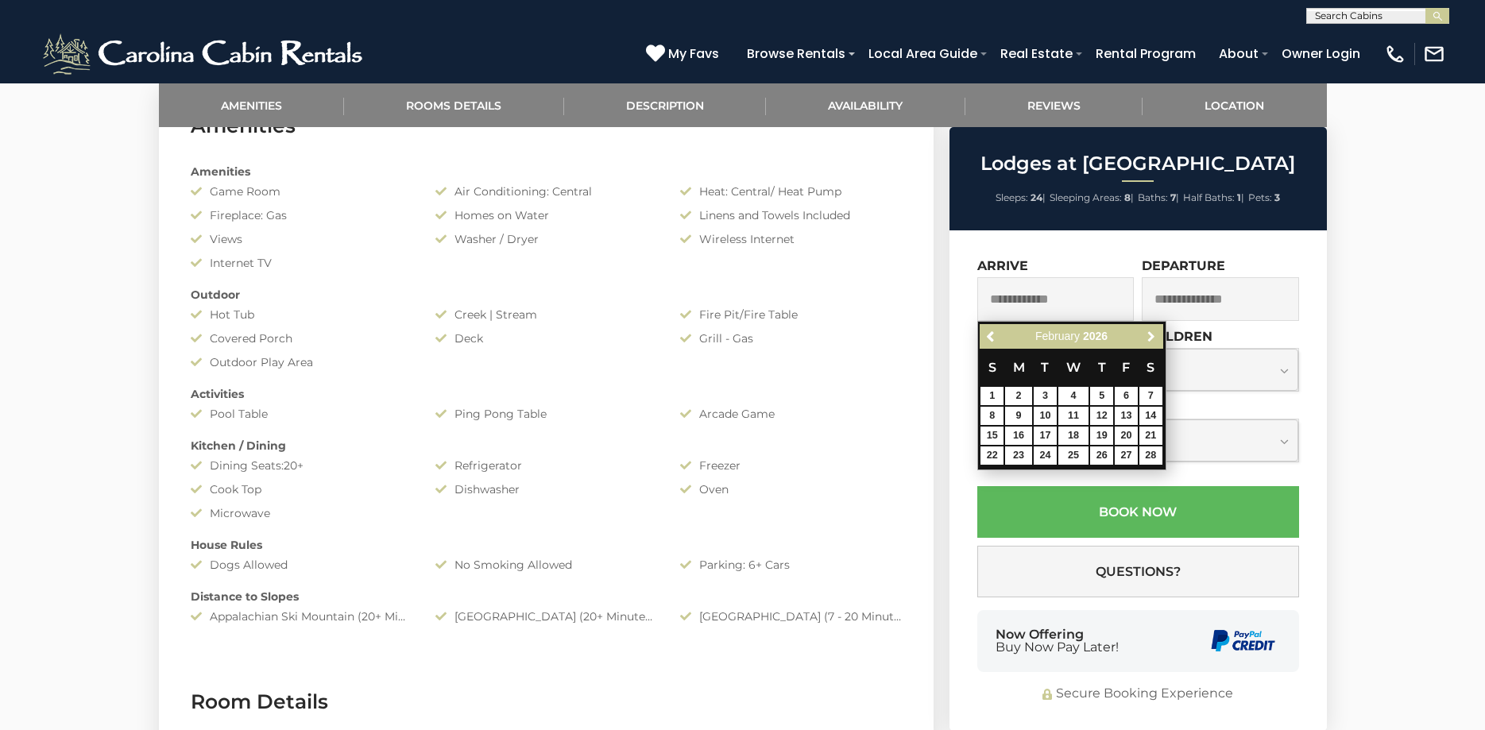
click at [1156, 334] on span "Next" at bounding box center [1151, 337] width 13 height 13
click at [1157, 333] on span "Next" at bounding box center [1151, 337] width 13 height 13
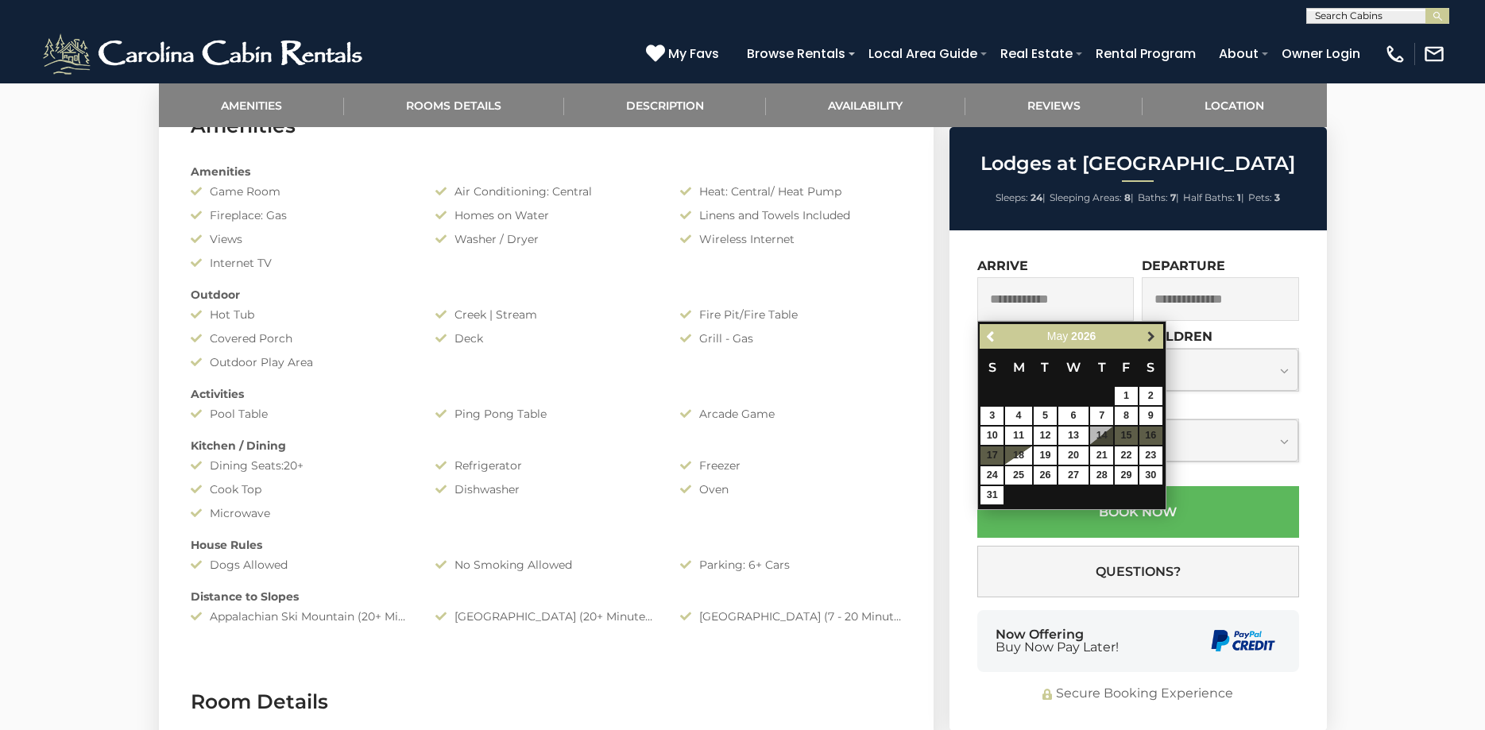
click at [1158, 332] on span "Next" at bounding box center [1151, 337] width 13 height 13
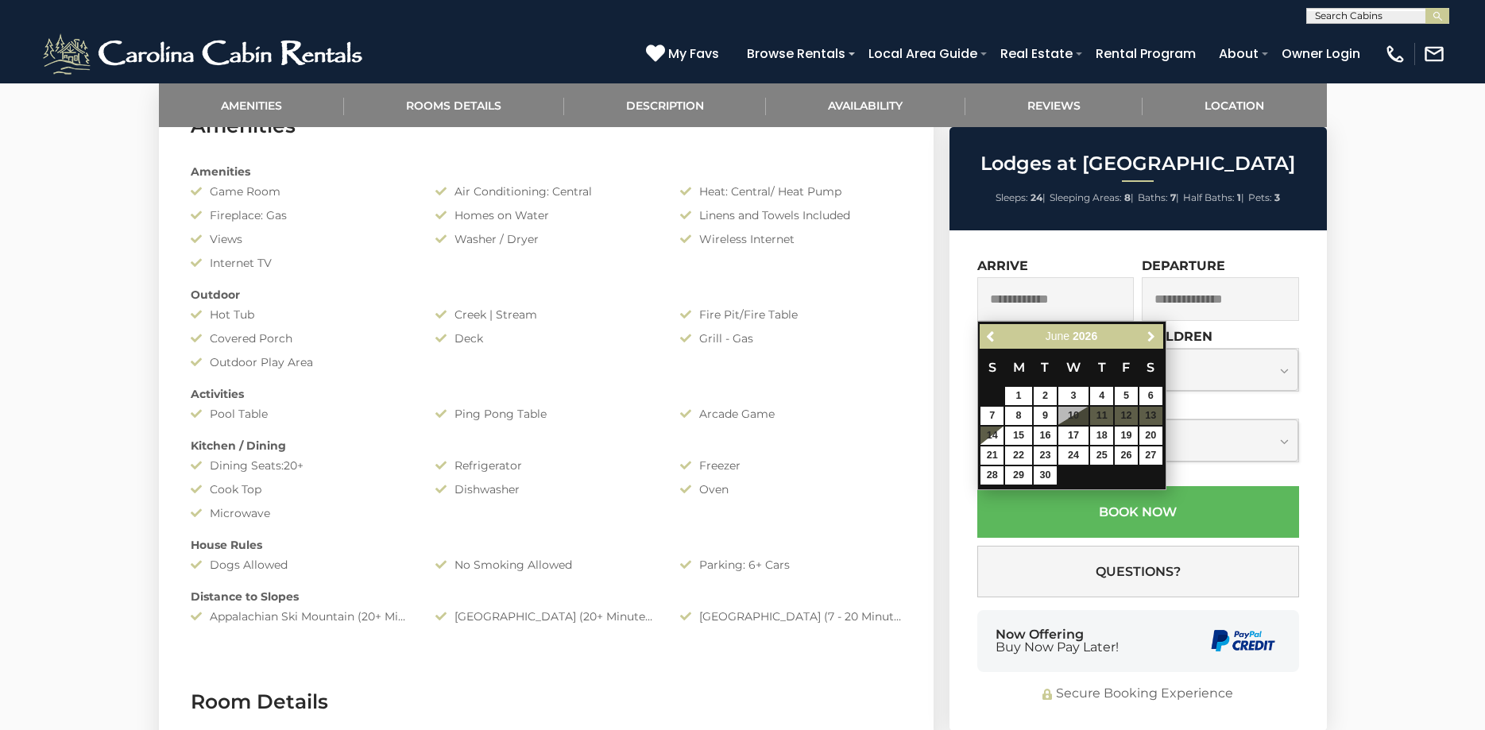
click at [1159, 332] on link "Next" at bounding box center [1152, 337] width 20 height 20
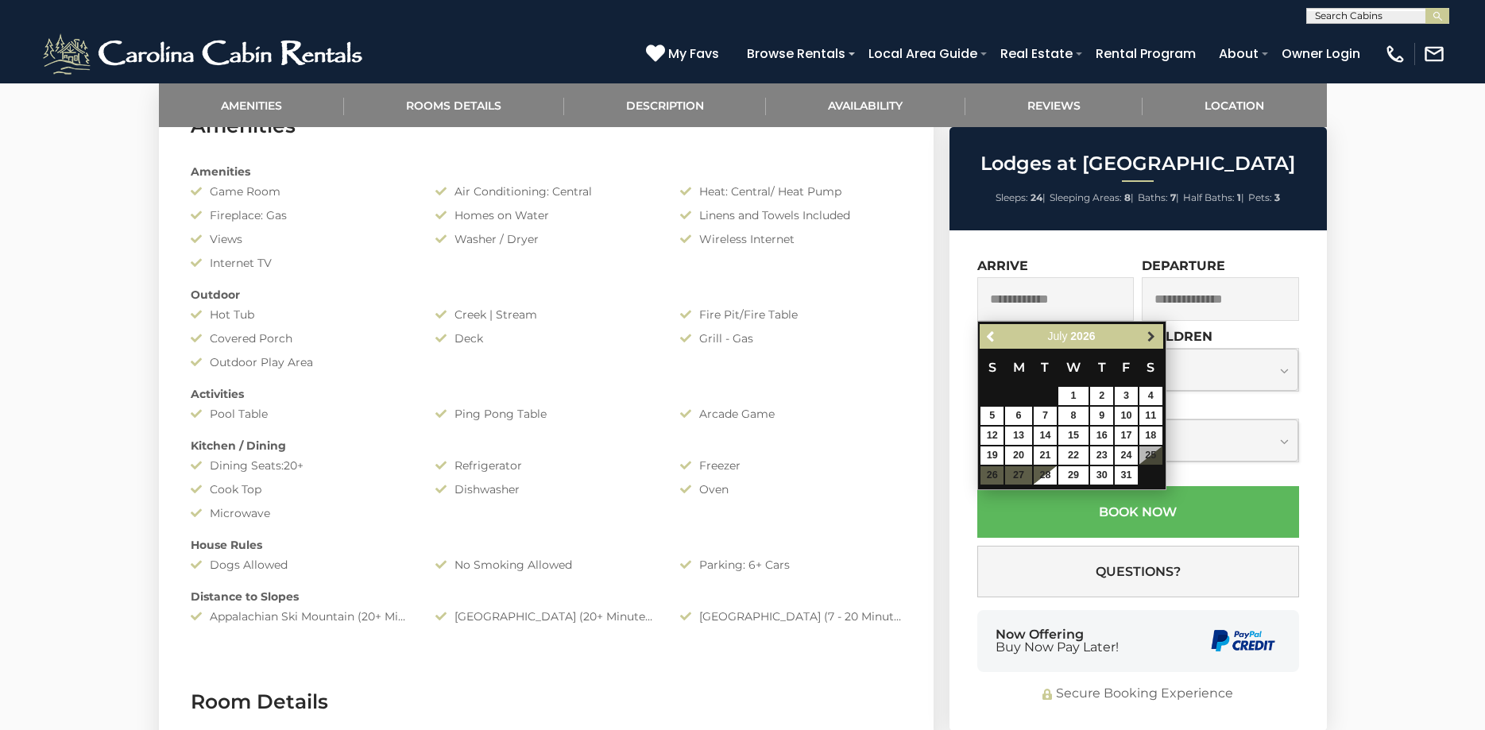
click at [1158, 333] on span "Next" at bounding box center [1151, 337] width 13 height 13
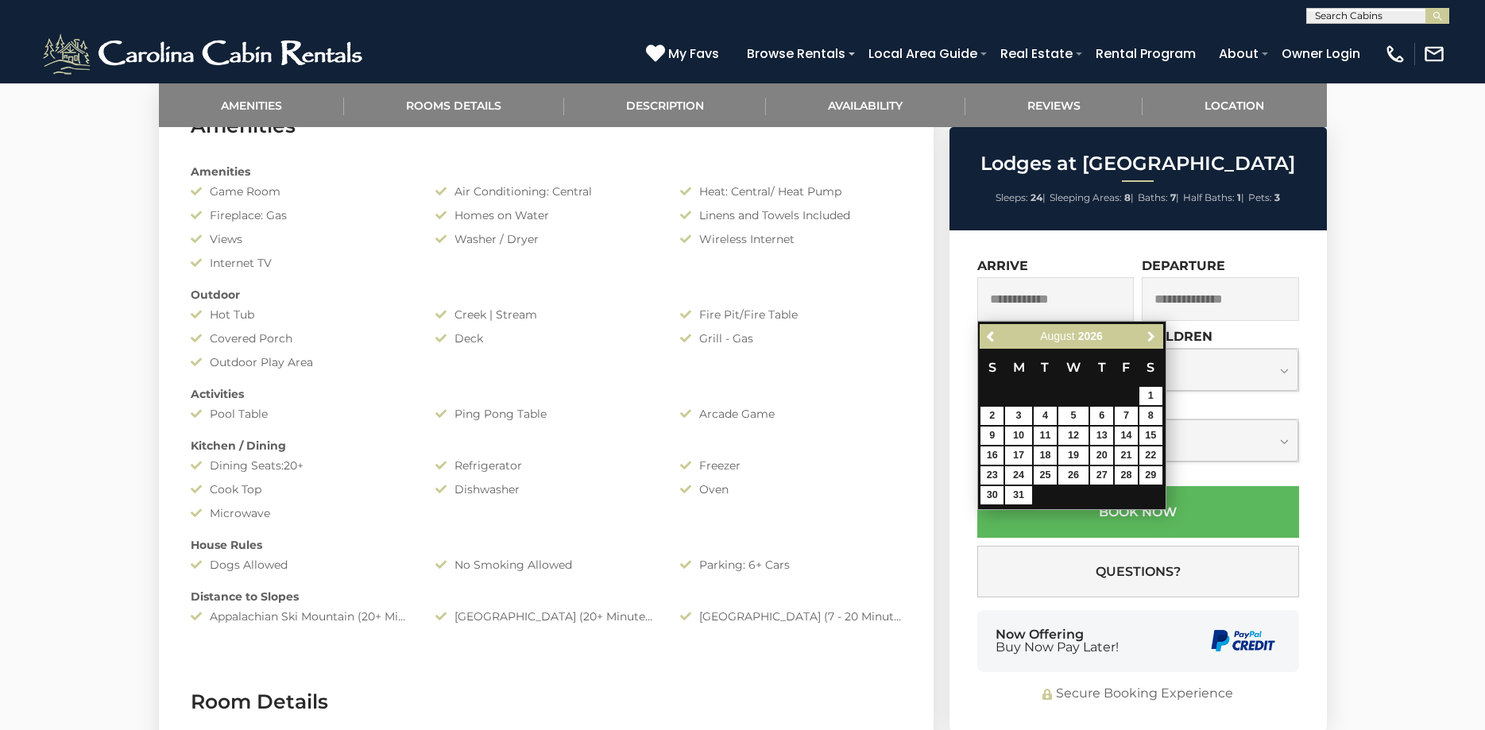
click at [1158, 333] on span "Next" at bounding box center [1151, 337] width 13 height 13
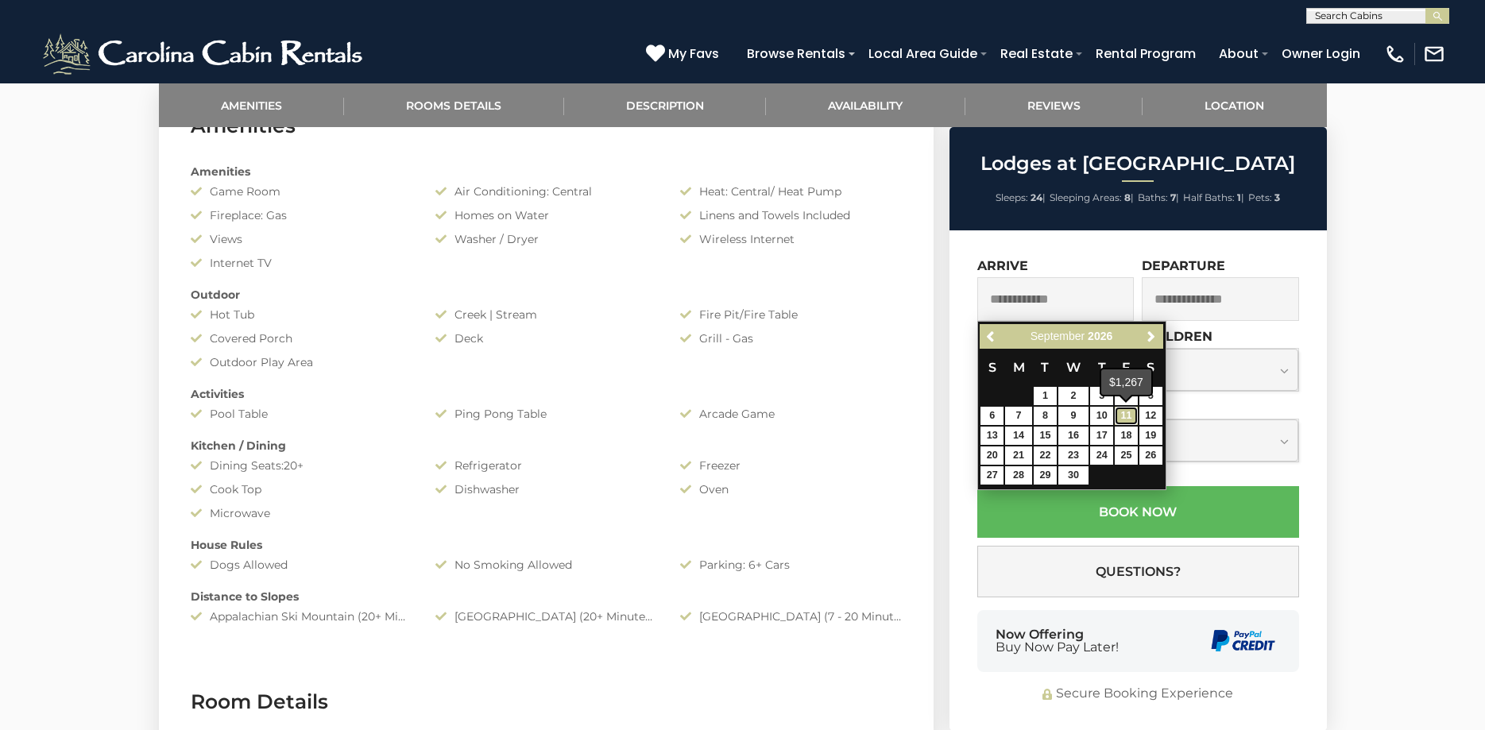
click at [1129, 413] on link "11" at bounding box center [1126, 416] width 23 height 18
type input "**********"
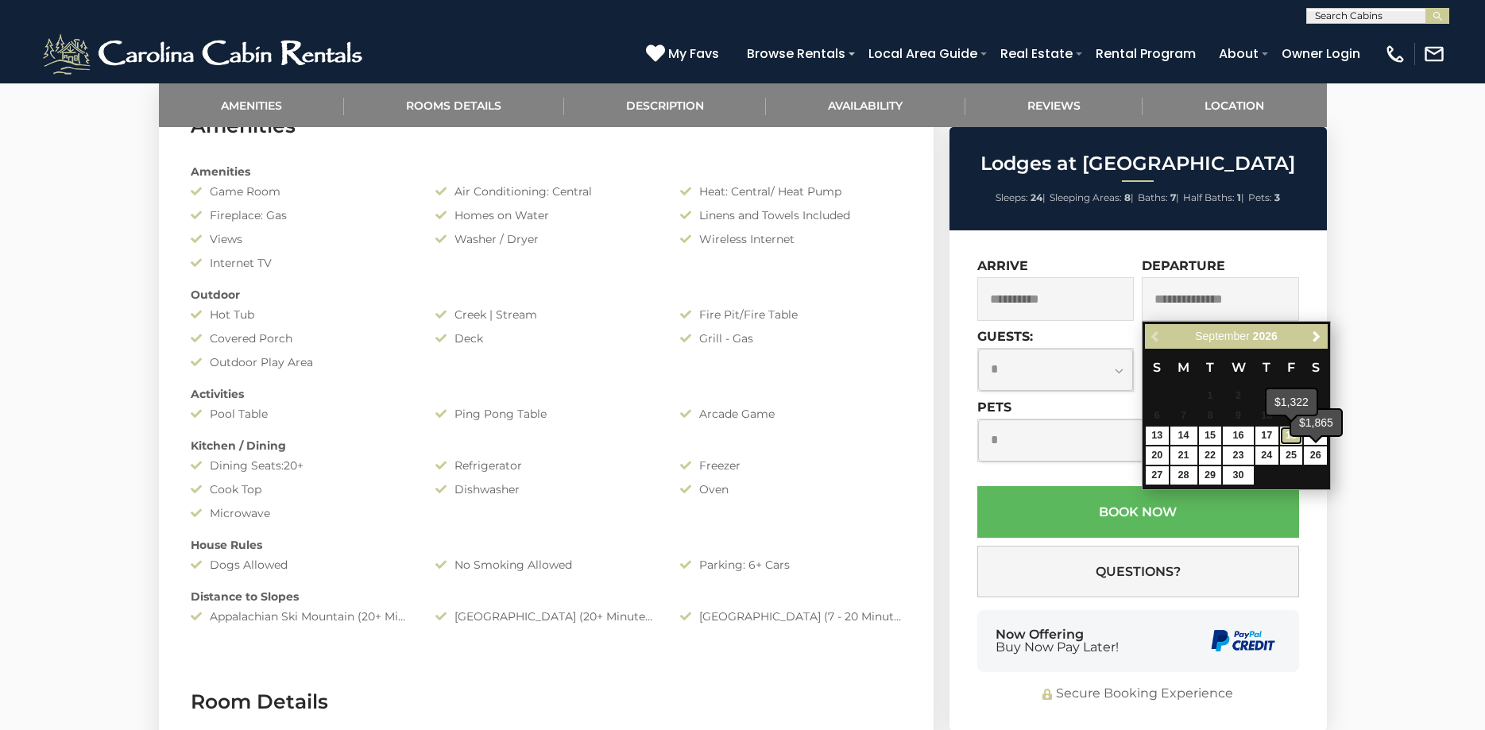
click at [1288, 439] on link "18" at bounding box center [1291, 436] width 23 height 18
type input "**********"
